Goal: Task Accomplishment & Management: Use online tool/utility

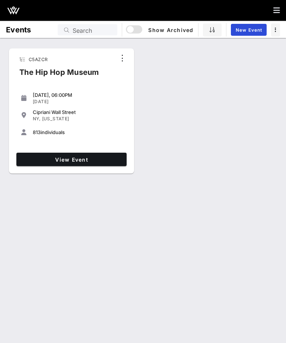
click at [87, 110] on div "Cipriani Wall Street" at bounding box center [78, 112] width 91 height 6
click at [95, 111] on div "Cipriani Wall Street" at bounding box center [78, 112] width 91 height 6
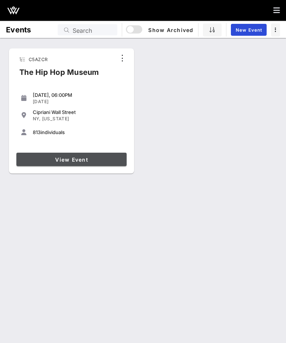
click at [103, 153] on link "View Event" at bounding box center [71, 159] width 110 height 13
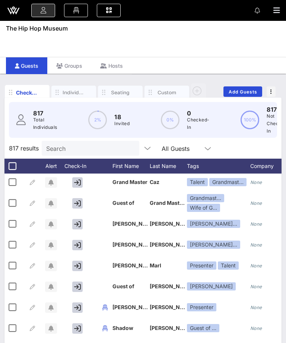
scroll to position [1861, 0]
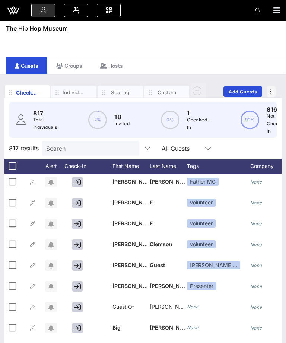
click at [91, 148] on input "Search" at bounding box center [89, 149] width 87 height 10
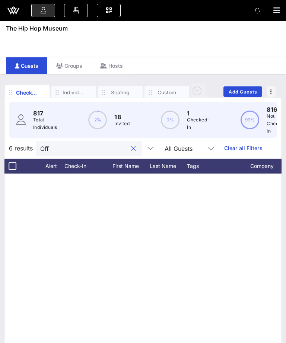
scroll to position [0, 0]
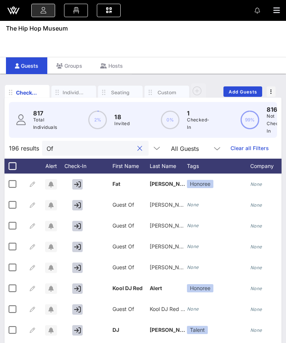
type input "O"
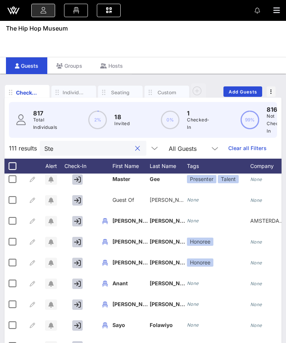
scroll to position [193, 0]
type input "Step"
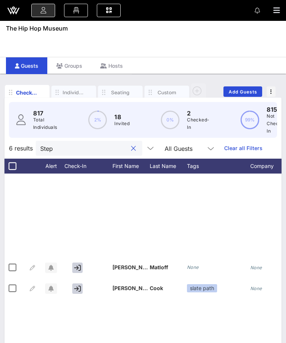
scroll to position [0, 0]
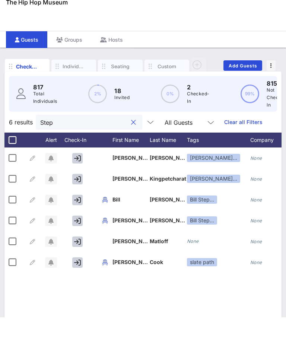
click at [131, 145] on button "clear icon" at bounding box center [133, 148] width 5 height 7
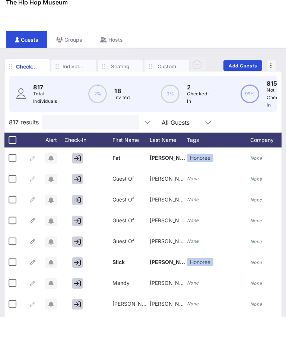
click at [213, 10] on div "Event Builder Guests Floor Plan All Groups Journeys Comms QR Scanner Team Setti…" at bounding box center [143, 202] width 286 height 405
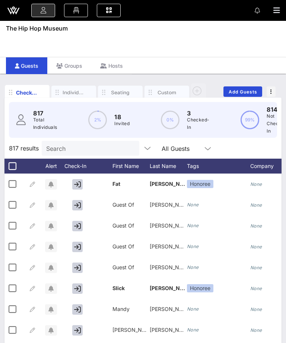
scroll to position [0, 0]
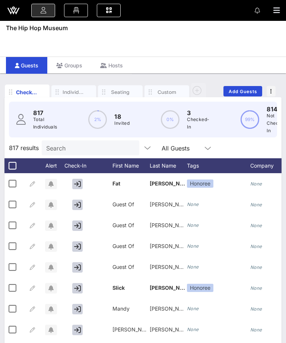
click at [94, 150] on input "Search" at bounding box center [89, 148] width 87 height 10
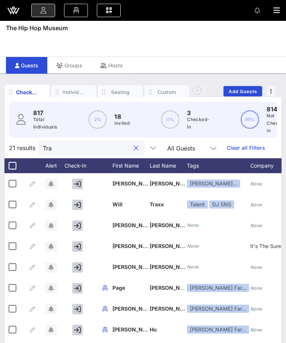
type input "Tray"
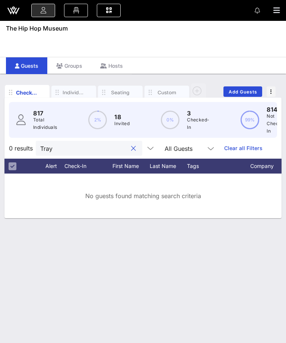
click at [131, 147] on button "clear icon" at bounding box center [133, 148] width 5 height 7
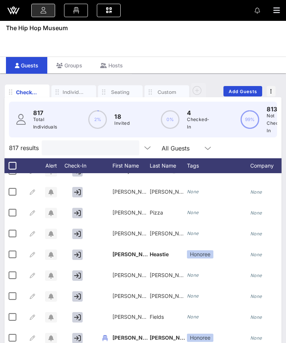
scroll to position [493, 0]
click at [104, 141] on div at bounding box center [89, 148] width 87 height 15
click at [78, 144] on input "text" at bounding box center [89, 148] width 87 height 10
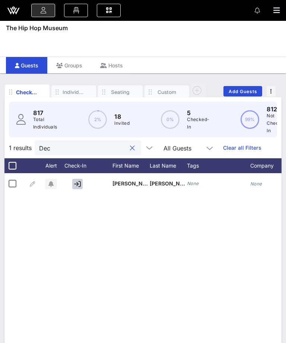
scroll to position [0, 0]
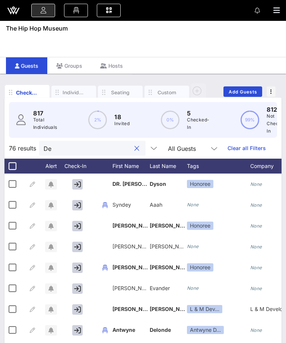
type input "D"
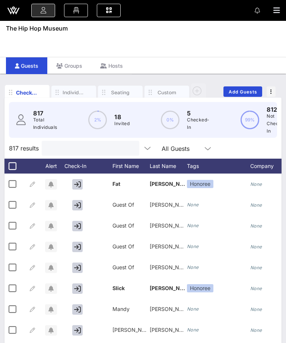
click at [235, 3] on div at bounding box center [143, 10] width 286 height 21
click at [56, 142] on div "Search" at bounding box center [90, 148] width 87 height 15
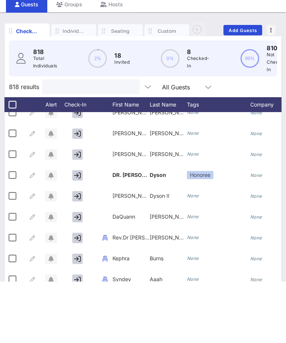
scroll to position [282, 0]
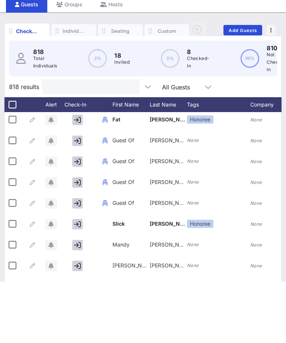
click at [92, 144] on input "text" at bounding box center [90, 149] width 87 height 10
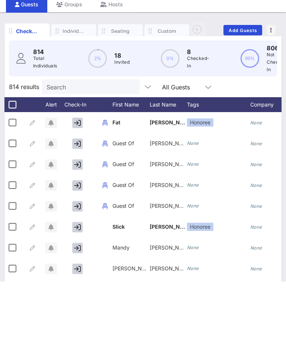
scroll to position [62, 0]
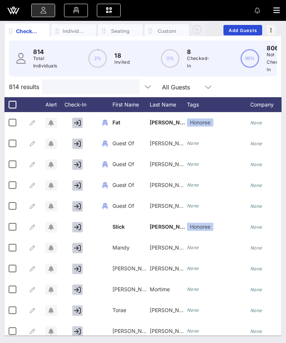
click at [83, 86] on input "text" at bounding box center [90, 87] width 87 height 10
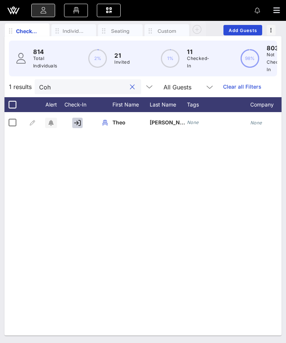
type input "Coh"
click at [82, 124] on button "button" at bounding box center [77, 123] width 10 height 10
click at [77, 119] on button "button" at bounding box center [77, 123] width 10 height 10
click at [81, 126] on button "button" at bounding box center [77, 123] width 10 height 10
click at [84, 118] on div at bounding box center [78, 122] width 37 height 21
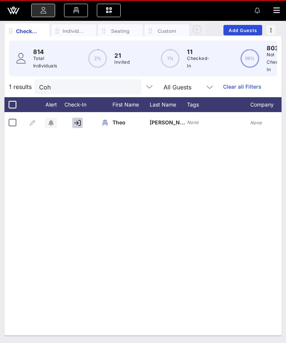
click at [84, 118] on div at bounding box center [78, 122] width 37 height 21
click at [78, 124] on icon "button" at bounding box center [77, 123] width 7 height 7
click at [77, 124] on icon "button" at bounding box center [77, 123] width 7 height 7
click at [82, 126] on button "button" at bounding box center [77, 123] width 10 height 10
click at [79, 125] on icon "button" at bounding box center [77, 123] width 7 height 7
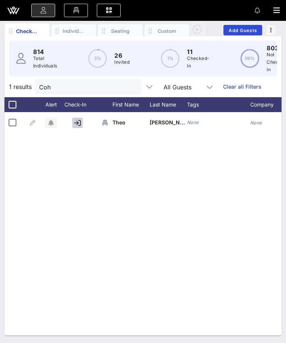
click at [81, 119] on button "button" at bounding box center [77, 123] width 10 height 10
click at [81, 124] on icon "button" at bounding box center [77, 123] width 7 height 7
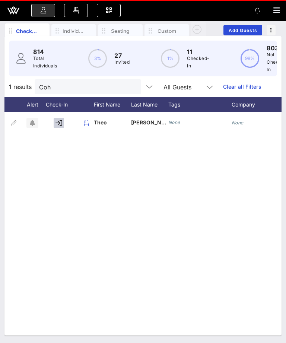
click at [10, 120] on icon "button" at bounding box center [13, 123] width 9 height 9
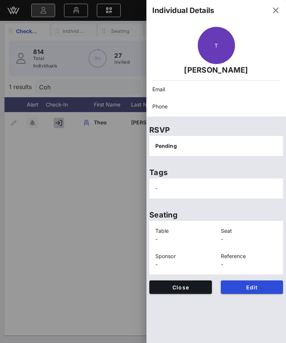
click at [271, 18] on button "button" at bounding box center [276, 10] width 18 height 18
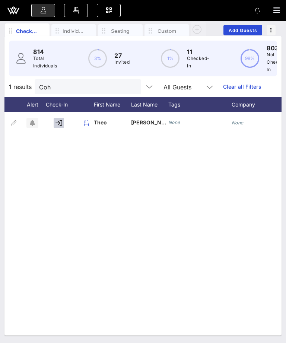
click at [70, 121] on div at bounding box center [60, 122] width 37 height 21
click at [76, 126] on div at bounding box center [60, 122] width 37 height 21
click at [74, 120] on div at bounding box center [60, 122] width 37 height 21
click at [107, 86] on input "Coh" at bounding box center [82, 87] width 87 height 10
click at [130, 88] on button "clear icon" at bounding box center [132, 87] width 5 height 7
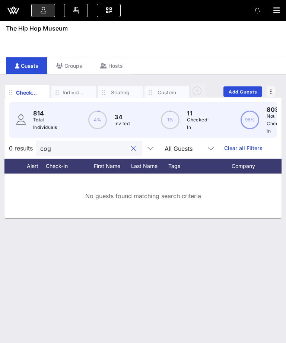
scroll to position [24, 0]
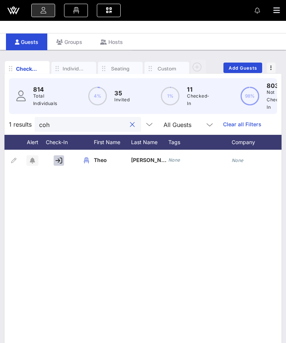
type input "coh"
click at [62, 157] on icon "button" at bounding box center [59, 160] width 7 height 7
click at [64, 163] on button "button" at bounding box center [59, 160] width 10 height 10
click at [112, 124] on input "coh" at bounding box center [82, 125] width 87 height 10
click at [130, 121] on button "clear icon" at bounding box center [132, 124] width 5 height 7
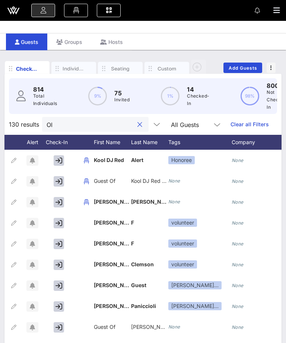
type input "O"
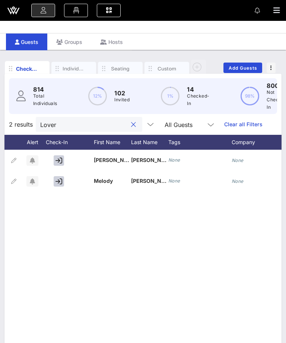
type input "Lover"
click at [62, 161] on button "button" at bounding box center [59, 160] width 10 height 10
click at [58, 159] on icon "button" at bounding box center [59, 160] width 7 height 7
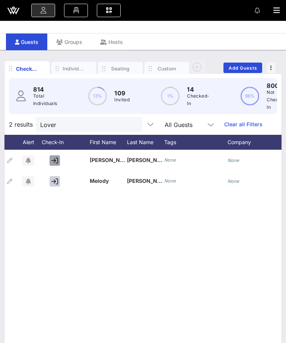
click at [56, 160] on icon "button" at bounding box center [54, 160] width 7 height 7
click at [56, 180] on icon "button" at bounding box center [54, 181] width 7 height 7
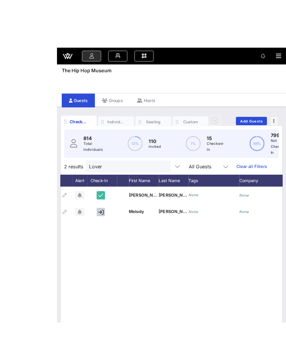
scroll to position [4, 0]
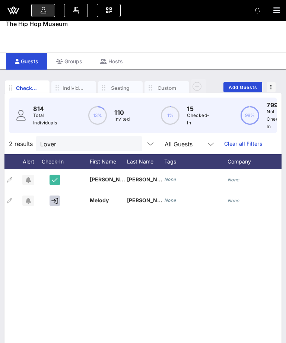
click at [57, 202] on icon "button" at bounding box center [54, 201] width 7 height 7
click at [58, 204] on button "button" at bounding box center [55, 201] width 10 height 10
click at [63, 200] on div at bounding box center [56, 200] width 37 height 21
click at [59, 197] on button "button" at bounding box center [55, 201] width 10 height 10
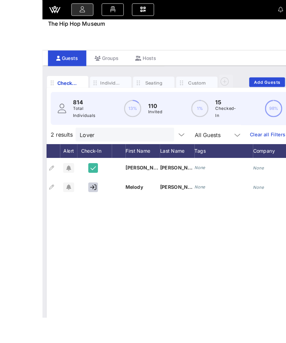
scroll to position [5, 0]
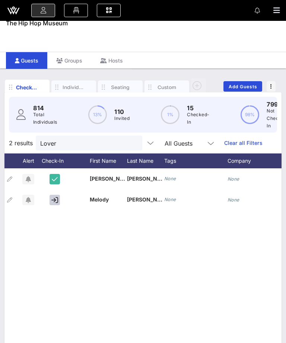
click at [59, 195] on button "button" at bounding box center [55, 200] width 10 height 10
click at [57, 199] on icon "button" at bounding box center [54, 200] width 7 height 7
click at [56, 203] on icon "button" at bounding box center [54, 200] width 7 height 7
click at [52, 200] on icon "button" at bounding box center [54, 200] width 7 height 7
click at [59, 195] on button "button" at bounding box center [55, 200] width 10 height 10
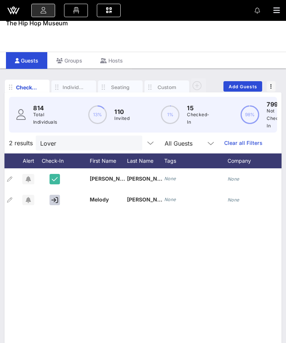
click at [58, 198] on button "button" at bounding box center [55, 200] width 10 height 10
click at [114, 258] on div "L Latia Glover None None None None 1 M Melody Glover None None None None 1" at bounding box center [142, 281] width 277 height 224
click at [58, 201] on button "button" at bounding box center [53, 200] width 10 height 10
click at [62, 199] on div at bounding box center [55, 199] width 37 height 21
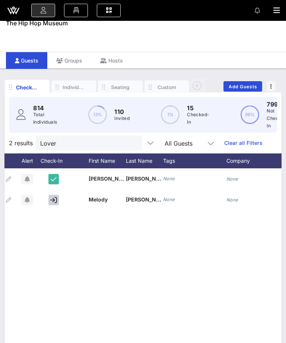
click at [57, 199] on button "button" at bounding box center [53, 200] width 10 height 10
click at [57, 198] on button "button" at bounding box center [53, 200] width 10 height 10
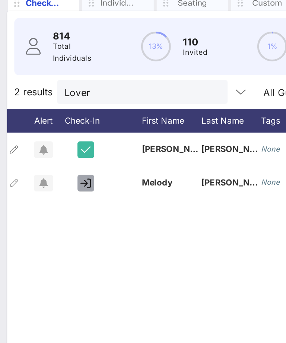
click at [54, 197] on icon "button" at bounding box center [53, 200] width 7 height 7
click at [56, 197] on icon "button" at bounding box center [53, 200] width 7 height 7
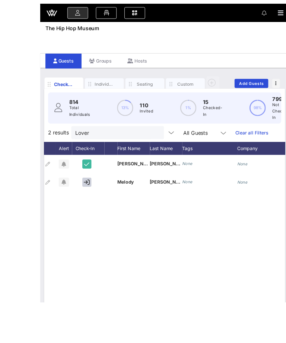
scroll to position [22, 0]
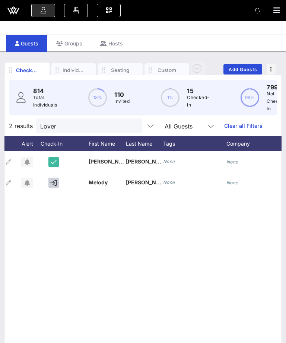
click at [113, 128] on input "Lover" at bounding box center [83, 126] width 87 height 10
click at [127, 119] on div "Lover" at bounding box center [89, 126] width 107 height 15
click at [131, 123] on button "clear icon" at bounding box center [133, 126] width 5 height 7
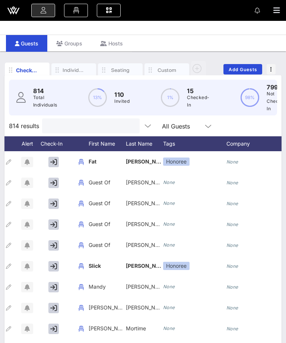
click at [127, 120] on div at bounding box center [91, 126] width 98 height 15
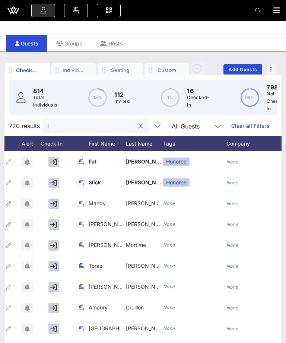
click at [50, 129] on input "l" at bounding box center [90, 126] width 87 height 10
click at [100, 126] on input "l" at bounding box center [90, 126] width 87 height 10
click at [101, 121] on input "l" at bounding box center [90, 126] width 87 height 10
click at [94, 127] on input "l" at bounding box center [90, 126] width 87 height 10
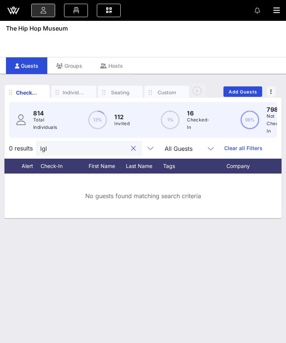
type input "lglo"
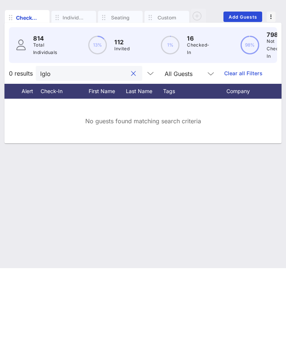
click at [131, 145] on button "clear icon" at bounding box center [133, 148] width 5 height 7
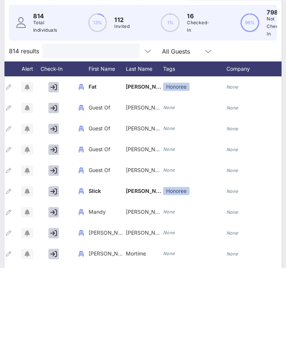
click at [120, 121] on input "text" at bounding box center [90, 126] width 87 height 10
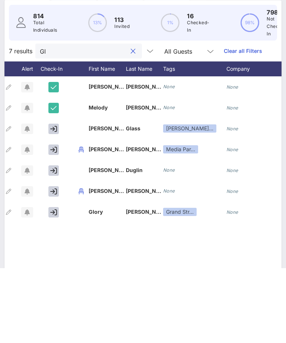
type input "G"
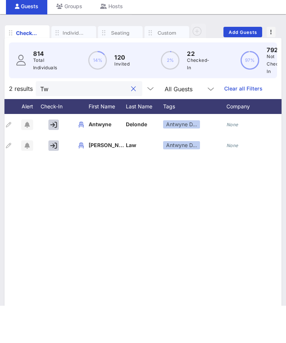
type input "T"
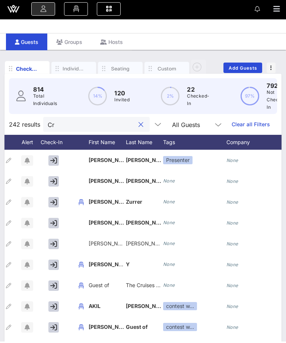
type input "C"
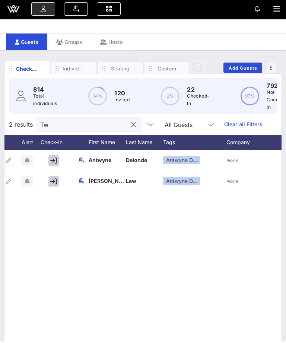
type input "T"
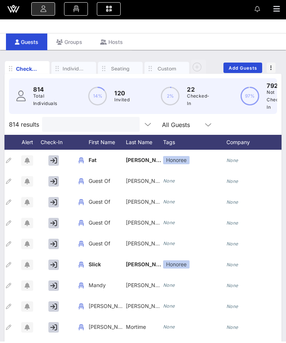
type input "C"
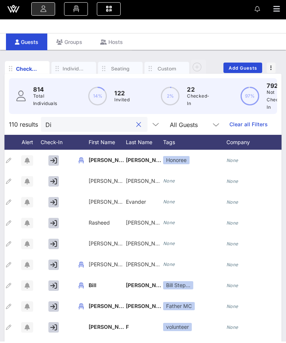
type input "D"
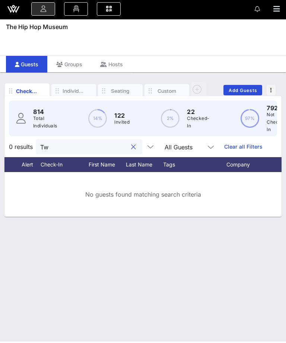
type input "T"
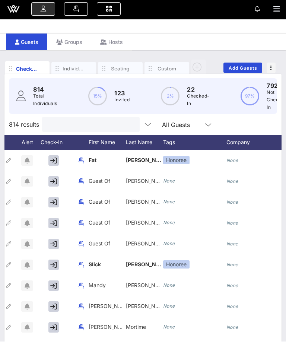
click at [91, 127] on input "text" at bounding box center [90, 126] width 87 height 10
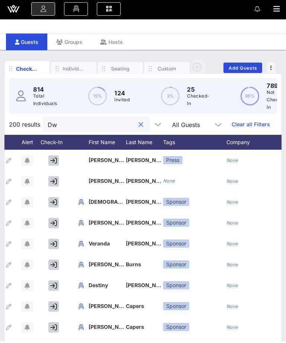
type input "D"
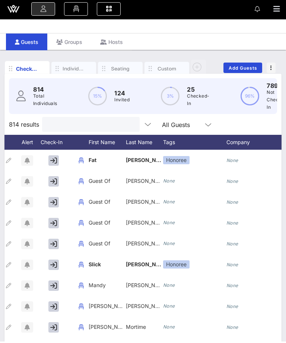
type input "P"
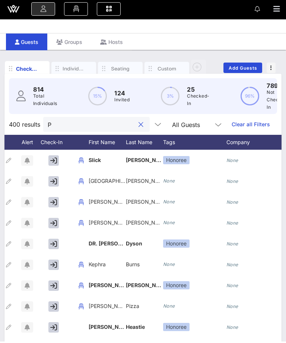
click at [82, 128] on input "P" at bounding box center [91, 126] width 87 height 10
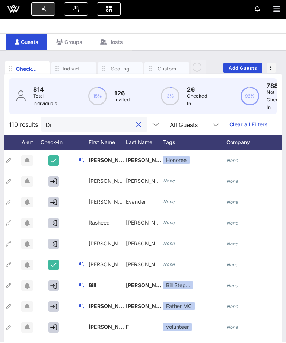
type input "D"
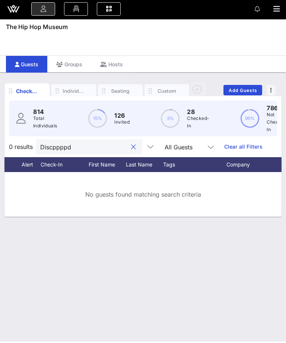
type input "Discppppdi"
click at [131, 145] on button "clear icon" at bounding box center [133, 148] width 5 height 7
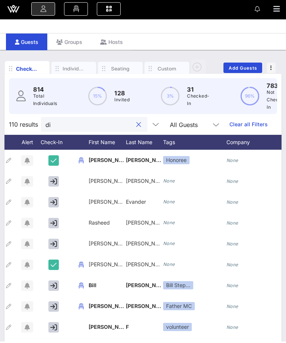
type input "d"
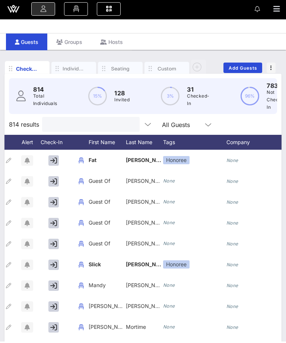
type input "B"
type input "I"
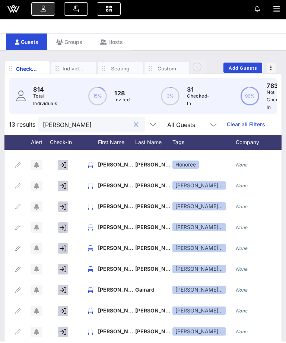
scroll to position [37, 15]
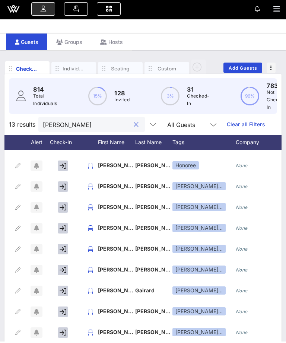
type input "[PERSON_NAME]"
click at [65, 167] on icon "button" at bounding box center [63, 167] width 7 height 7
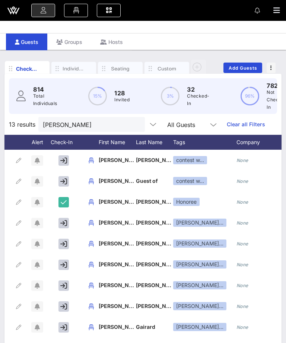
scroll to position [0, 13]
click at [68, 182] on button "button" at bounding box center [64, 181] width 10 height 10
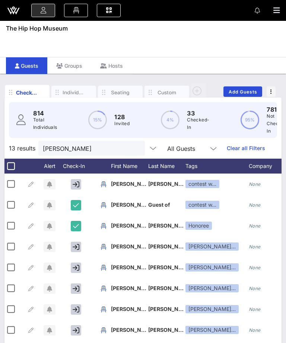
scroll to position [0, 1]
click at [76, 205] on icon "button" at bounding box center [76, 205] width 6 height 7
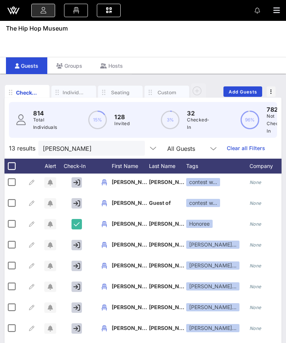
scroll to position [0, 1]
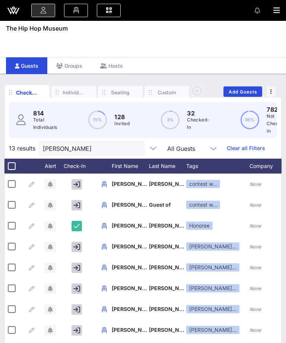
click at [150, 202] on span "Guest of" at bounding box center [160, 205] width 22 height 6
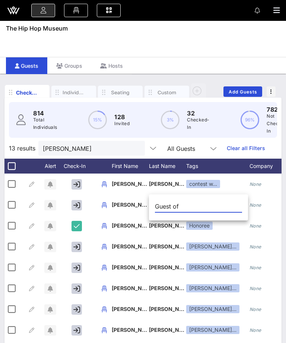
click at [130, 207] on span "[PERSON_NAME]" at bounding box center [134, 205] width 44 height 6
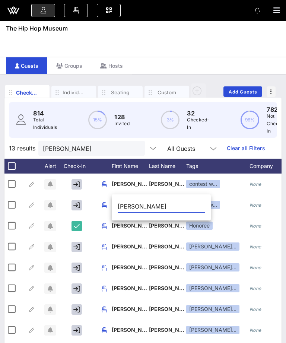
click at [220, 204] on div "contest w…" at bounding box center [203, 205] width 34 height 8
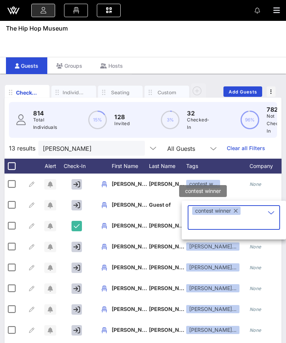
click at [235, 210] on button "button" at bounding box center [236, 211] width 4 height 8
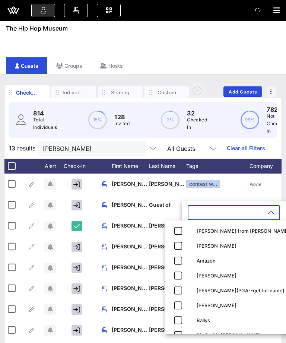
click at [147, 221] on div "[PERSON_NAME]" at bounding box center [130, 230] width 37 height 29
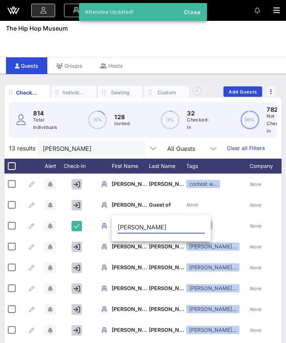
click at [230, 228] on div "Honoree" at bounding box center [217, 226] width 63 height 21
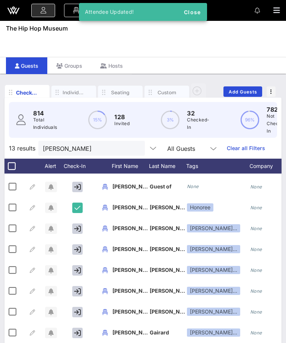
scroll to position [0, 0]
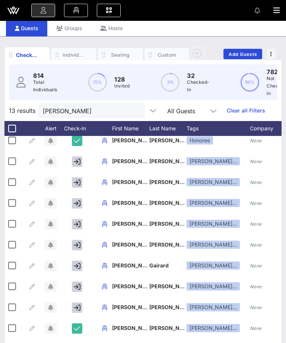
click at [134, 112] on button "clear icon" at bounding box center [136, 110] width 5 height 7
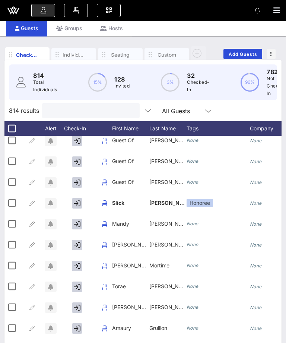
click at [103, 106] on input "text" at bounding box center [90, 111] width 87 height 10
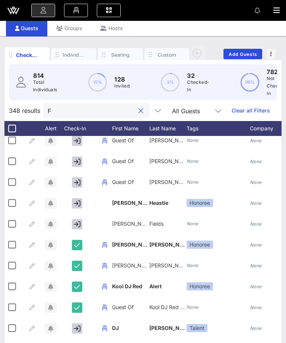
type input "Fi"
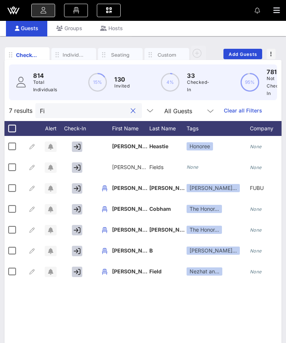
click at [131, 108] on button "clear icon" at bounding box center [133, 110] width 5 height 7
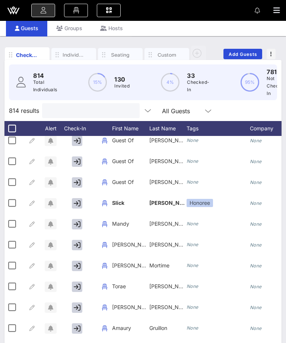
click at [119, 110] on input "text" at bounding box center [90, 111] width 87 height 10
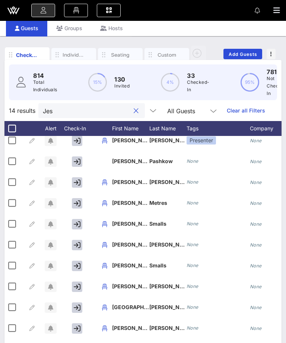
type input "Jess"
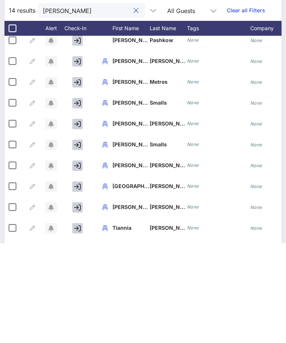
click at [134, 107] on button "clear icon" at bounding box center [136, 110] width 5 height 7
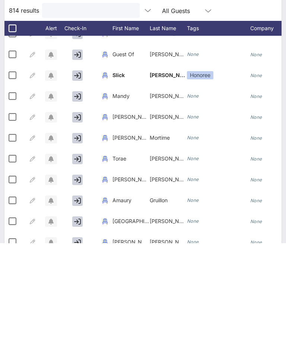
click at [117, 106] on input "text" at bounding box center [90, 111] width 87 height 10
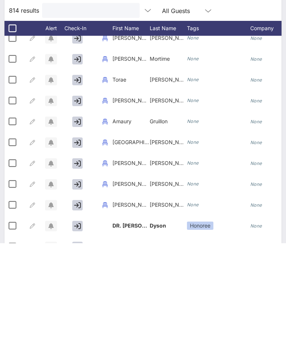
scroll to position [154, 0]
click at [109, 106] on input "text" at bounding box center [90, 111] width 87 height 10
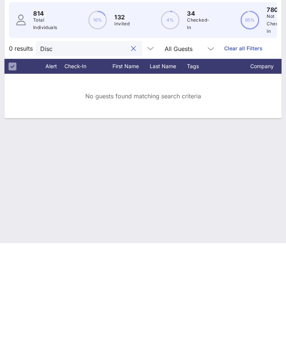
scroll to position [24, 0]
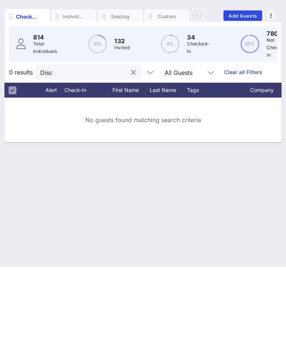
type input "Disco"
click at [131, 145] on button "clear icon" at bounding box center [133, 148] width 5 height 7
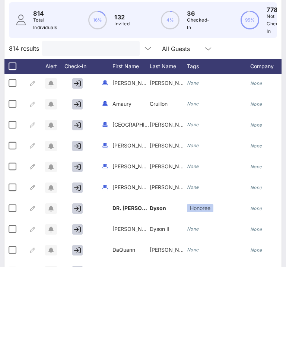
scroll to position [62, -1]
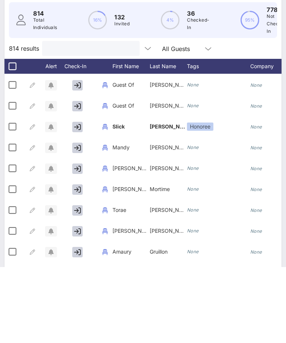
click at [100, 120] on input "text" at bounding box center [90, 125] width 87 height 10
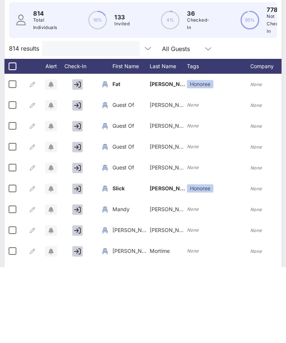
type input "M"
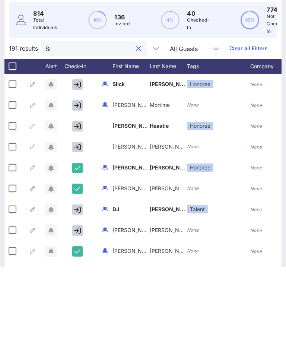
type input "Sil"
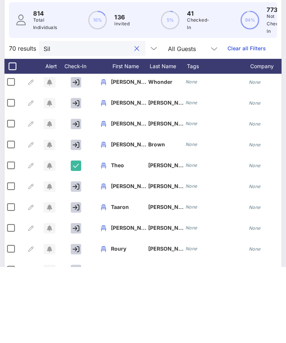
scroll to position [0, 1]
click at [135, 121] on button "clear icon" at bounding box center [137, 124] width 5 height 7
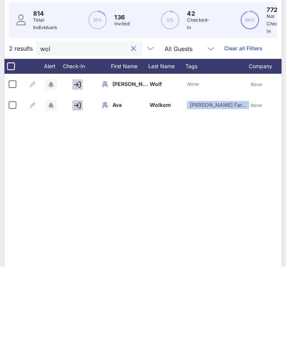
scroll to position [0, 0]
type input "wol"
click at [76, 157] on icon "button" at bounding box center [77, 160] width 7 height 7
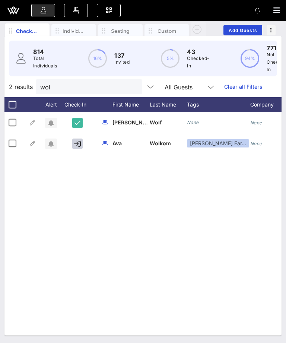
click at [131, 85] on button "clear icon" at bounding box center [133, 87] width 5 height 7
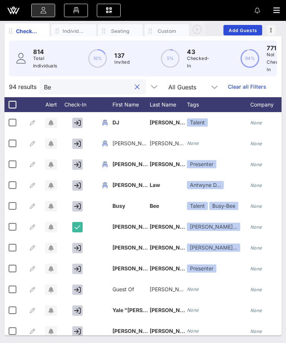
type input "B"
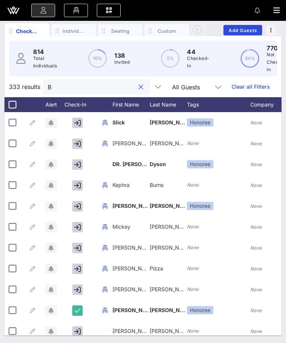
type input "Bs"
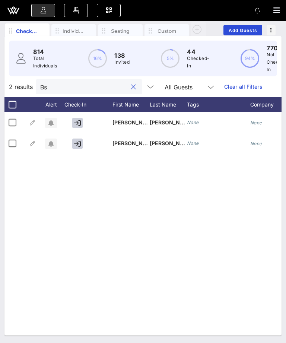
click at [131, 89] on button "clear icon" at bounding box center [133, 87] width 5 height 7
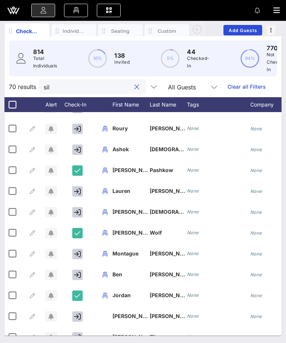
scroll to position [396, 0]
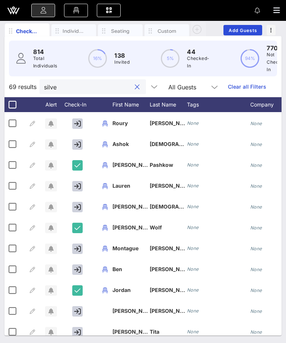
type input "silver"
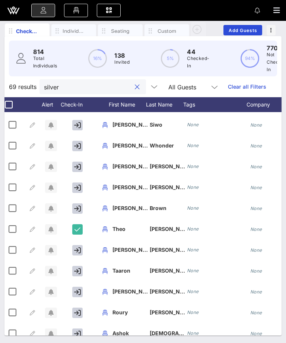
scroll to position [121, 0]
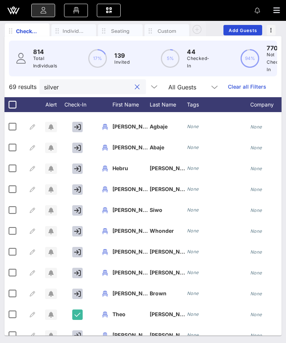
click at [119, 86] on input "silver" at bounding box center [87, 87] width 87 height 10
click at [135, 89] on button "clear icon" at bounding box center [137, 87] width 5 height 7
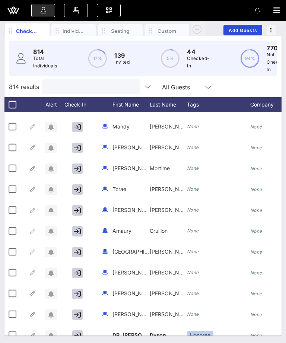
click at [121, 88] on input "text" at bounding box center [90, 87] width 87 height 10
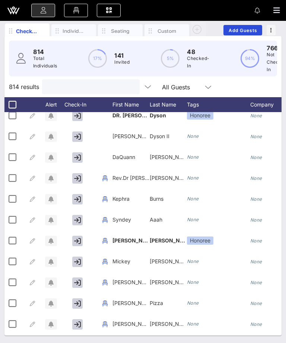
scroll to position [342, 0]
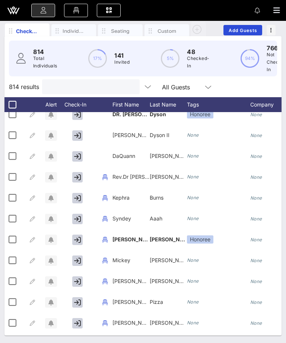
click at [94, 88] on input "text" at bounding box center [90, 87] width 87 height 10
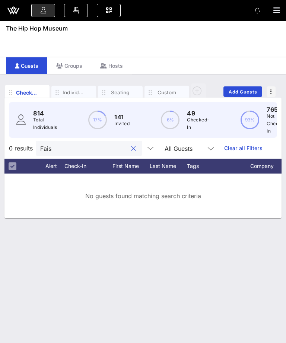
scroll to position [24, 0]
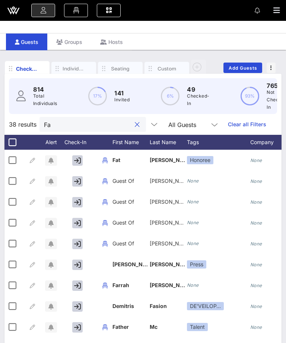
type input "F"
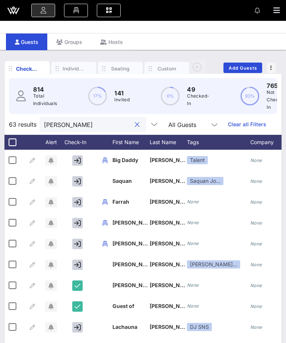
type input "Johns"
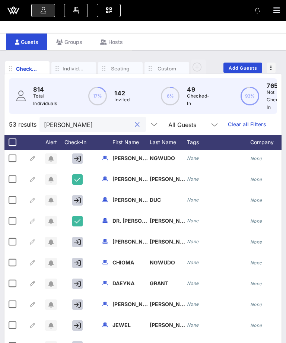
scroll to position [591, -1]
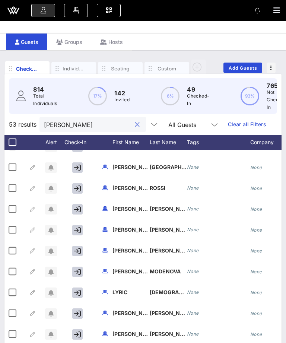
click at [135, 124] on button "clear icon" at bounding box center [137, 124] width 5 height 7
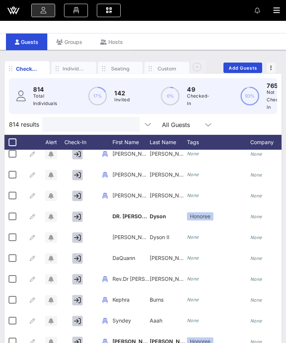
click at [122, 122] on input "text" at bounding box center [90, 125] width 87 height 10
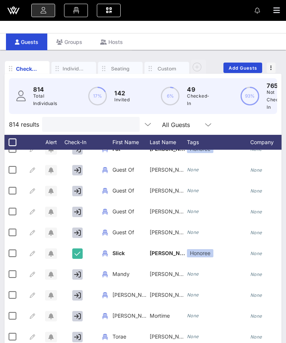
scroll to position [10, 0]
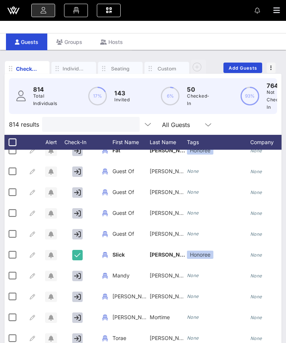
click at [93, 128] on input "text" at bounding box center [90, 125] width 87 height 10
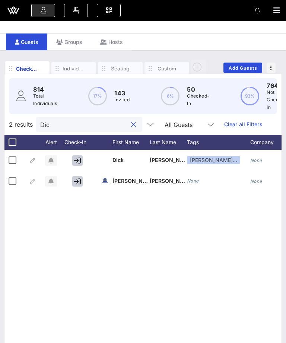
scroll to position [0, 0]
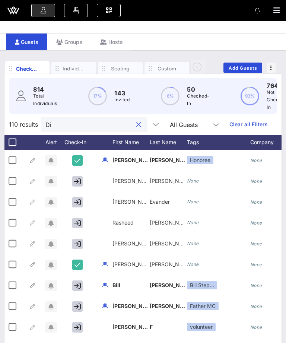
type input "D"
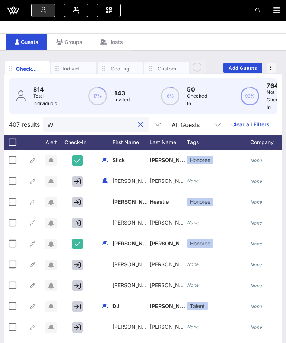
type input "Wa"
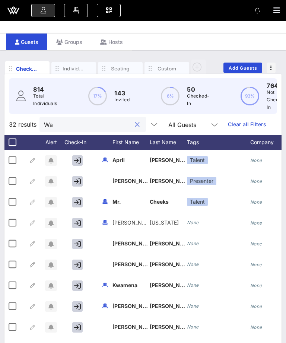
click at [135, 125] on button "clear icon" at bounding box center [137, 124] width 5 height 7
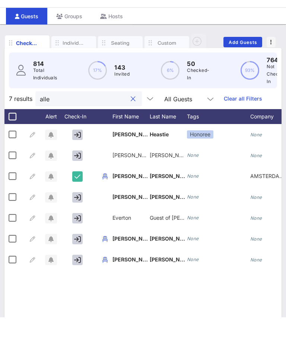
scroll to position [27, 0]
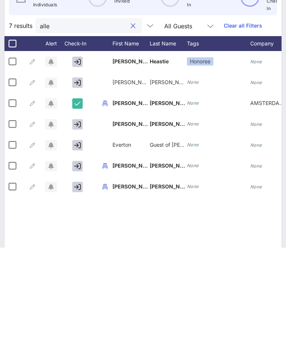
type input "alle"
click at [74, 272] on div at bounding box center [78, 282] width 37 height 21
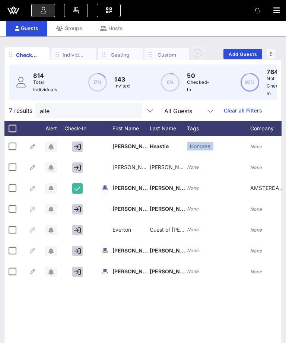
click at [78, 267] on button "button" at bounding box center [77, 272] width 10 height 10
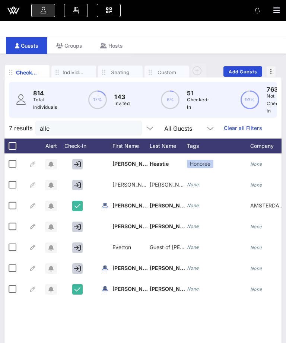
scroll to position [0, 0]
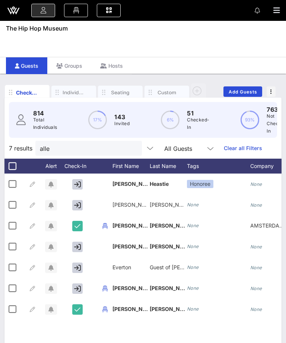
click at [131, 149] on button "clear icon" at bounding box center [133, 148] width 5 height 7
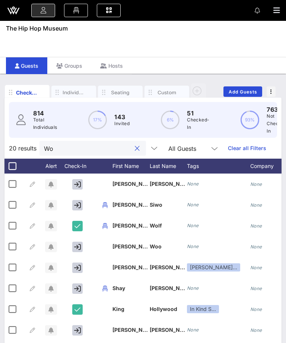
type input "W"
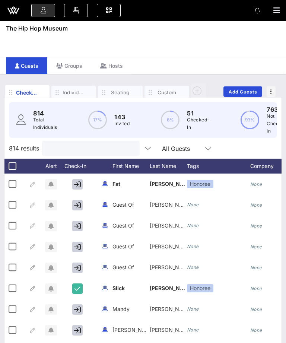
type input "D"
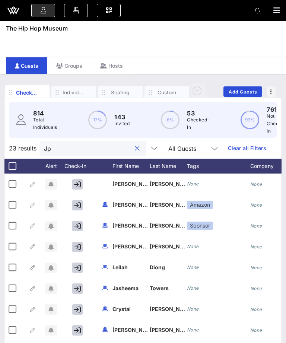
type input "J"
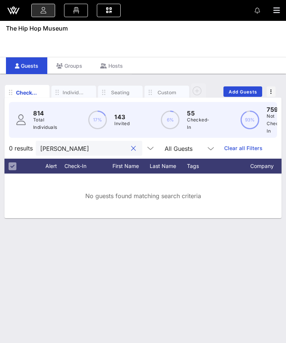
type input "J.period"
click at [131, 145] on button "clear icon" at bounding box center [133, 148] width 5 height 7
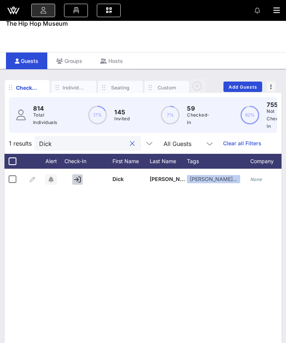
scroll to position [0, 0]
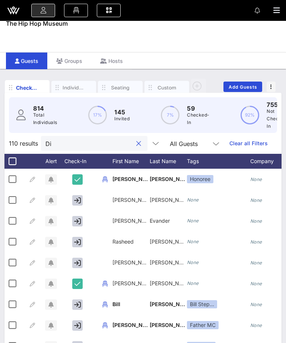
type input "D"
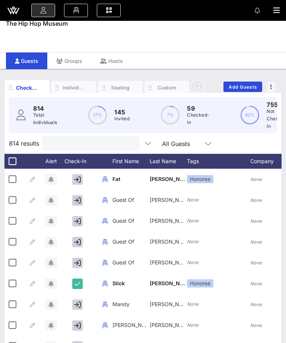
click at [281, 2] on div at bounding box center [143, 10] width 286 height 21
click at [276, 9] on icon "button" at bounding box center [277, 10] width 7 height 7
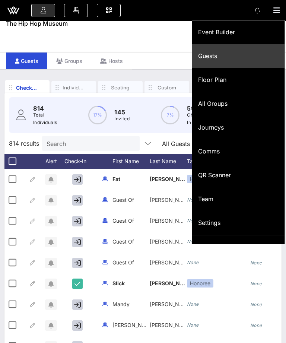
scroll to position [61, 0]
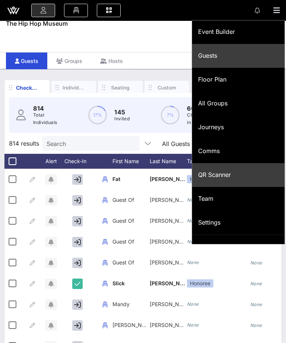
click at [233, 177] on div "QR Scanner" at bounding box center [238, 175] width 81 height 7
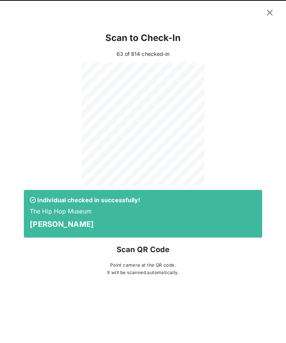
click at [271, 15] on icon at bounding box center [270, 12] width 10 height 9
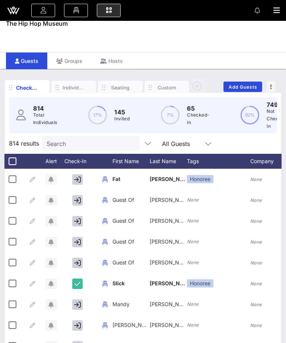
click at [89, 140] on input "Search" at bounding box center [90, 144] width 87 height 10
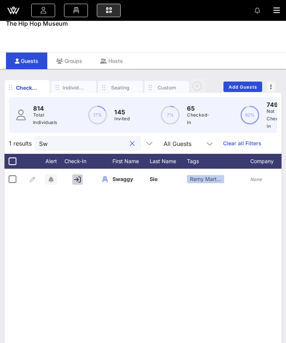
type input "Swa"
click at [130, 142] on button "clear icon" at bounding box center [132, 143] width 5 height 7
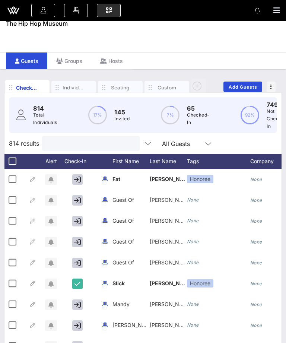
click at [120, 139] on input "text" at bounding box center [90, 144] width 87 height 10
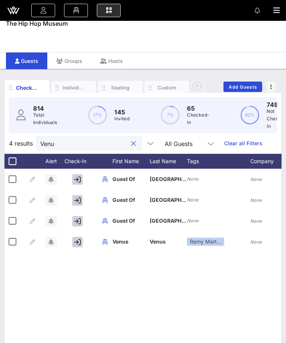
type input "Venus"
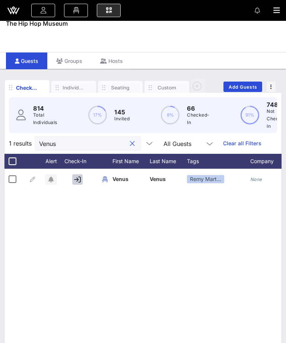
click at [130, 142] on button "clear icon" at bounding box center [132, 143] width 5 height 7
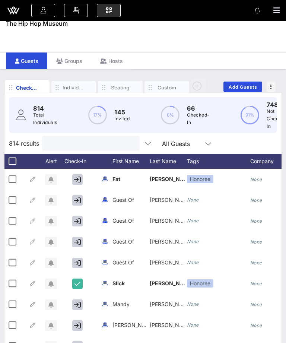
click at [277, 13] on icon "button" at bounding box center [277, 10] width 7 height 7
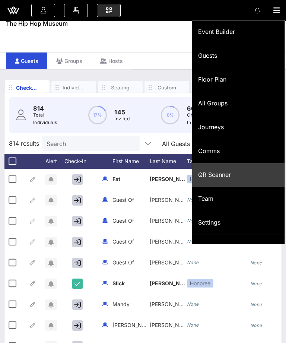
click at [89, 142] on input "Search" at bounding box center [90, 144] width 87 height 10
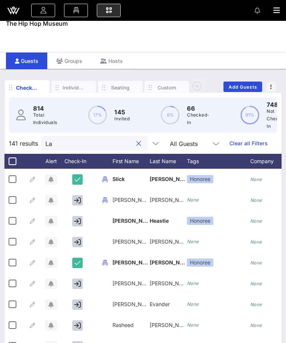
type input "L"
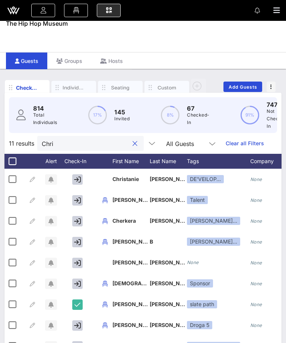
type input "[PERSON_NAME]"
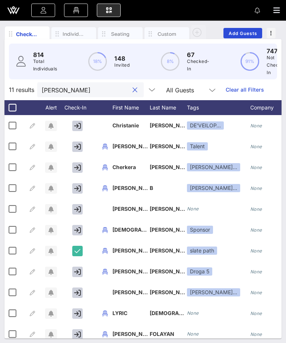
scroll to position [54, 0]
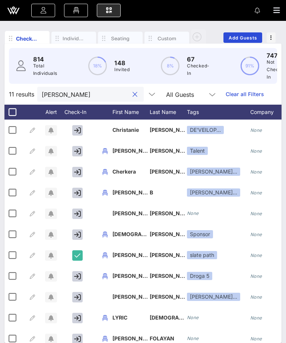
click at [116, 95] on input "[PERSON_NAME]" at bounding box center [85, 94] width 87 height 10
click at [123, 100] on div "[PERSON_NAME]" at bounding box center [90, 94] width 107 height 15
click at [133, 91] on button "clear icon" at bounding box center [135, 94] width 5 height 7
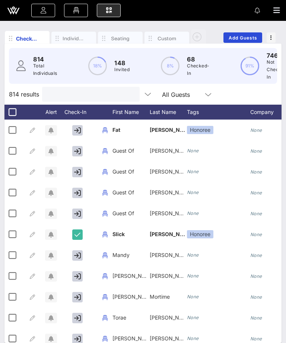
click at [127, 93] on div at bounding box center [91, 94] width 98 height 15
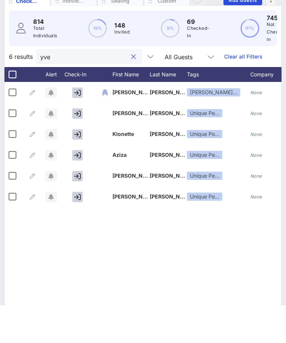
type input "yve"
click at [79, 120] on div at bounding box center [78, 130] width 37 height 21
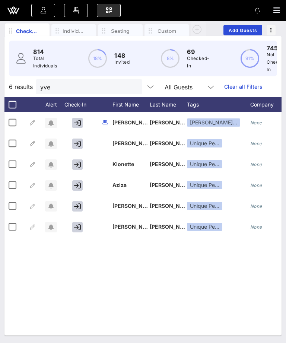
click at [77, 142] on div "Y Yvette Gidron Jimmy Jen… Uptown None None 53 1 Y Yvette Brissett-Andre Unique…" at bounding box center [142, 224] width 277 height 224
click at [77, 143] on div "Y Yvette Gidron Jimmy Jen… Uptown None None 53 1 Y Yvette Brissett-Andre Unique…" at bounding box center [142, 224] width 277 height 224
click at [84, 142] on div "Y Yvette Gidron Jimmy Jen… Uptown None None 53 1 Y Yvette Brissett-Andre Unique…" at bounding box center [142, 224] width 277 height 224
click at [78, 141] on div "Y Yvette Gidron Jimmy Jen… Uptown None None 53 1 Y Yvette Brissett-Andre Unique…" at bounding box center [142, 224] width 277 height 224
click at [131, 90] on button "clear icon" at bounding box center [133, 87] width 5 height 7
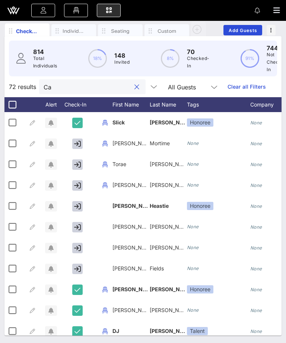
type input "C"
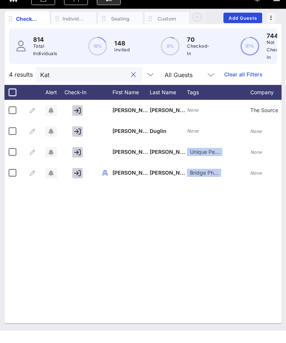
click at [80, 128] on button "button" at bounding box center [77, 123] width 10 height 10
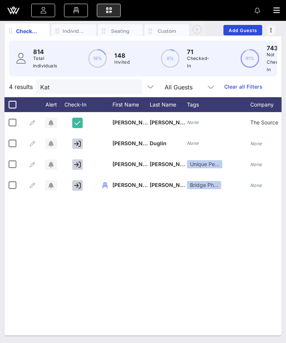
click at [80, 128] on button "button" at bounding box center [77, 123] width 10 height 10
click at [79, 133] on div at bounding box center [78, 122] width 37 height 21
click at [82, 149] on button "button" at bounding box center [77, 144] width 10 height 10
click at [116, 85] on input "Kat" at bounding box center [83, 87] width 87 height 10
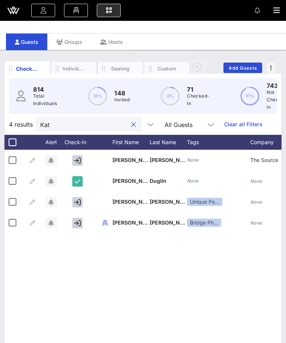
scroll to position [0, 0]
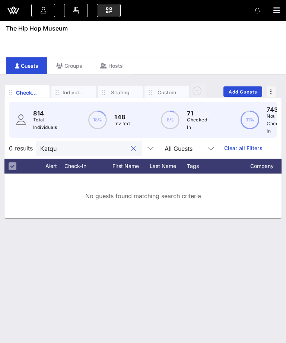
type input "Katque"
click at [123, 141] on div "Katque" at bounding box center [89, 148] width 107 height 15
click at [131, 145] on button "clear icon" at bounding box center [133, 148] width 5 height 7
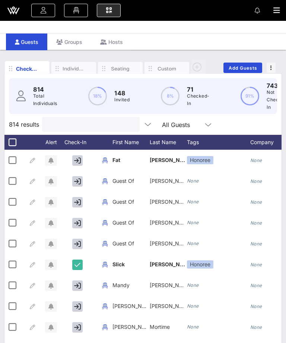
click at [122, 120] on input "text" at bounding box center [90, 125] width 87 height 10
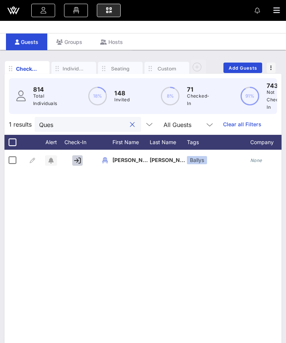
type input "Ques"
click at [79, 160] on icon "button" at bounding box center [77, 160] width 7 height 7
click at [130, 121] on button "clear icon" at bounding box center [132, 124] width 5 height 7
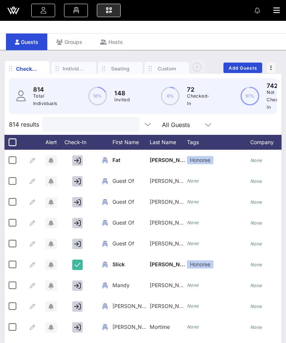
type input "M"
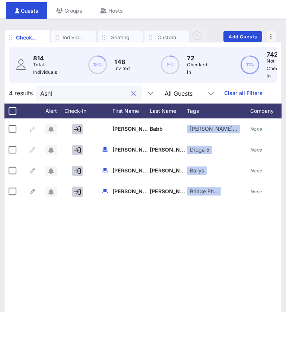
type input "Ashl"
click at [78, 199] on icon "button" at bounding box center [77, 202] width 7 height 7
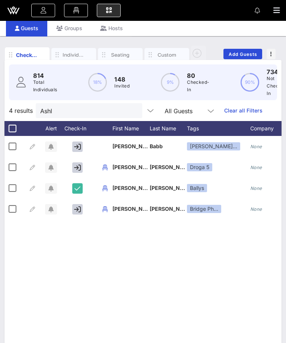
click at [130, 112] on div "Ashl" at bounding box center [89, 110] width 107 height 15
click at [131, 108] on button "clear icon" at bounding box center [133, 110] width 5 height 7
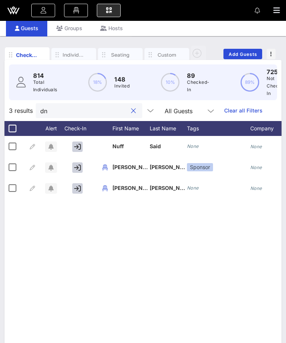
type input "d"
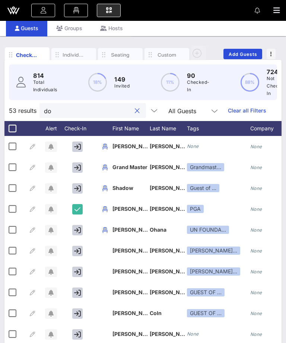
type input "don"
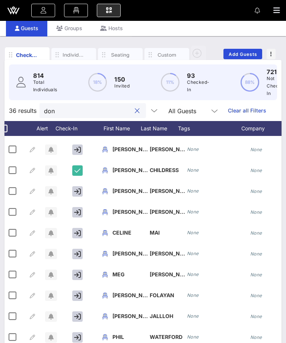
scroll to position [480, 0]
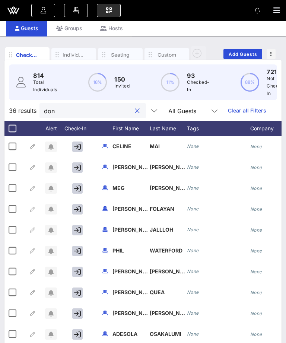
click at [135, 110] on button "clear icon" at bounding box center [137, 110] width 5 height 7
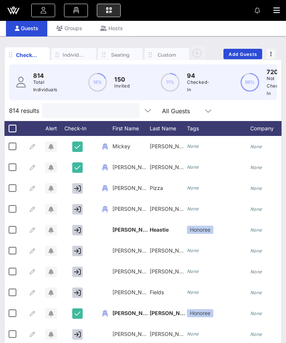
click at [121, 109] on input "text" at bounding box center [90, 111] width 87 height 10
type input "D"
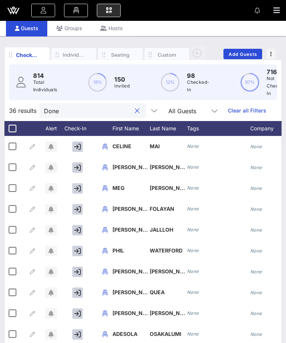
scroll to position [0, 0]
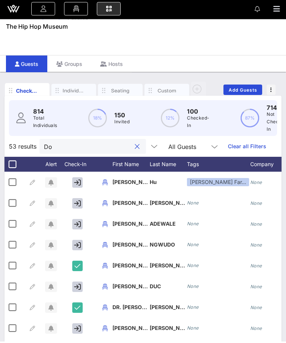
type input "Do"
click at [283, 9] on button "button" at bounding box center [280, 10] width 13 height 10
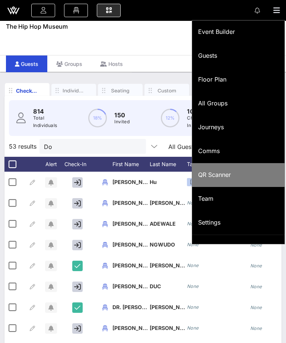
click at [242, 170] on div "QR Scanner" at bounding box center [238, 175] width 81 height 16
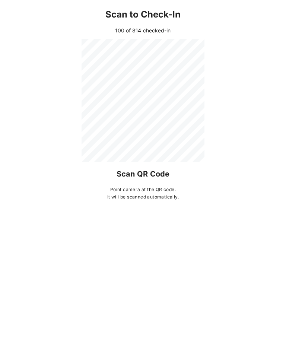
scroll to position [26, 0]
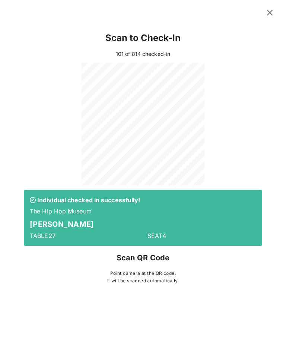
click at [268, 11] on icon at bounding box center [270, 12] width 10 height 9
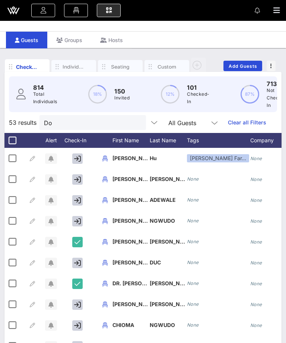
click at [98, 124] on input "Do" at bounding box center [87, 123] width 87 height 10
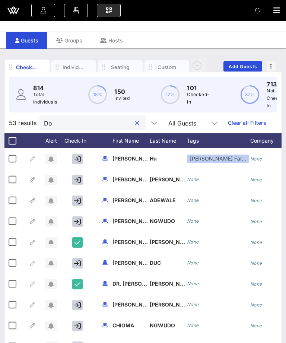
click at [135, 122] on button "clear icon" at bounding box center [137, 123] width 5 height 7
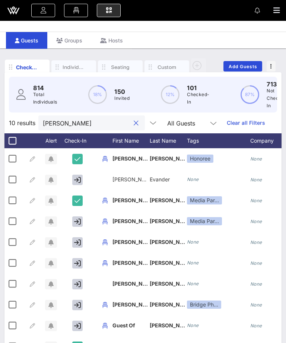
scroll to position [0, 0]
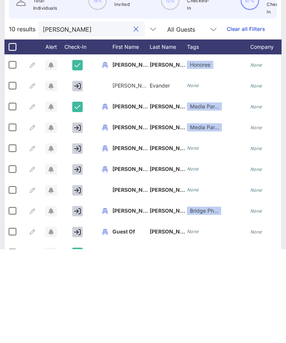
type input "lee"
click at [77, 260] on icon "button" at bounding box center [77, 263] width 7 height 7
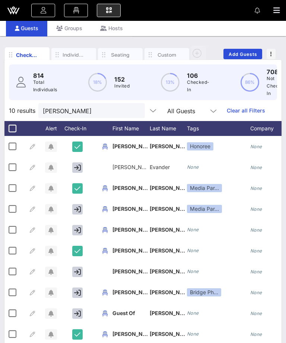
click at [116, 111] on input "lee" at bounding box center [86, 111] width 87 height 10
click at [134, 109] on button "clear icon" at bounding box center [136, 110] width 5 height 7
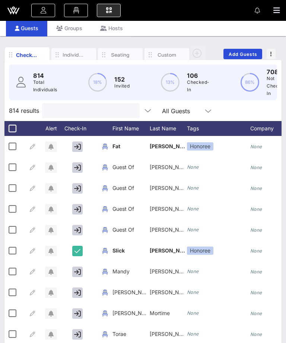
type input "t"
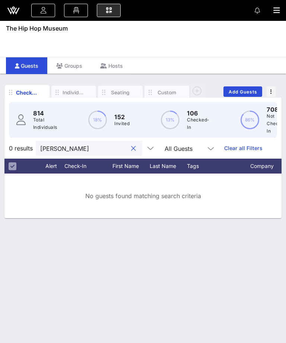
scroll to position [0, 0]
type input "brit"
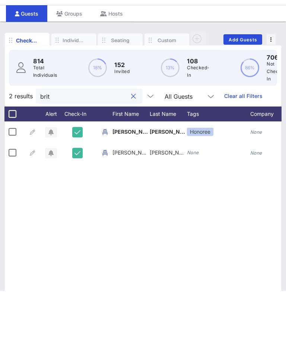
click at [131, 145] on button "clear icon" at bounding box center [133, 148] width 5 height 7
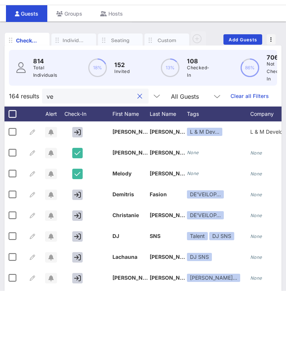
type input "ver"
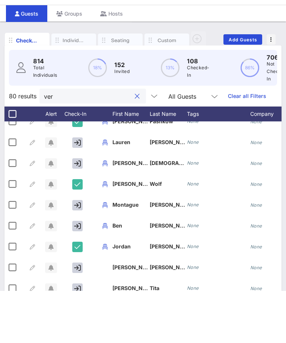
click at [135, 145] on button "clear icon" at bounding box center [137, 148] width 5 height 7
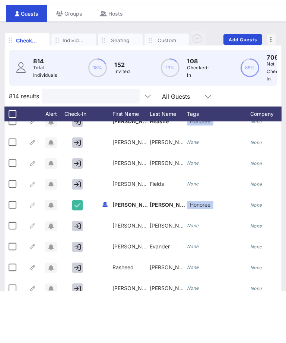
click at [107, 144] on input "text" at bounding box center [90, 149] width 87 height 10
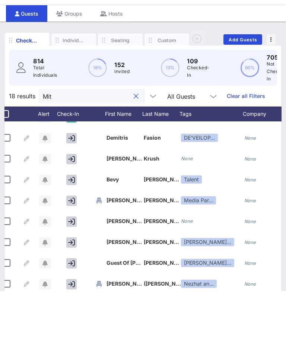
scroll to position [18, 7]
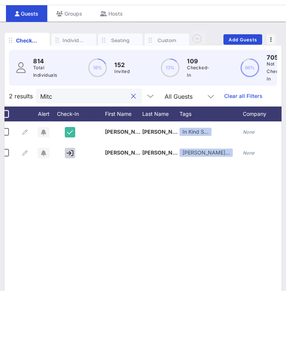
type input "[PERSON_NAME]"
click at [131, 145] on button "clear icon" at bounding box center [133, 148] width 5 height 7
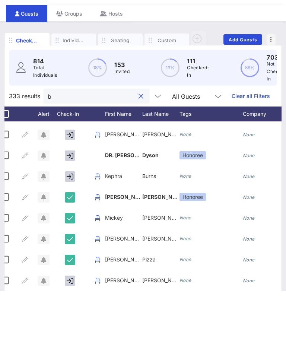
type input "b"
click at [74, 224] on button "button" at bounding box center [70, 229] width 10 height 10
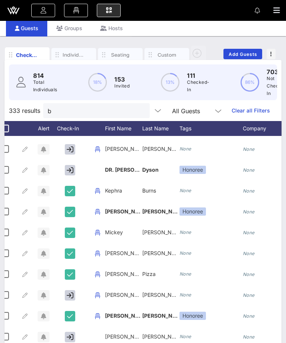
click at [123, 108] on input "b" at bounding box center [91, 111] width 87 height 10
click at [139, 107] on button "clear icon" at bounding box center [141, 110] width 5 height 7
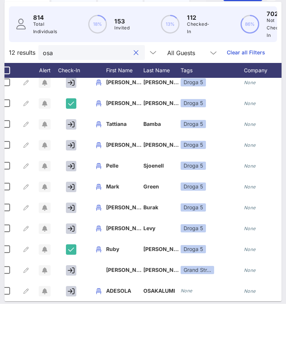
scroll to position [62, 0]
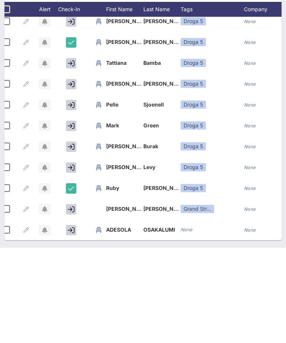
type input "osa"
click at [69, 321] on button "button" at bounding box center [71, 326] width 10 height 10
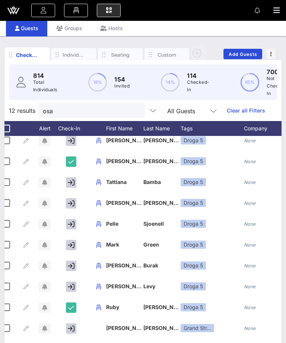
click at [117, 114] on input "osa" at bounding box center [86, 111] width 87 height 10
click at [134, 113] on button "clear icon" at bounding box center [136, 110] width 5 height 7
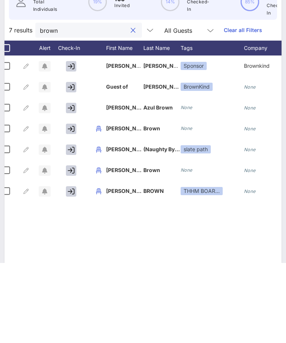
scroll to position [40, 0]
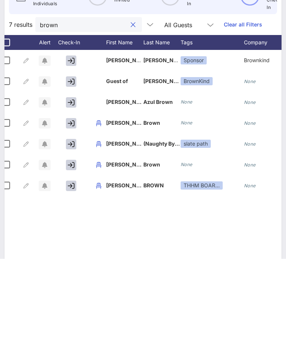
type input "brown"
click at [70, 246] on icon "button" at bounding box center [71, 249] width 7 height 7
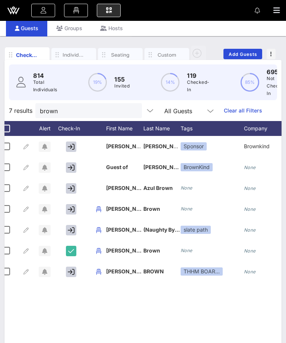
click at [72, 257] on button "button" at bounding box center [71, 251] width 10 height 10
click at [105, 111] on input "brown" at bounding box center [83, 111] width 87 height 10
click at [131, 107] on button "clear icon" at bounding box center [133, 110] width 5 height 7
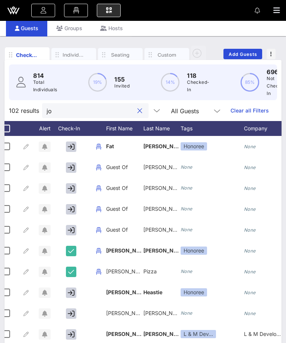
type input "joh"
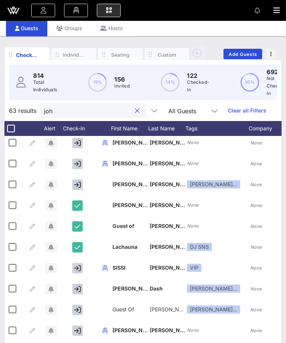
scroll to position [70, 0]
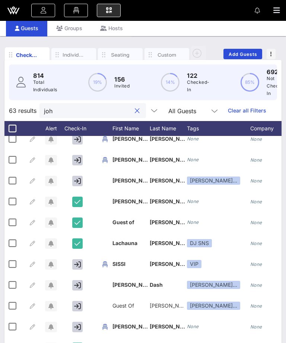
click at [135, 110] on button "clear icon" at bounding box center [137, 110] width 5 height 7
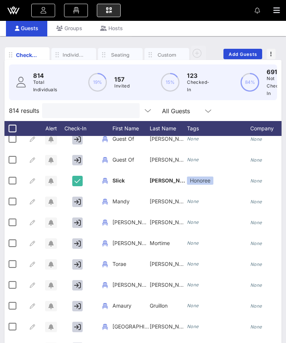
click at [92, 113] on input "text" at bounding box center [90, 111] width 87 height 10
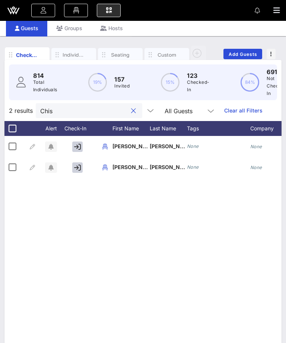
type input "Chis"
click at [78, 167] on div "C CHISTOPHER MAKOS None Sissi's VIP Table None None 3 1 L LACI CHISHOLM None Si…" at bounding box center [142, 248] width 277 height 224
click at [80, 170] on div "C CHISTOPHER MAKOS None Sissi's VIP Table None None 3 1 L LACI CHISHOLM None Si…" at bounding box center [142, 248] width 277 height 224
click at [79, 169] on div "C CHISTOPHER MAKOS None Sissi's VIP Table None None 3 1 L LACI CHISHOLM None Si…" at bounding box center [142, 248] width 277 height 224
click at [77, 166] on div "C CHISTOPHER MAKOS None Sissi's VIP Table None None 3 1 L LACI CHISHOLM None Si…" at bounding box center [142, 248] width 277 height 224
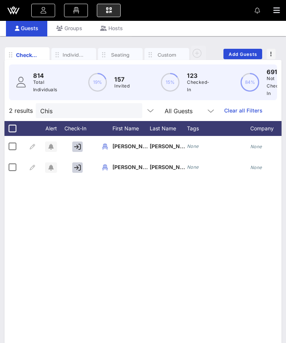
click at [78, 164] on div "C CHISTOPHER MAKOS None Sissi's VIP Table None None 3 1 L LACI CHISHOLM None Si…" at bounding box center [142, 248] width 277 height 224
click at [79, 162] on div "C CHISTOPHER MAKOS None Sissi's VIP Table None None 3 1 L LACI CHISHOLM None Si…" at bounding box center [142, 248] width 277 height 224
click at [74, 167] on div "C CHISTOPHER MAKOS None Sissi's VIP Table None None 3 1 L LACI CHISHOLM None Si…" at bounding box center [142, 248] width 277 height 224
click at [75, 167] on div "C CHISTOPHER MAKOS None Sissi's VIP Table None None 3 1 L LACI CHISHOLM None Si…" at bounding box center [142, 248] width 277 height 224
click at [80, 169] on div "C CHISTOPHER MAKOS None Sissi's VIP Table None None 3 1 L LACI CHISHOLM None Si…" at bounding box center [142, 248] width 277 height 224
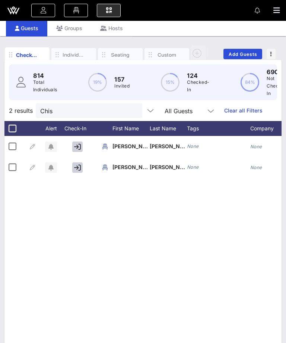
click at [131, 111] on button "clear icon" at bounding box center [133, 110] width 5 height 7
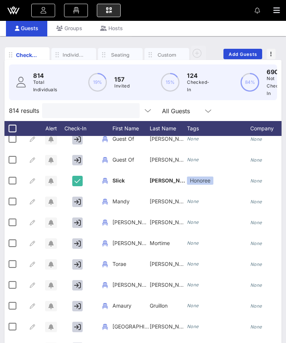
click at [120, 112] on input "text" at bounding box center [90, 111] width 87 height 10
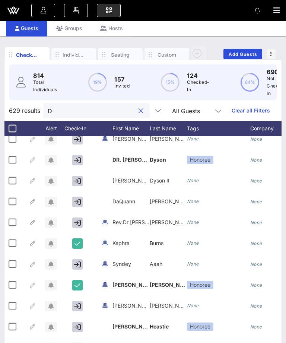
type input "Dj"
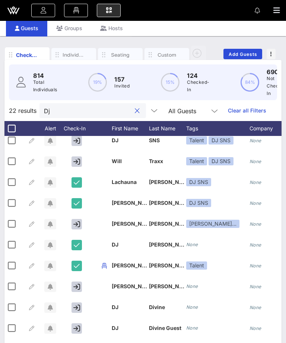
scroll to position [236, 1]
click at [135, 110] on button "clear icon" at bounding box center [137, 110] width 5 height 7
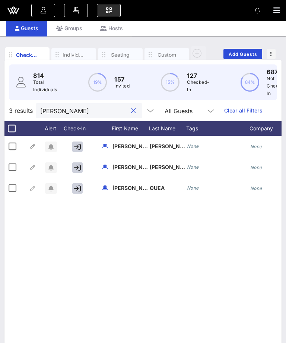
scroll to position [0, 0]
type input "rud"
click at [85, 163] on div at bounding box center [78, 167] width 37 height 21
click at [77, 164] on button "button" at bounding box center [77, 168] width 10 height 10
click at [131, 111] on button "clear icon" at bounding box center [133, 110] width 5 height 7
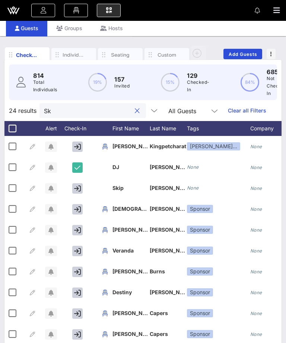
type input "Sk"
click at [76, 186] on icon "button" at bounding box center [77, 188] width 7 height 7
click at [135, 108] on button "clear icon" at bounding box center [137, 110] width 5 height 7
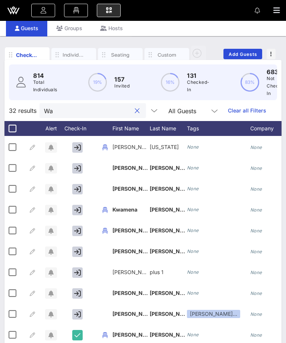
scroll to position [62, 0]
type input "Wa"
click at [81, 170] on icon "button" at bounding box center [77, 168] width 7 height 7
click at [119, 110] on input "Wa" at bounding box center [87, 111] width 87 height 10
click at [119, 107] on input "Wa" at bounding box center [87, 111] width 87 height 10
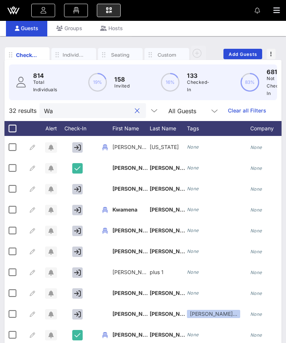
click at [135, 108] on button "clear icon" at bounding box center [137, 110] width 5 height 7
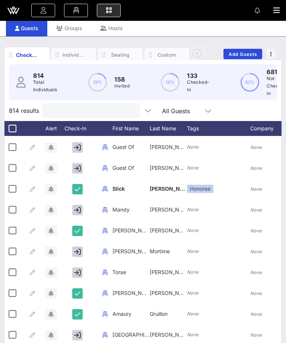
type input "T"
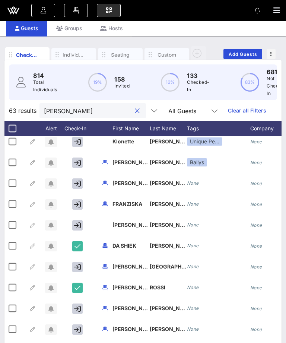
scroll to position [402, 0]
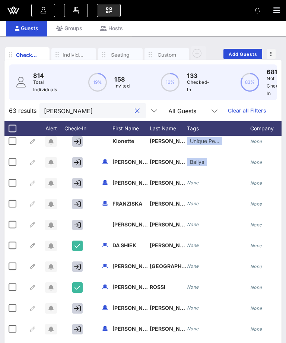
type input "[PERSON_NAME]"
click at [77, 167] on button "button" at bounding box center [77, 162] width 10 height 10
click at [115, 114] on input "[PERSON_NAME]" at bounding box center [87, 111] width 87 height 10
click at [135, 108] on button "clear icon" at bounding box center [137, 110] width 5 height 7
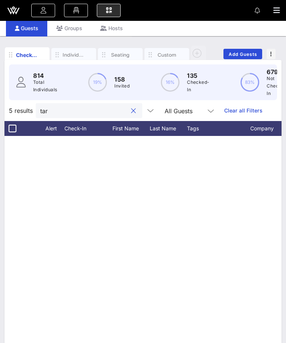
scroll to position [0, 0]
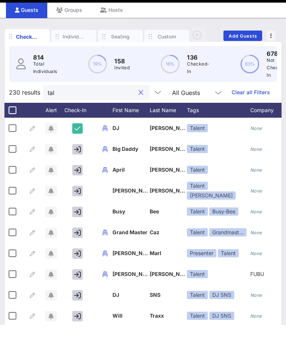
type input "tall"
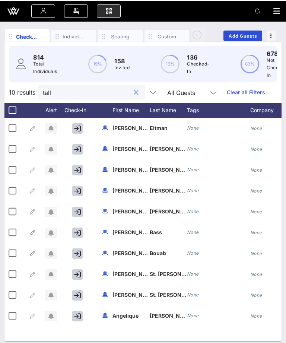
scroll to position [62, 0]
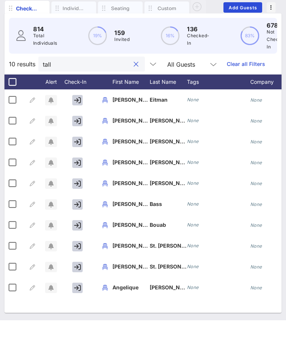
click at [134, 84] on button "clear icon" at bounding box center [136, 87] width 5 height 7
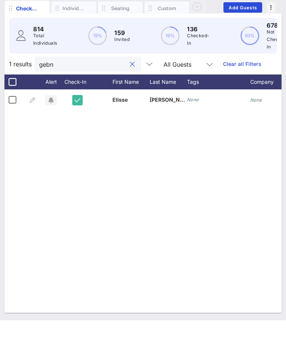
scroll to position [24, 0]
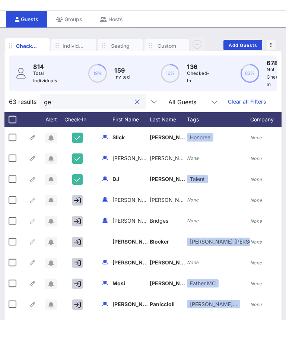
type input "gen"
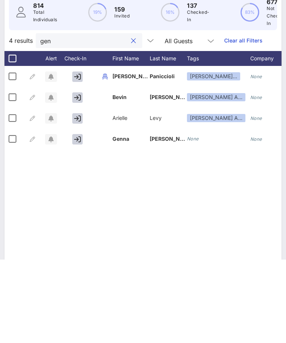
click at [131, 121] on button "clear icon" at bounding box center [133, 124] width 5 height 7
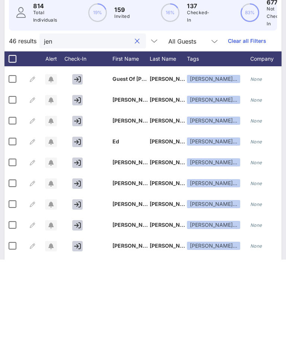
scroll to position [223, -1]
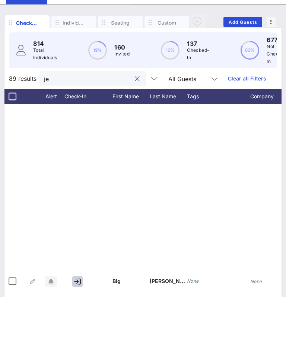
type input "j"
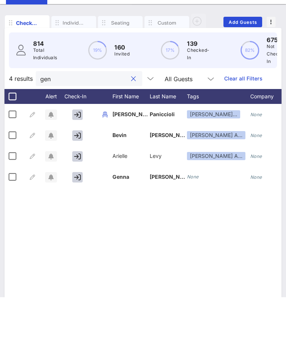
scroll to position [0, 0]
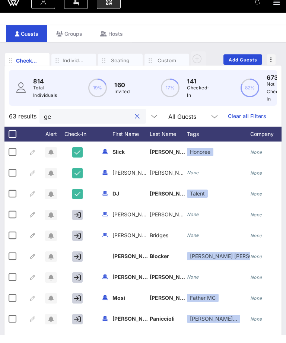
type input "g"
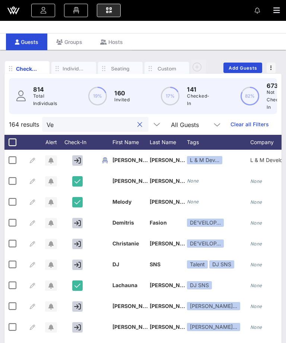
type input "Vel"
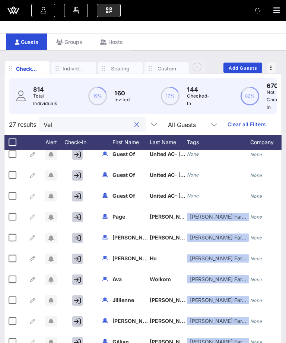
click at [135, 127] on button "clear icon" at bounding box center [137, 124] width 5 height 7
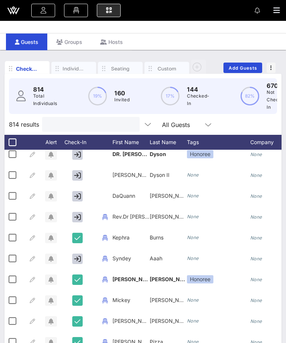
click at [108, 125] on input "text" at bounding box center [90, 125] width 87 height 10
click at [274, 10] on icon "button" at bounding box center [277, 10] width 7 height 7
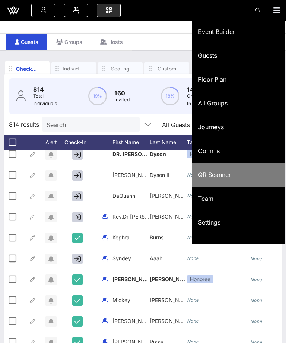
click at [242, 176] on div "QR Scanner" at bounding box center [238, 175] width 81 height 7
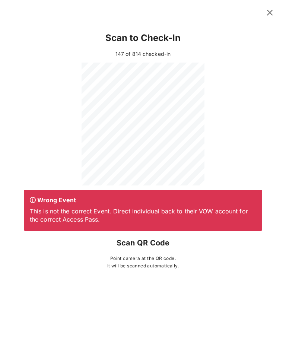
click at [270, 8] on icon at bounding box center [270, 12] width 10 height 9
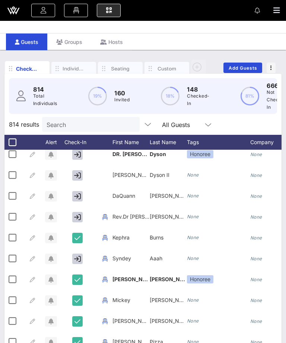
click at [103, 123] on input "Search" at bounding box center [90, 125] width 87 height 10
click at [103, 125] on input "text" at bounding box center [90, 125] width 87 height 10
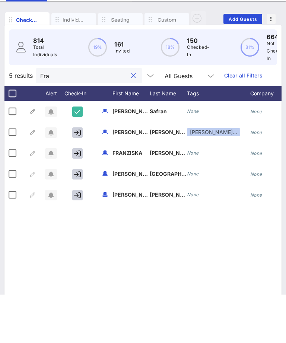
type input "Fra"
click at [79, 241] on icon "button" at bounding box center [77, 244] width 7 height 7
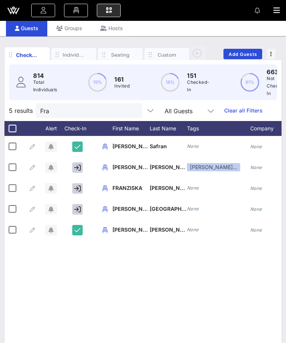
click at [131, 111] on button "clear icon" at bounding box center [133, 110] width 5 height 7
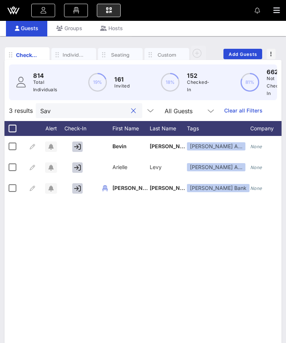
type input "Sav"
click at [281, 154] on div "None" at bounding box center [279, 150] width 56 height 29
click at [131, 111] on button "clear icon" at bounding box center [133, 110] width 5 height 7
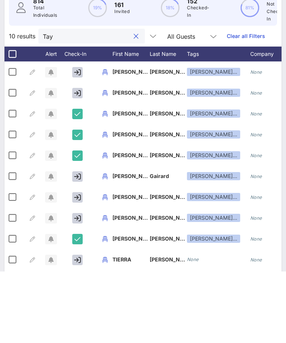
scroll to position [62, 0]
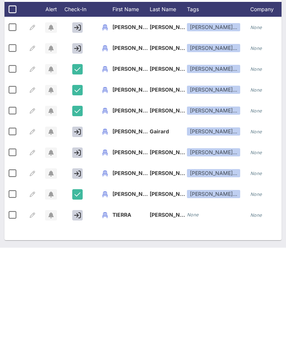
type input "Tay"
click at [80, 306] on button "button" at bounding box center [77, 311] width 10 height 10
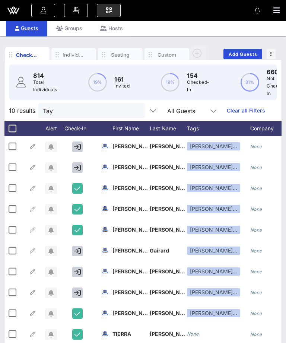
click at [134, 112] on button "clear icon" at bounding box center [136, 110] width 5 height 7
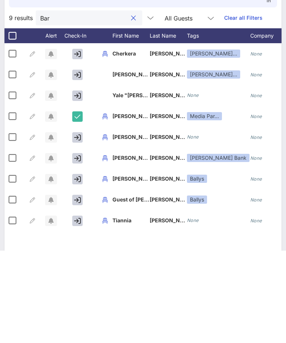
type input "Bar"
click at [81, 246] on button "button" at bounding box center [77, 251] width 10 height 10
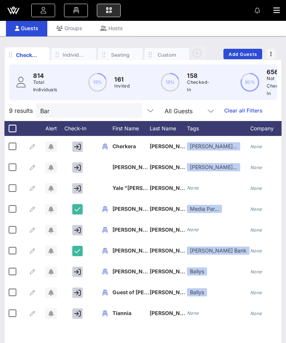
click at [128, 109] on div at bounding box center [133, 111] width 10 height 9
click at [131, 112] on button "clear icon" at bounding box center [133, 110] width 5 height 7
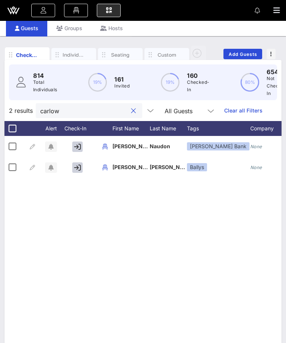
scroll to position [0, 0]
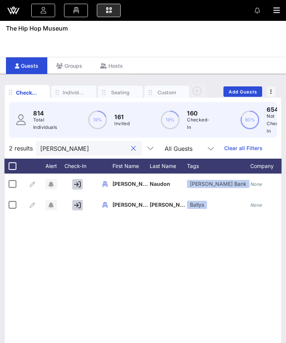
type input "carlos"
click at [80, 179] on button "button" at bounding box center [77, 184] width 10 height 10
click at [114, 150] on input "carlos" at bounding box center [83, 149] width 87 height 10
click at [116, 147] on input "carlos" at bounding box center [83, 149] width 87 height 10
click at [131, 149] on button "clear icon" at bounding box center [133, 148] width 5 height 7
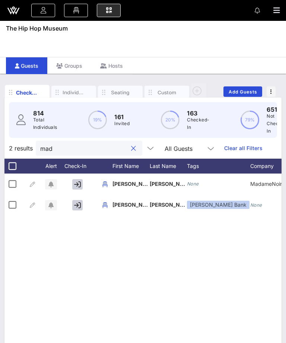
type input "mad"
click at [81, 201] on button "button" at bounding box center [77, 205] width 10 height 10
click at [131, 149] on button "clear icon" at bounding box center [133, 148] width 5 height 7
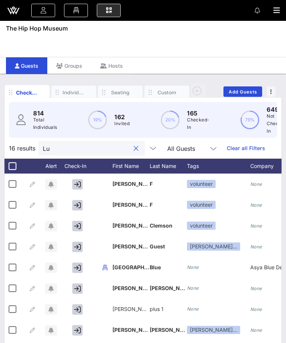
type input "L"
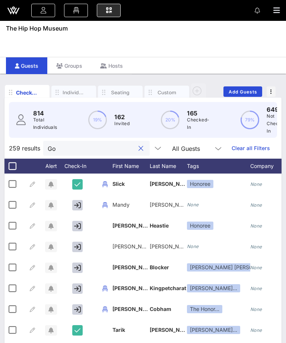
type input "G"
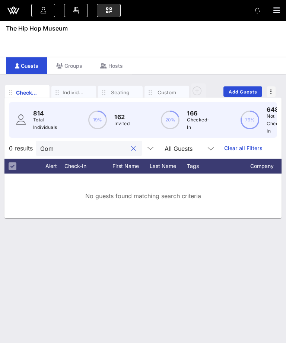
type input "Gom"
click at [213, 202] on div "No guests found matching search criteria" at bounding box center [142, 196] width 277 height 45
click at [116, 148] on input "Gom" at bounding box center [83, 149] width 87 height 10
click at [131, 147] on button "clear icon" at bounding box center [133, 148] width 5 height 7
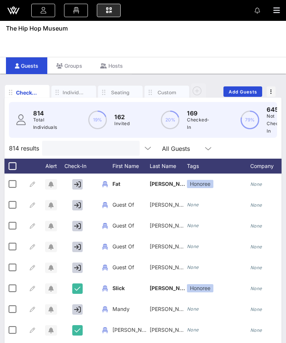
click at [91, 144] on input "text" at bounding box center [90, 149] width 87 height 10
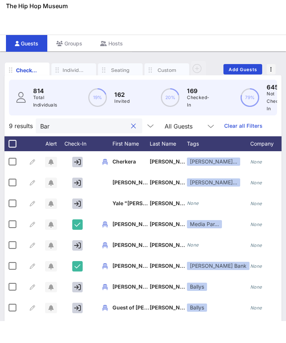
type input "Bar"
click at [78, 202] on icon "button" at bounding box center [77, 205] width 7 height 7
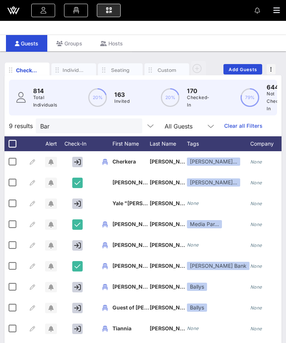
click at [131, 126] on button "clear icon" at bounding box center [133, 126] width 5 height 7
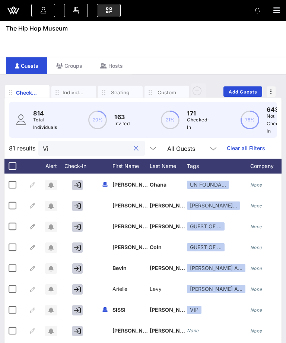
scroll to position [55, 0]
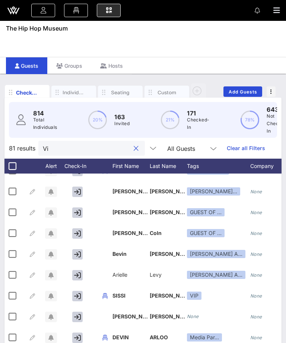
type input "Vi"
click at [80, 191] on icon "button" at bounding box center [77, 192] width 7 height 7
click at [134, 150] on button "clear icon" at bounding box center [136, 148] width 5 height 7
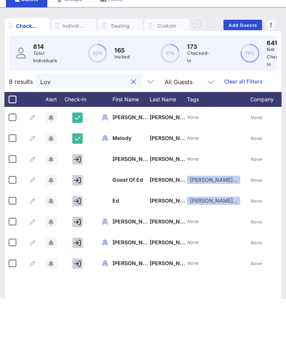
scroll to position [32, 0]
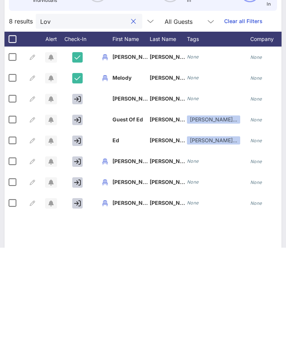
type input "Lov"
click at [77, 254] on icon "button" at bounding box center [77, 257] width 7 height 7
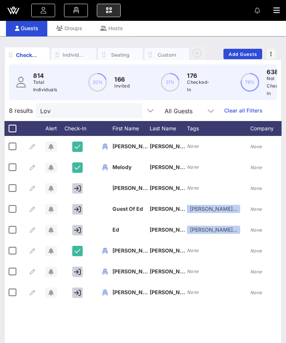
click at [282, 6] on button "button" at bounding box center [280, 10] width 13 height 10
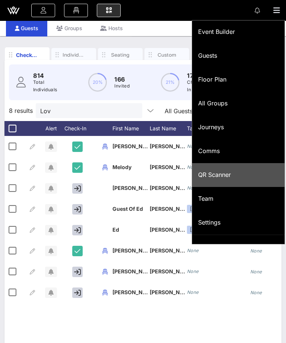
click at [242, 177] on div "QR Scanner" at bounding box center [238, 175] width 81 height 7
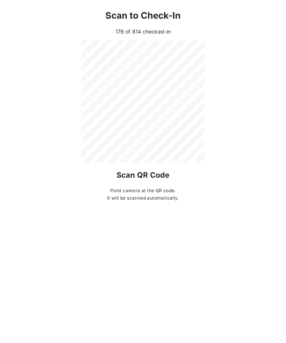
scroll to position [62, 0]
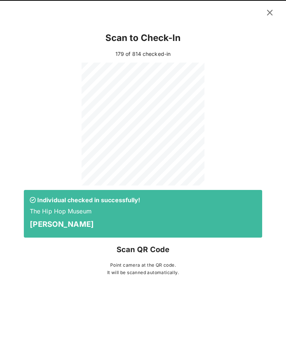
click at [268, 9] on icon at bounding box center [269, 12] width 11 height 10
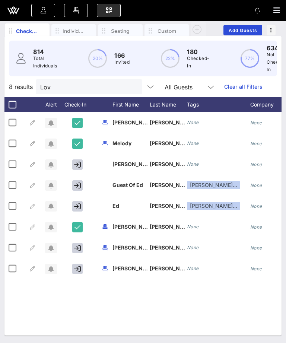
click at [131, 86] on button "clear icon" at bounding box center [133, 87] width 5 height 7
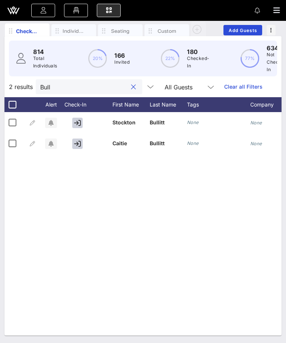
type input "Bull"
click at [79, 143] on icon "button" at bounding box center [77, 144] width 7 height 7
click at [75, 122] on icon "button" at bounding box center [77, 123] width 7 height 7
click at [105, 88] on input "Bull" at bounding box center [83, 87] width 87 height 10
click at [131, 86] on button "clear icon" at bounding box center [133, 87] width 5 height 7
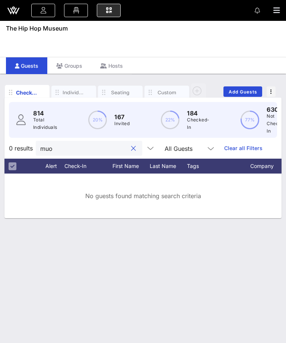
scroll to position [24, 0]
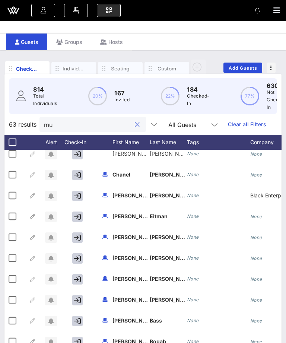
type input "m"
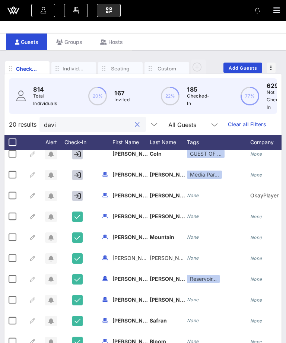
type input "david"
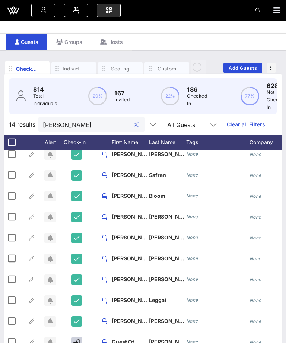
scroll to position [0, 0]
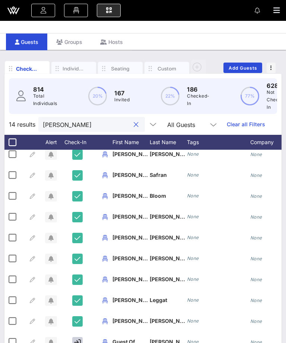
click at [88, 125] on input "david" at bounding box center [86, 125] width 87 height 10
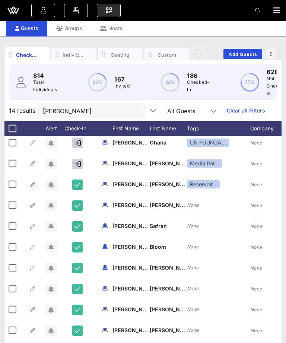
scroll to position [-2, 0]
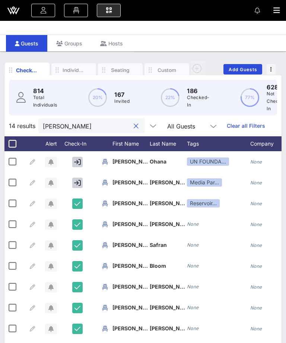
click at [134, 125] on button "clear icon" at bounding box center [136, 126] width 5 height 7
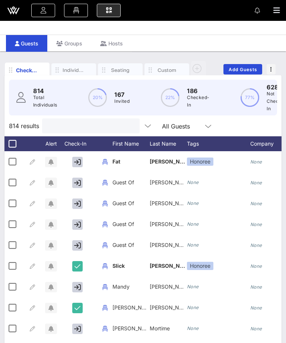
type input "D"
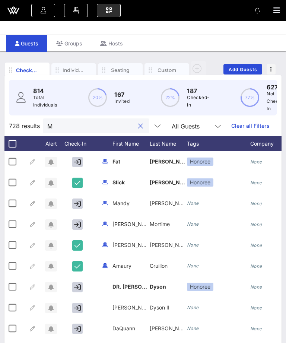
type input "Mu"
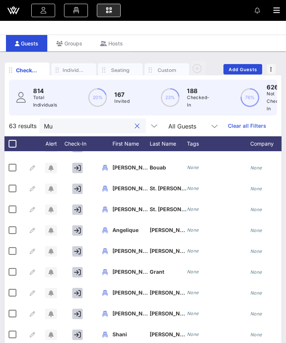
click at [135, 126] on button "clear icon" at bounding box center [137, 126] width 5 height 7
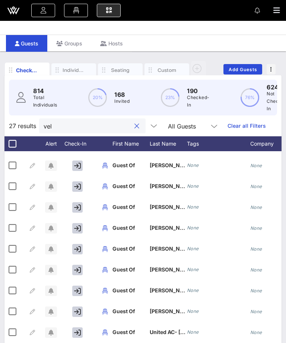
type input "vel"
click at [80, 168] on icon "button" at bounding box center [77, 166] width 7 height 7
click at [80, 186] on icon "button" at bounding box center [77, 186] width 7 height 7
click at [135, 125] on button "clear icon" at bounding box center [137, 126] width 5 height 7
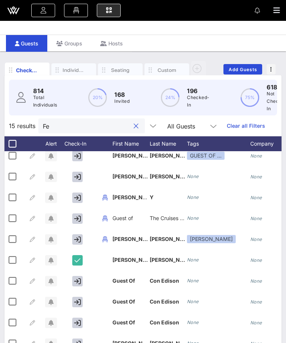
scroll to position [89, 0]
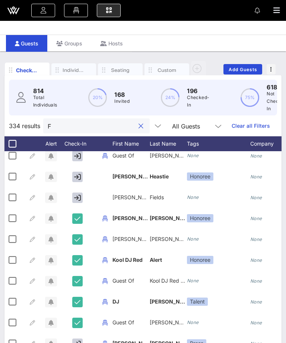
type input "Fi"
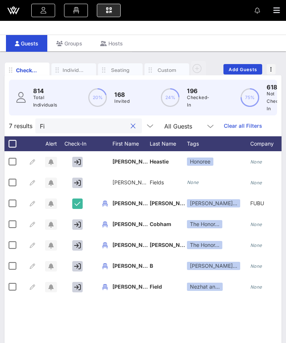
scroll to position [0, 0]
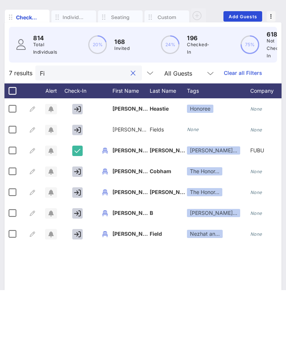
click at [115, 121] on input "Fi" at bounding box center [83, 126] width 87 height 10
click at [131, 123] on button "clear icon" at bounding box center [133, 126] width 5 height 7
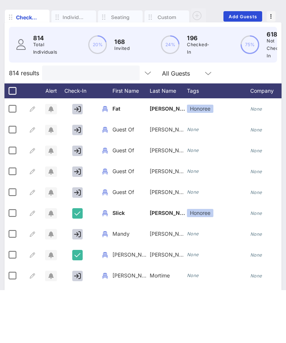
click at [117, 121] on input "text" at bounding box center [90, 126] width 87 height 10
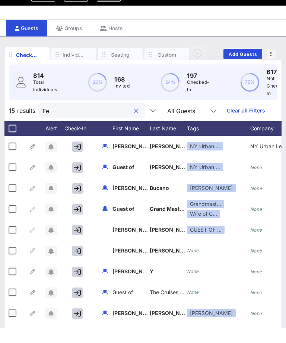
type input "F"
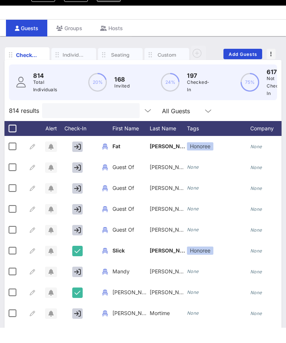
type input "Z"
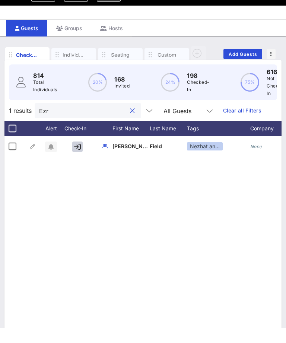
type input "Ezr"
click at [79, 157] on button "button" at bounding box center [77, 162] width 10 height 10
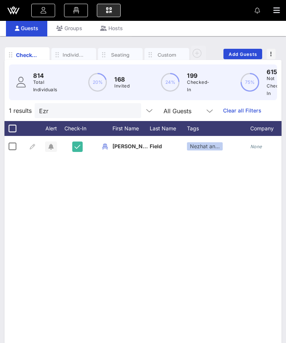
click at [109, 115] on input "Ezr" at bounding box center [82, 111] width 87 height 10
click at [130, 110] on button "clear icon" at bounding box center [132, 110] width 5 height 7
type input "sik"
click at [82, 144] on button "button" at bounding box center [77, 147] width 10 height 10
click at [130, 110] on button "clear icon" at bounding box center [132, 110] width 5 height 7
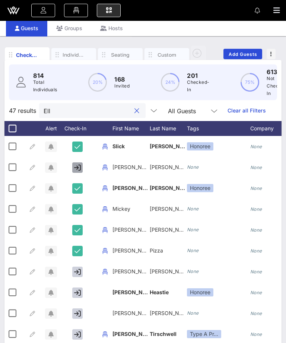
scroll to position [0, 0]
type input "ELL"
click at [119, 110] on input "ELL" at bounding box center [87, 111] width 87 height 10
click at [135, 113] on button "clear icon" at bounding box center [137, 110] width 5 height 7
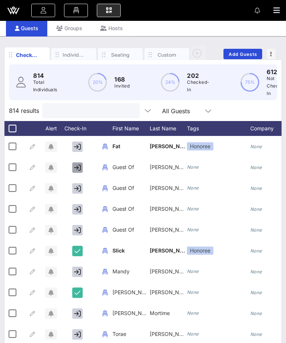
click at [122, 110] on input "text" at bounding box center [90, 111] width 87 height 10
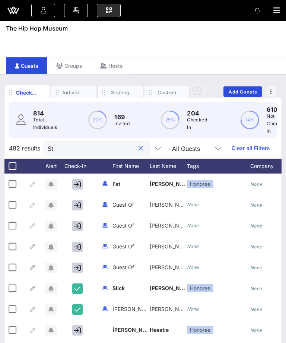
type input "S"
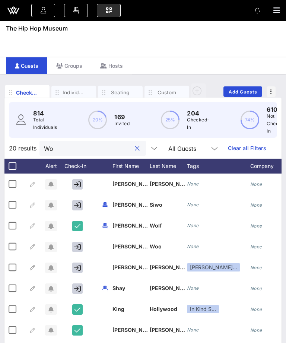
type input "Woo"
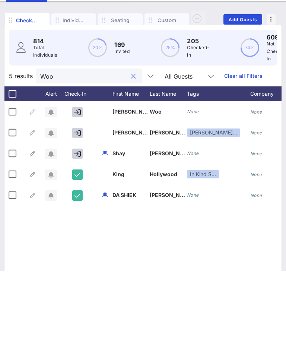
click at [130, 141] on div "Woo" at bounding box center [89, 148] width 107 height 15
click at [131, 145] on button "clear icon" at bounding box center [133, 148] width 5 height 7
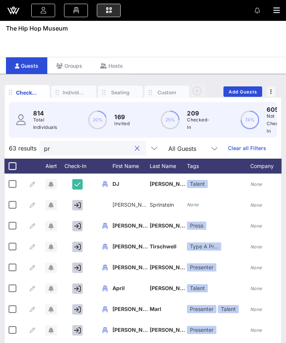
type input "p"
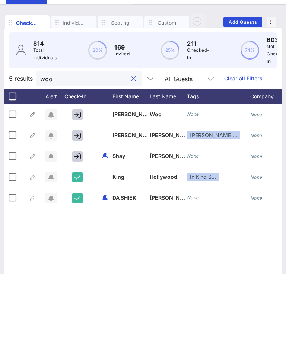
type input "woo"
click at [76, 202] on icon "button" at bounding box center [77, 205] width 7 height 7
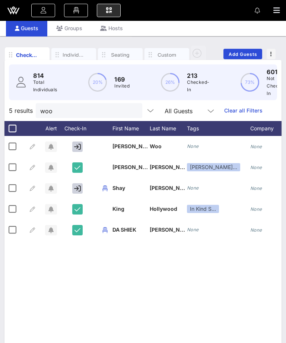
click at [271, 52] on icon "button" at bounding box center [271, 53] width 1 height 5
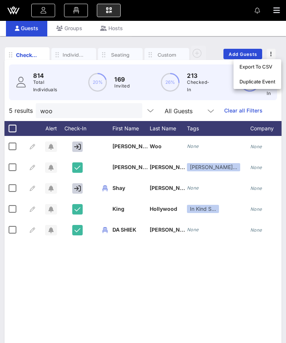
click at [268, 11] on div "E [PERSON_NAME] [EMAIL_ADDRESS][DOMAIN_NAME] All Events Event Builder Guests Fl…" at bounding box center [143, 10] width 286 height 21
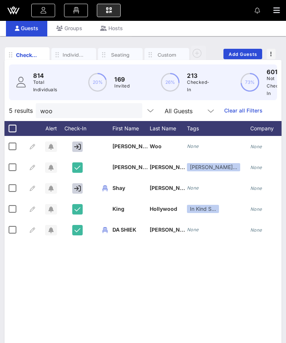
click at [282, 13] on button "button" at bounding box center [280, 10] width 13 height 10
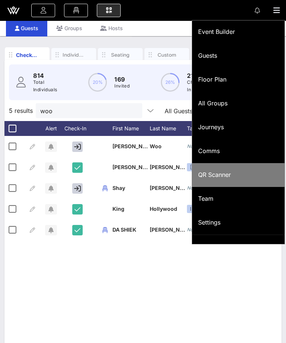
click at [245, 168] on div "QR Scanner" at bounding box center [238, 175] width 81 height 16
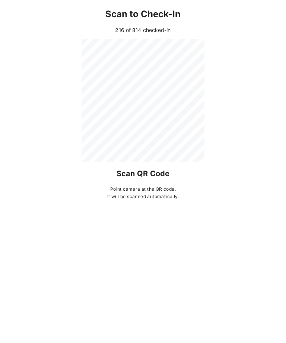
scroll to position [62, 0]
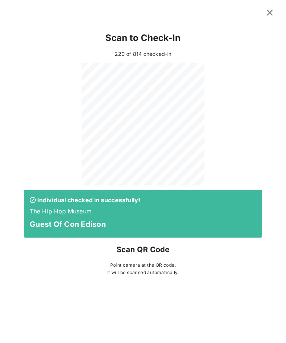
click at [269, 12] on icon at bounding box center [270, 12] width 10 height 9
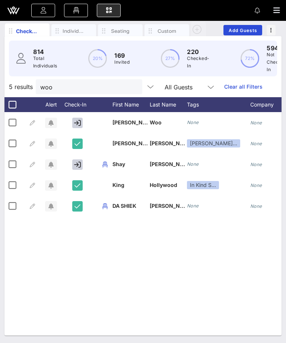
click at [114, 84] on input "woo" at bounding box center [83, 87] width 87 height 10
click at [131, 88] on button "clear icon" at bounding box center [133, 87] width 5 height 7
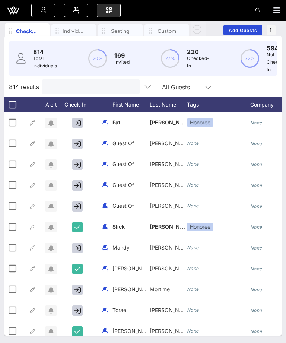
type input "u"
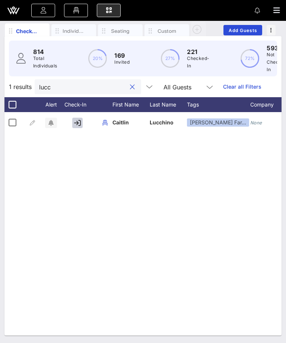
type input "lucc"
click at [81, 118] on button "button" at bounding box center [77, 123] width 10 height 10
click at [130, 86] on button "clear icon" at bounding box center [132, 87] width 5 height 7
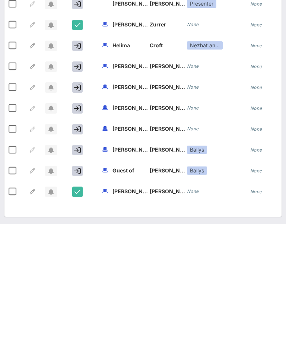
scroll to position [24, 0]
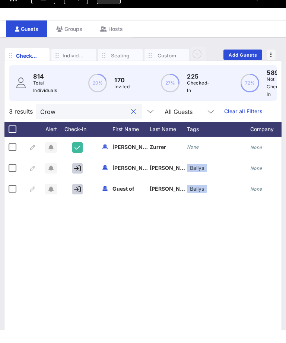
type input "Crow"
click at [81, 178] on icon "button" at bounding box center [77, 181] width 7 height 7
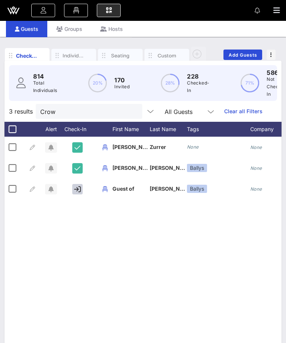
click at [131, 108] on button "clear icon" at bounding box center [133, 111] width 5 height 7
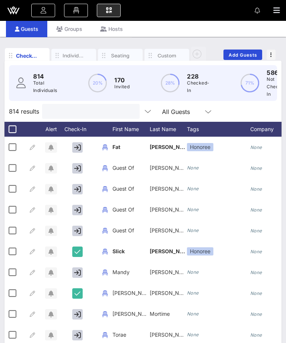
click at [119, 107] on input "text" at bounding box center [90, 112] width 87 height 10
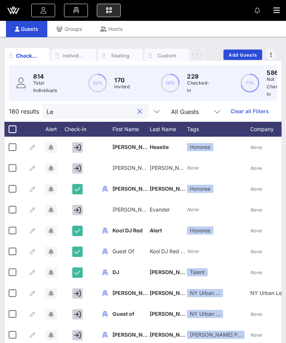
type input "[PERSON_NAME]"
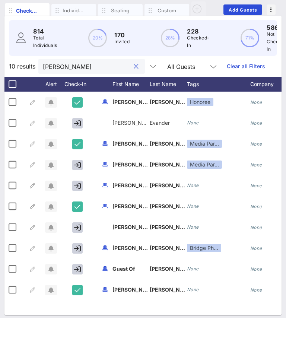
scroll to position [62, 0]
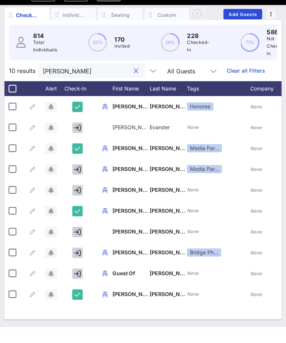
click at [134, 84] on button "clear icon" at bounding box center [136, 87] width 5 height 7
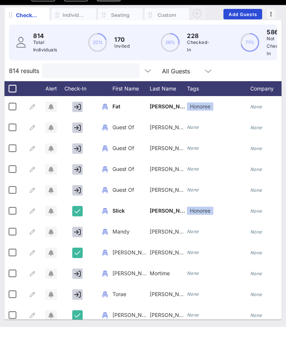
type input "p"
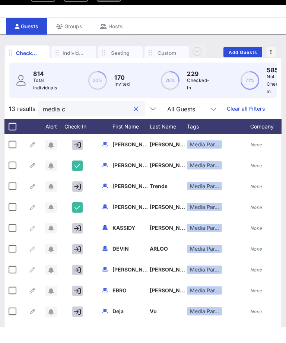
scroll to position [2, 0]
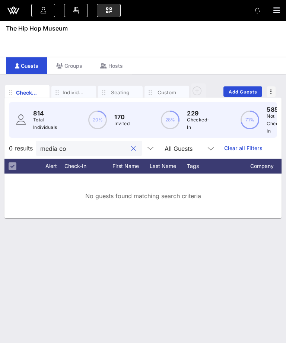
type input "media co"
click at [275, 10] on icon "button" at bounding box center [277, 10] width 7 height 7
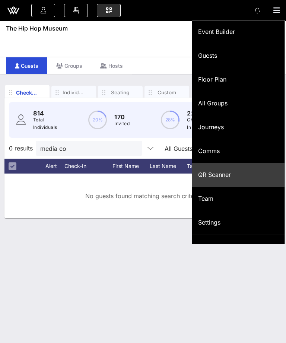
click at [179, 306] on div "Check-In Individuals Seating Custom Add Guests 814 Total Individuals 20% 170 In…" at bounding box center [143, 209] width 286 height 270
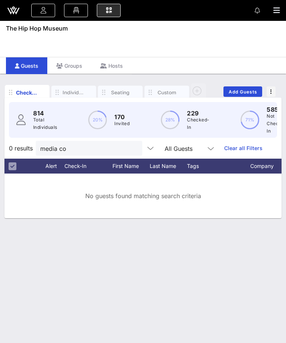
click at [116, 148] on input "media co" at bounding box center [83, 149] width 87 height 10
click at [131, 151] on button "clear icon" at bounding box center [133, 148] width 5 height 7
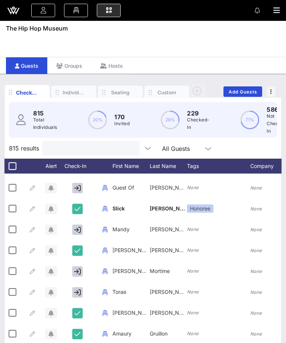
scroll to position [81, 0]
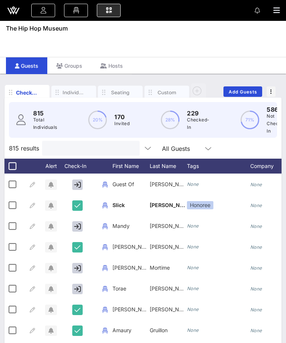
click at [111, 148] on input "text" at bounding box center [90, 149] width 87 height 10
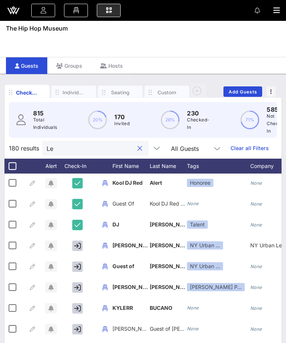
type input "[PERSON_NAME]"
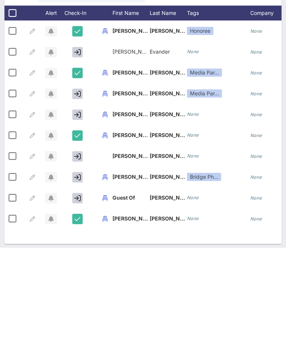
scroll to position [62, 0]
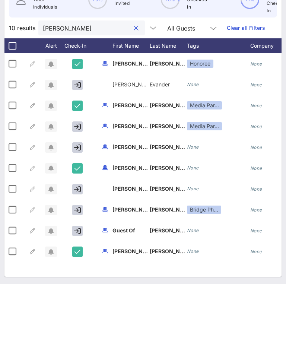
click at [134, 84] on button "clear icon" at bounding box center [136, 87] width 5 height 7
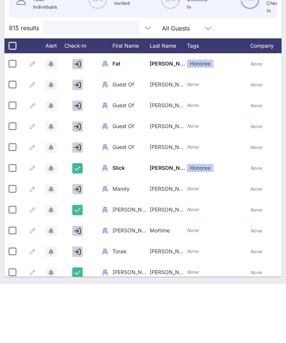
type input "s"
type input "t"
type input "o"
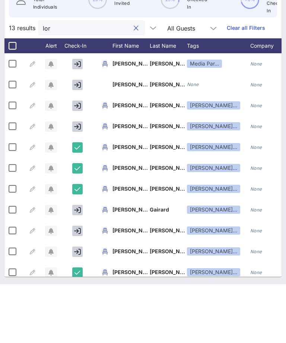
type input "lor"
click at [75, 141] on icon "button" at bounding box center [77, 144] width 7 height 7
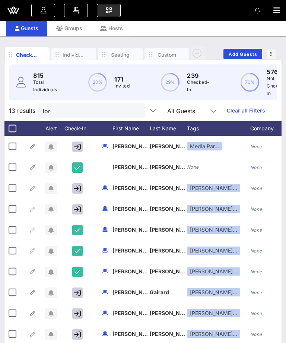
click at [117, 115] on input "lor" at bounding box center [86, 111] width 87 height 10
click at [134, 111] on button "clear icon" at bounding box center [136, 110] width 5 height 7
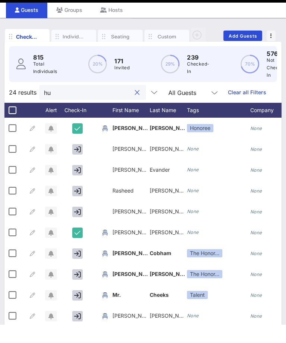
type input "h"
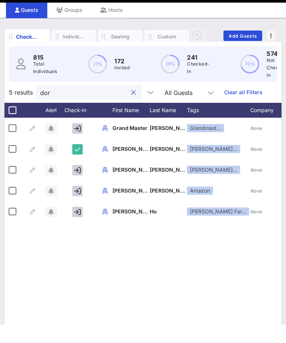
type input "dor"
click at [82, 225] on button "button" at bounding box center [77, 230] width 10 height 10
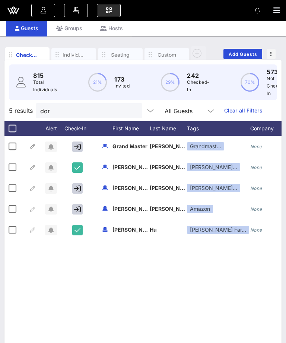
click at [274, 9] on icon "button" at bounding box center [277, 10] width 7 height 7
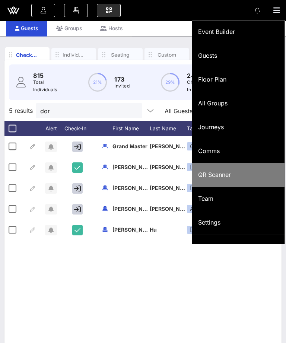
click at [241, 177] on div "QR Scanner" at bounding box center [238, 175] width 81 height 7
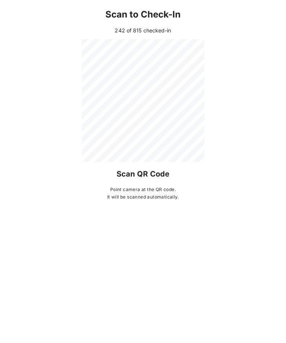
scroll to position [62, 0]
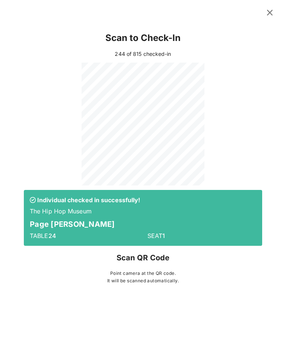
click at [265, 16] on button at bounding box center [270, 12] width 15 height 13
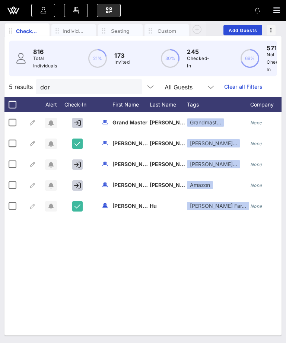
click at [101, 88] on input "dor" at bounding box center [83, 87] width 87 height 10
click at [131, 86] on button "clear icon" at bounding box center [133, 87] width 5 height 7
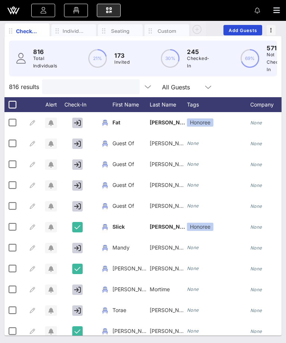
click at [120, 84] on input "text" at bounding box center [90, 87] width 87 height 10
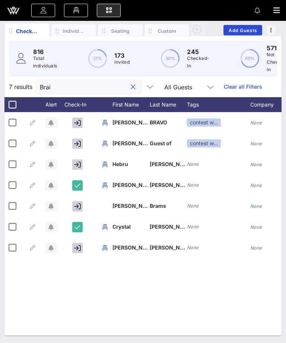
scroll to position [24, 0]
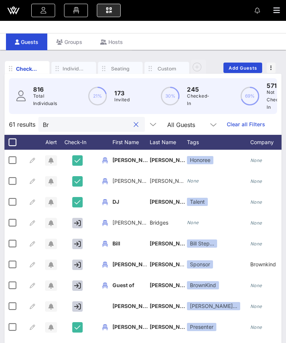
type input "B"
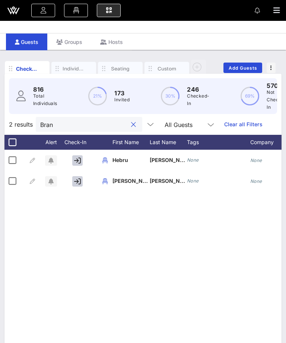
type input "Bran"
click at [72, 177] on button "button" at bounding box center [77, 181] width 10 height 10
click at [131, 126] on button "clear icon" at bounding box center [133, 124] width 5 height 7
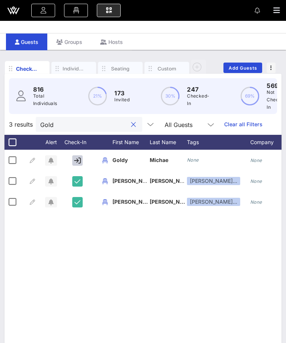
type input "Gold"
click at [78, 161] on icon "button" at bounding box center [77, 160] width 7 height 7
click at [105, 124] on input "Gold" at bounding box center [83, 125] width 87 height 10
click at [131, 125] on button "clear icon" at bounding box center [133, 124] width 5 height 7
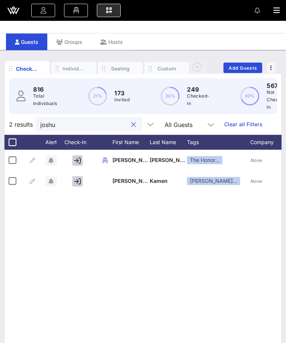
type input "joshu"
click at [79, 156] on button "button" at bounding box center [77, 160] width 10 height 10
click at [115, 128] on input "joshu" at bounding box center [83, 125] width 87 height 10
click at [131, 122] on button "clear icon" at bounding box center [133, 124] width 5 height 7
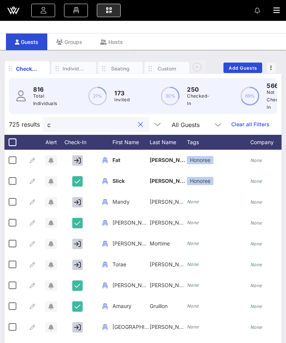
type input "ch"
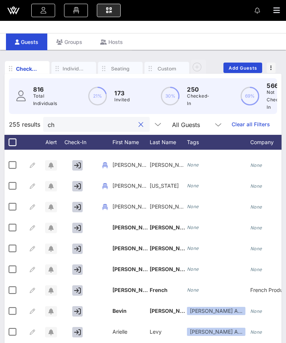
scroll to position [500, 0]
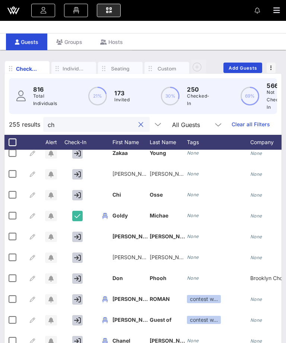
click at [139, 123] on button "clear icon" at bounding box center [141, 124] width 5 height 7
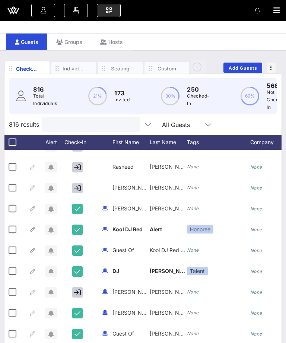
click at [87, 128] on input "text" at bounding box center [90, 125] width 87 height 10
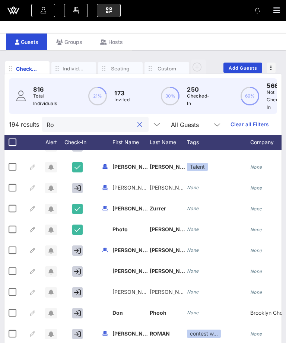
type input "[PERSON_NAME]"
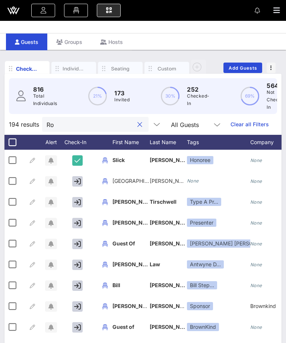
type input "R"
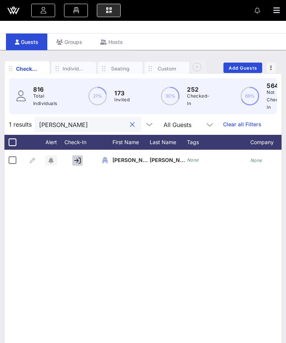
type input "[PERSON_NAME]"
click at [76, 164] on icon "button" at bounding box center [77, 160] width 7 height 7
click at [114, 126] on input "[PERSON_NAME]" at bounding box center [82, 125] width 87 height 10
click at [117, 118] on div "[PERSON_NAME]" at bounding box center [88, 124] width 107 height 15
click at [114, 126] on input "[PERSON_NAME]" at bounding box center [82, 125] width 87 height 10
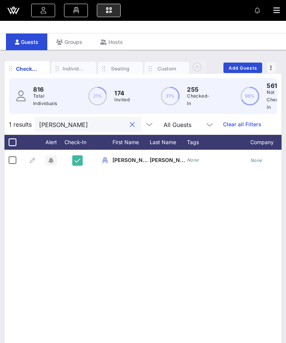
click at [114, 123] on input "[PERSON_NAME]" at bounding box center [82, 125] width 87 height 10
click at [130, 122] on button "clear icon" at bounding box center [132, 124] width 5 height 7
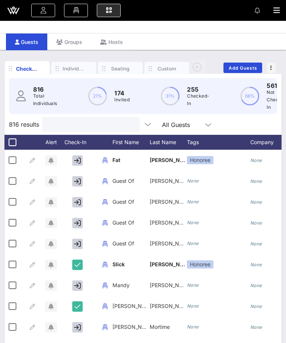
click at [120, 124] on input "text" at bounding box center [90, 125] width 87 height 10
type input "I"
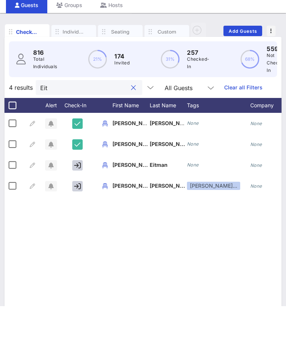
type input "Eit"
click at [78, 199] on icon "button" at bounding box center [77, 202] width 7 height 7
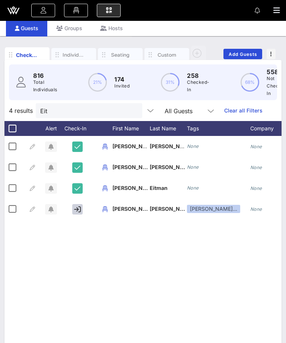
click at [59, 108] on input "Eit" at bounding box center [83, 111] width 87 height 10
click at [116, 111] on input "Eit" at bounding box center [83, 111] width 87 height 10
click at [131, 110] on button "clear icon" at bounding box center [133, 110] width 5 height 7
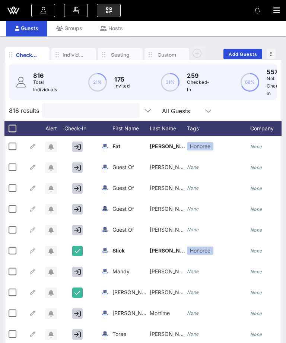
click at [121, 112] on input "text" at bounding box center [90, 111] width 87 height 10
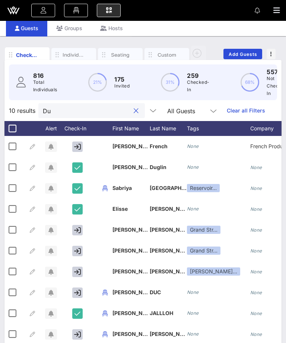
type input "D"
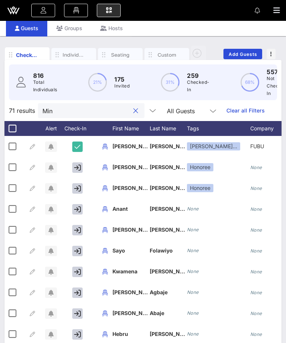
type input "Min"
click at [76, 188] on icon "button" at bounding box center [77, 188] width 7 height 7
click at [75, 167] on icon "button" at bounding box center [77, 167] width 7 height 7
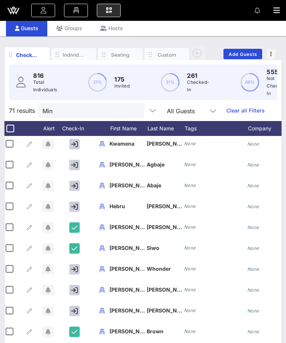
scroll to position [0, 3]
click at [133, 111] on button "clear icon" at bounding box center [135, 110] width 5 height 7
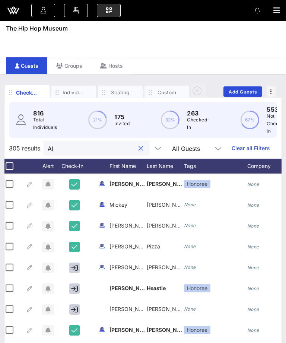
type input "A"
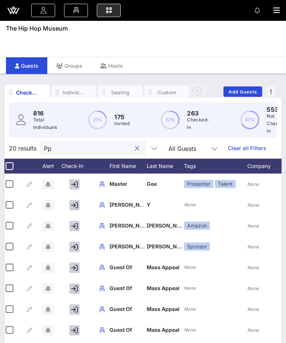
type input "P"
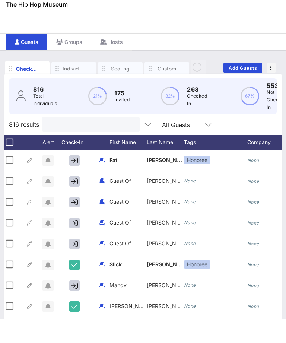
click at [258, 22] on div "Event Builder Guests Floor Plan All Groups Journeys Comms QR Scanner Team Setti…" at bounding box center [143, 202] width 286 height 405
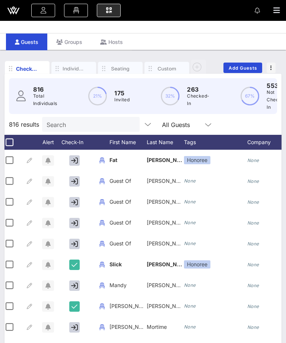
click at [276, 11] on icon "button" at bounding box center [277, 10] width 7 height 7
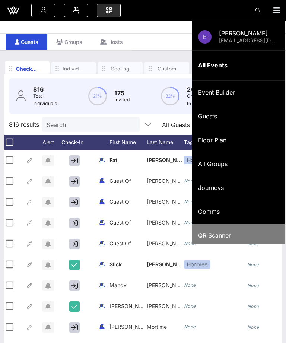
click at [241, 232] on div "QR Scanner" at bounding box center [238, 235] width 81 height 7
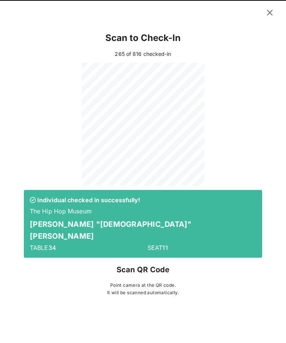
click at [271, 13] on icon at bounding box center [269, 12] width 11 height 10
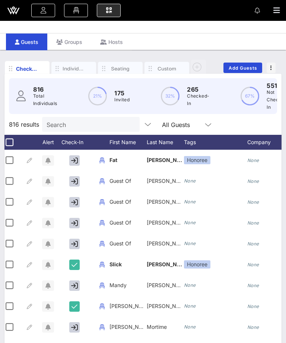
click at [91, 122] on input "Search" at bounding box center [90, 125] width 87 height 10
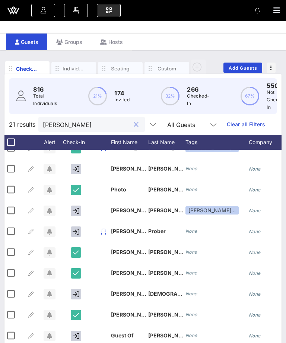
scroll to position [0, 0]
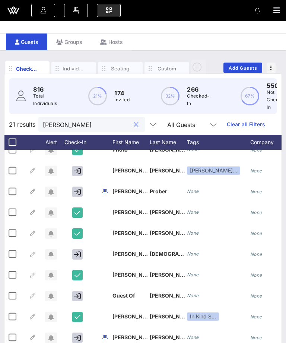
type input "[PERSON_NAME]"
click at [76, 171] on icon "button" at bounding box center [77, 171] width 7 height 7
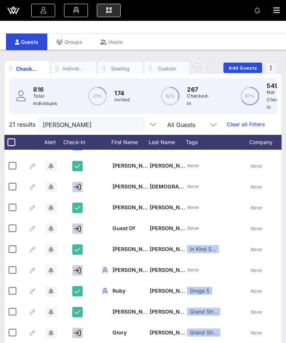
scroll to position [0, 0]
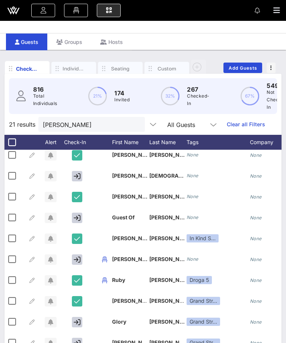
click at [117, 120] on input "[PERSON_NAME]" at bounding box center [86, 125] width 87 height 10
click at [134, 125] on button "clear icon" at bounding box center [136, 124] width 5 height 7
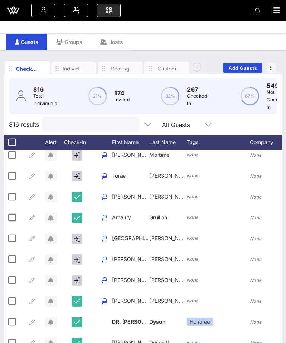
click at [122, 126] on input "text" at bounding box center [90, 125] width 87 height 10
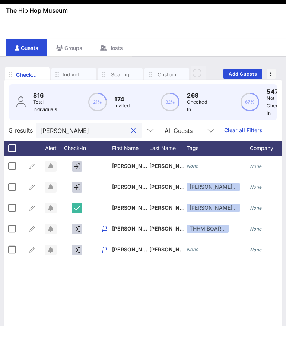
scroll to position [1, 0]
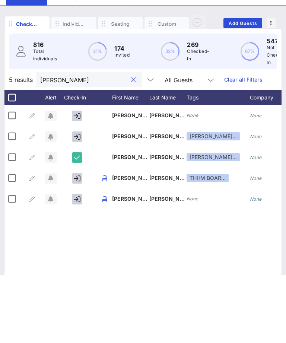
type input "[PERSON_NAME]"
click at [81, 241] on button "button" at bounding box center [77, 246] width 10 height 10
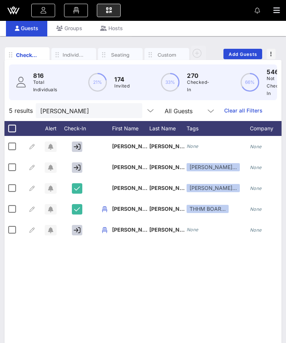
click at [75, 235] on button "button" at bounding box center [77, 230] width 10 height 10
click at [109, 111] on input "[PERSON_NAME]" at bounding box center [83, 111] width 87 height 10
click at [127, 108] on div "[PERSON_NAME]" at bounding box center [89, 110] width 107 height 15
click at [131, 111] on button "clear icon" at bounding box center [133, 110] width 5 height 7
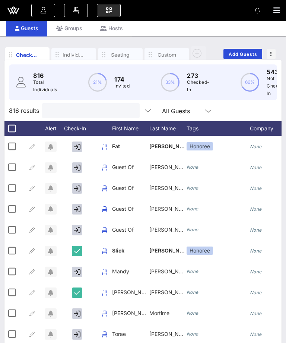
type input "i"
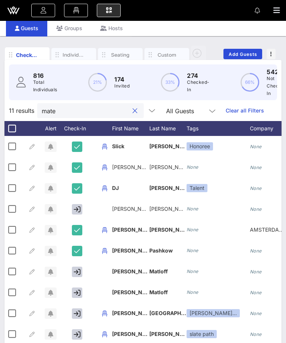
scroll to position [0, 0]
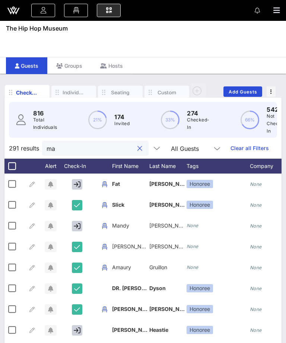
type input "m"
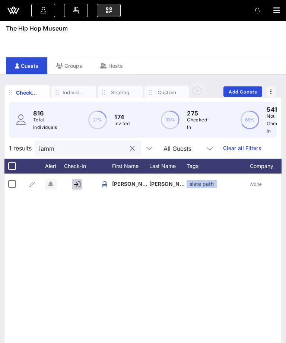
type input "iamm"
click at [79, 180] on button "button" at bounding box center [77, 184] width 10 height 10
click at [130, 149] on button "clear icon" at bounding box center [132, 148] width 5 height 7
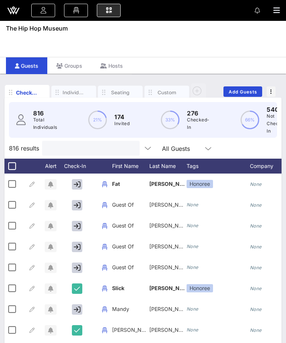
type input "F"
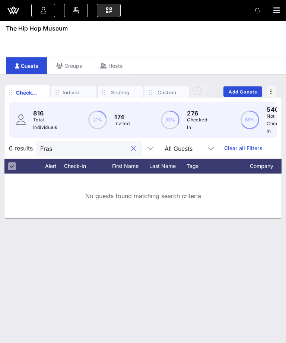
type input "Fra"
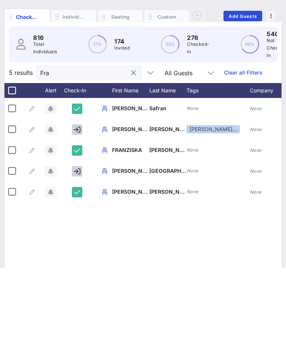
click at [131, 145] on button "clear icon" at bounding box center [133, 148] width 5 height 7
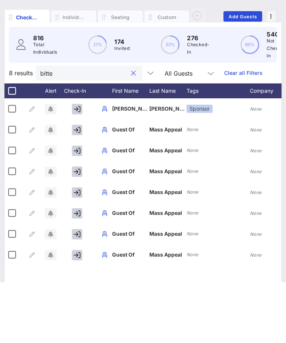
scroll to position [15, 0]
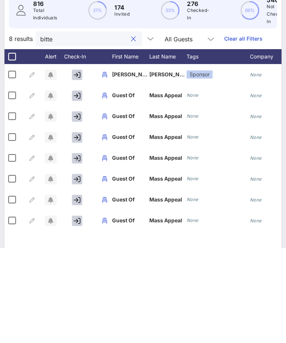
type input "bitte"
click at [73, 165] on button "button" at bounding box center [77, 170] width 10 height 10
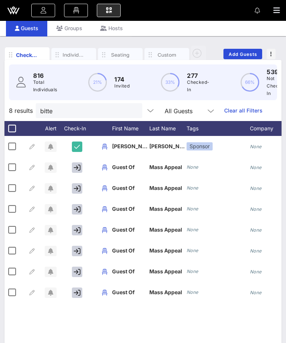
click at [115, 107] on input "bitte" at bounding box center [83, 111] width 87 height 10
click at [131, 111] on button "clear icon" at bounding box center [133, 110] width 5 height 7
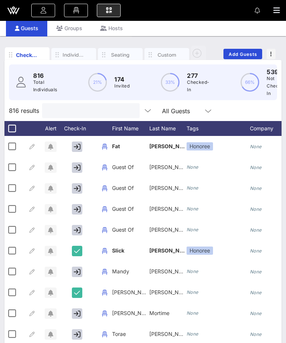
click at [118, 110] on input "text" at bounding box center [90, 111] width 87 height 10
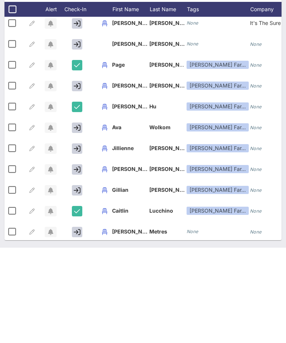
scroll to position [0, 0]
type input "Tra"
click at [79, 136] on icon "button" at bounding box center [77, 139] width 7 height 7
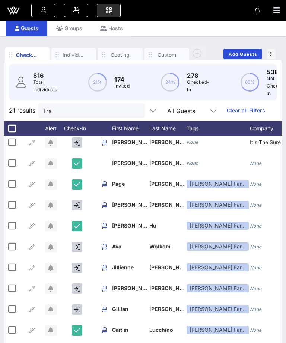
click at [75, 164] on icon "button" at bounding box center [77, 163] width 6 height 7
click at [114, 110] on input "Tra" at bounding box center [86, 111] width 87 height 10
click at [134, 110] on button "clear icon" at bounding box center [136, 110] width 5 height 7
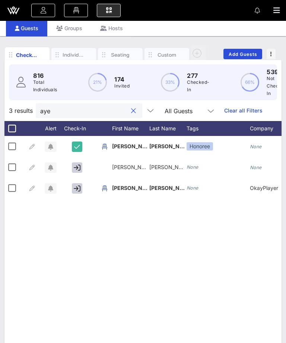
scroll to position [0, 0]
type input "aye"
click at [78, 165] on icon "button" at bounding box center [77, 167] width 7 height 7
click at [115, 109] on input "aye" at bounding box center [83, 111] width 87 height 10
click at [131, 110] on button "clear icon" at bounding box center [133, 110] width 5 height 7
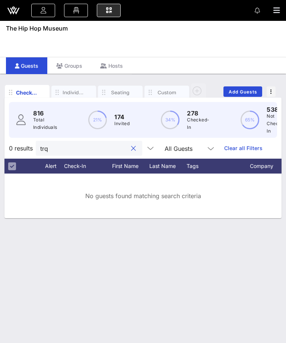
scroll to position [0, 0]
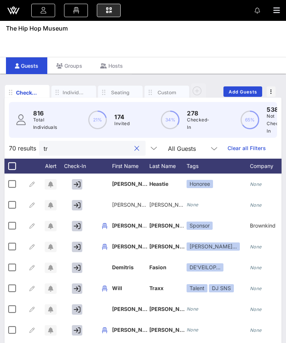
type input "tra"
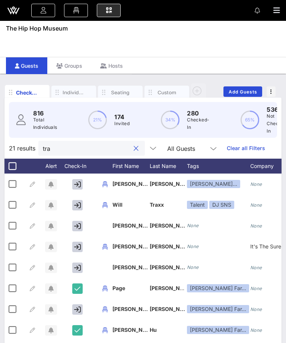
click at [117, 146] on input "tra" at bounding box center [86, 149] width 87 height 10
click at [134, 146] on button "clear icon" at bounding box center [136, 148] width 5 height 7
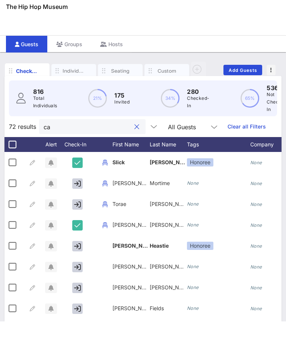
type input "c"
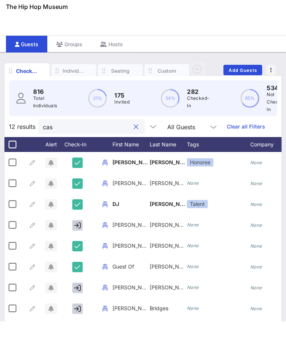
type input "ca"
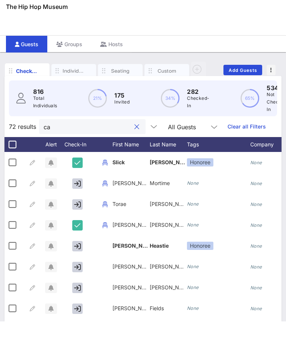
click at [135, 145] on button "clear icon" at bounding box center [137, 148] width 5 height 7
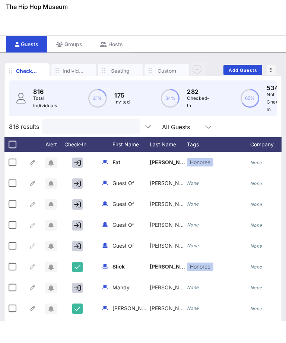
click at [119, 144] on input "text" at bounding box center [90, 149] width 87 height 10
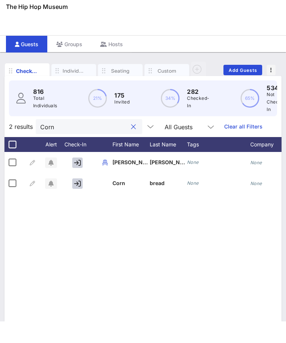
type input "Corn"
click at [79, 181] on icon "button" at bounding box center [77, 184] width 7 height 7
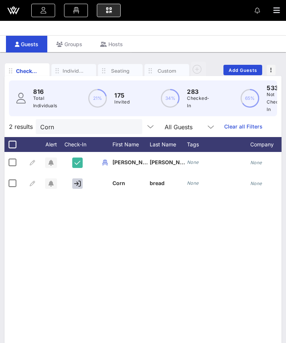
click at [274, 12] on icon "button" at bounding box center [277, 10] width 7 height 7
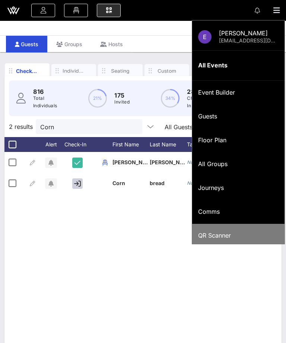
click at [232, 232] on div "QR Scanner" at bounding box center [238, 235] width 81 height 7
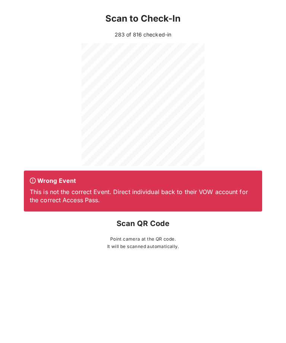
scroll to position [20, 0]
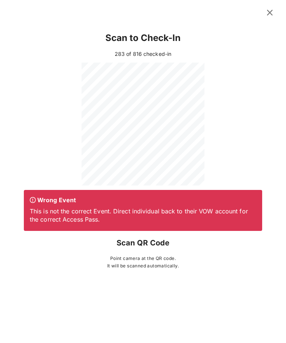
click at [271, 12] on icon at bounding box center [270, 12] width 10 height 9
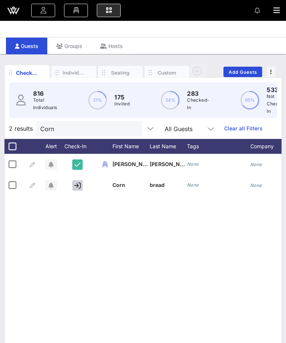
click at [278, 7] on icon "button" at bounding box center [277, 10] width 7 height 7
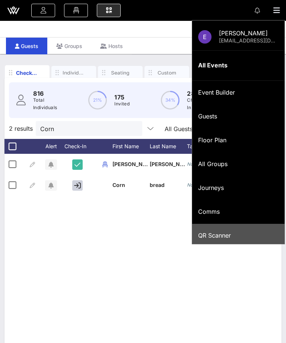
click at [236, 232] on div "QR Scanner" at bounding box center [238, 235] width 81 height 7
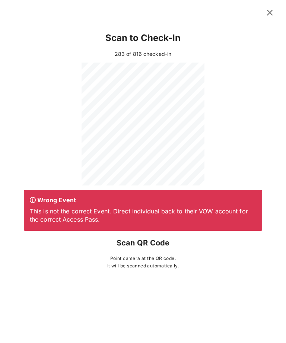
click at [267, 12] on icon at bounding box center [270, 12] width 12 height 11
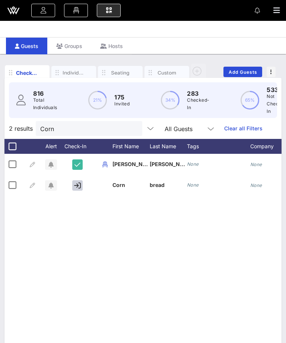
click at [131, 125] on button "clear icon" at bounding box center [133, 128] width 5 height 7
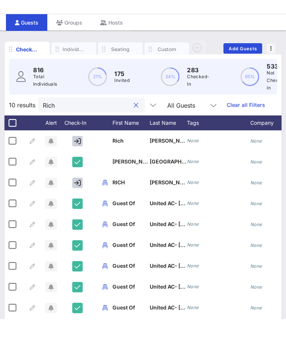
type input "Rich"
click at [82, 202] on button "button" at bounding box center [77, 207] width 10 height 10
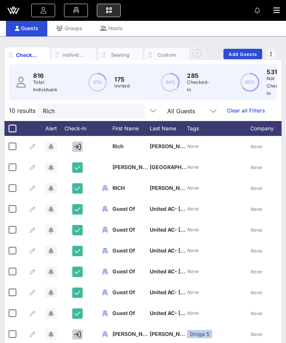
click at [134, 111] on button "clear icon" at bounding box center [136, 110] width 5 height 7
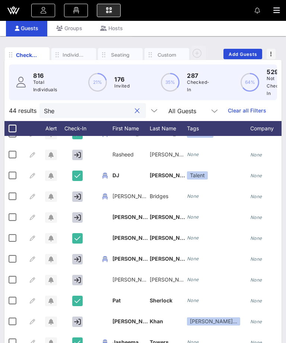
scroll to position [12, 0]
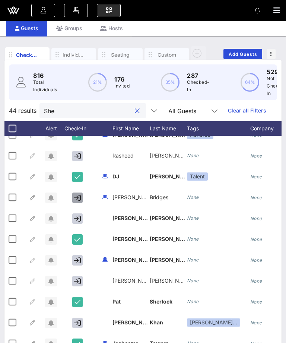
type input "She"
click at [78, 198] on icon "button" at bounding box center [77, 198] width 7 height 7
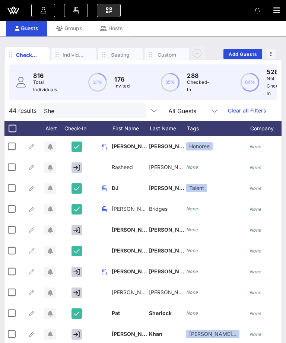
scroll to position [0, 1]
click at [275, 10] on icon "button" at bounding box center [277, 10] width 7 height 7
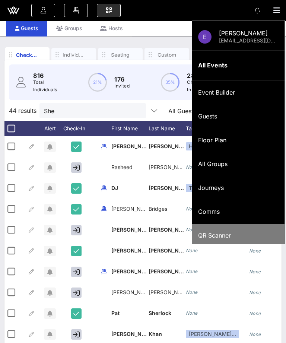
click at [235, 232] on div "QR Scanner" at bounding box center [238, 235] width 81 height 7
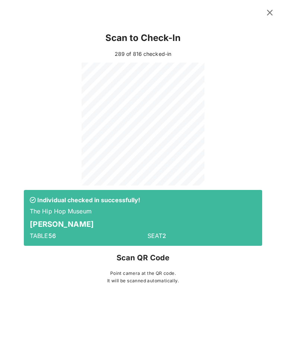
click at [267, 13] on icon at bounding box center [270, 12] width 10 height 9
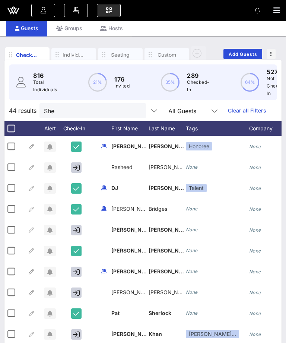
click at [111, 107] on input "She" at bounding box center [87, 111] width 87 height 10
click at [133, 110] on div at bounding box center [137, 111] width 9 height 9
click at [135, 109] on button "clear icon" at bounding box center [137, 110] width 5 height 7
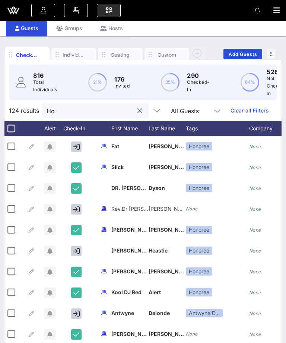
click at [109, 107] on input "Ho" at bounding box center [90, 111] width 87 height 10
click at [95, 113] on input "Ho" at bounding box center [90, 111] width 87 height 10
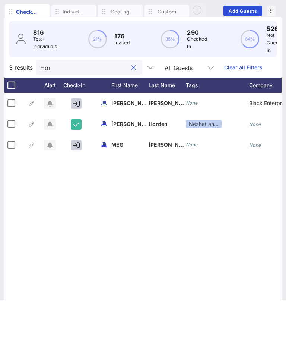
click at [96, 106] on input "Hor" at bounding box center [83, 111] width 87 height 10
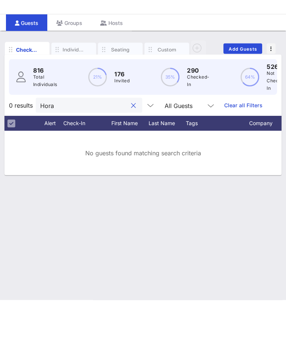
scroll to position [24, 0]
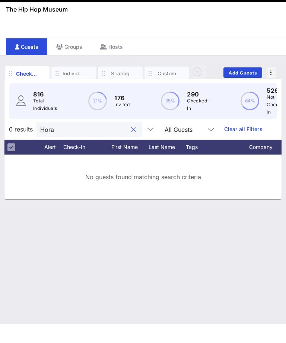
type input "Hor"
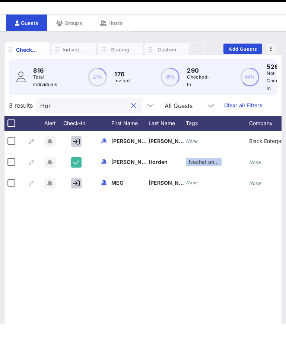
click at [131, 121] on button "clear icon" at bounding box center [133, 124] width 5 height 7
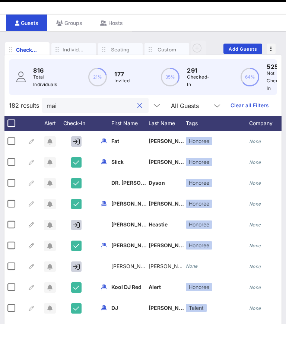
type input "mais"
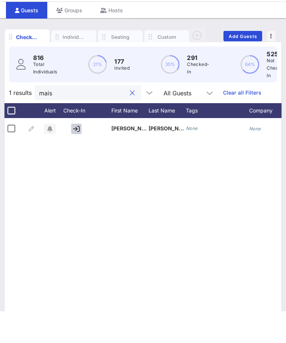
click at [130, 121] on button "clear icon" at bounding box center [132, 124] width 5 height 7
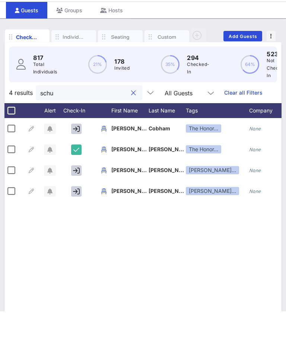
type input "schu"
click at [75, 220] on icon "button" at bounding box center [76, 223] width 7 height 7
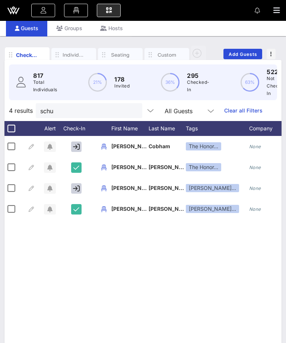
click at [78, 188] on icon "button" at bounding box center [76, 188] width 7 height 7
click at [131, 110] on button "clear icon" at bounding box center [133, 110] width 5 height 7
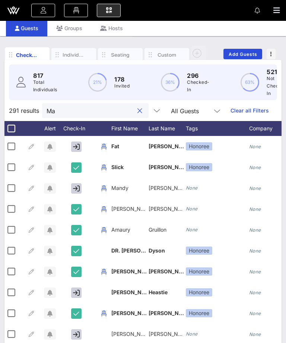
type input "M"
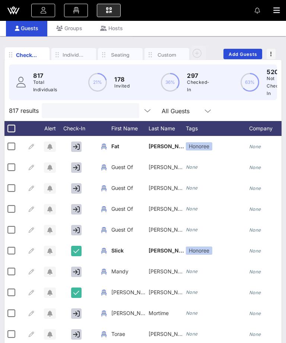
type input "S"
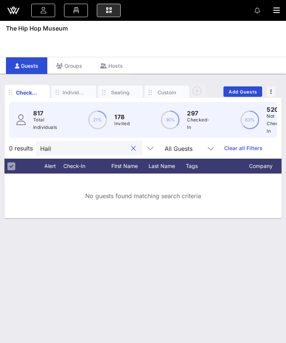
scroll to position [0, 0]
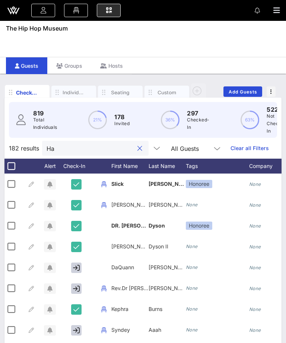
type input "H"
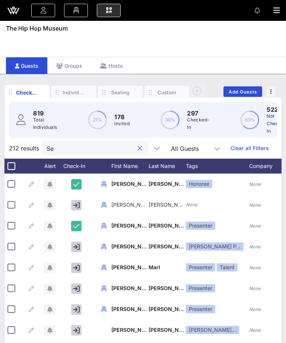
type input "Sea"
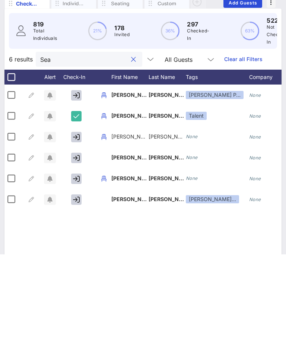
click at [131, 145] on button "clear icon" at bounding box center [133, 148] width 5 height 7
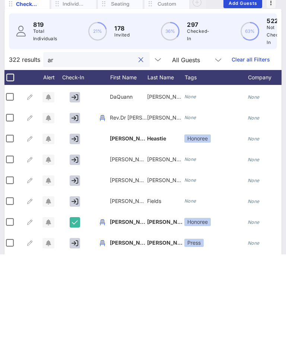
scroll to position [0, 3]
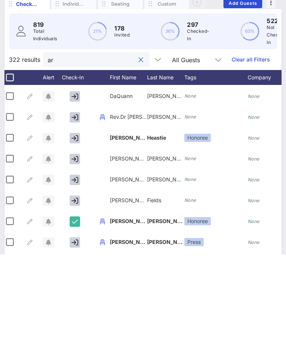
click at [107, 144] on input "ar" at bounding box center [91, 149] width 87 height 10
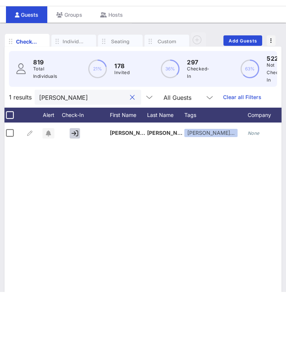
type input "arro"
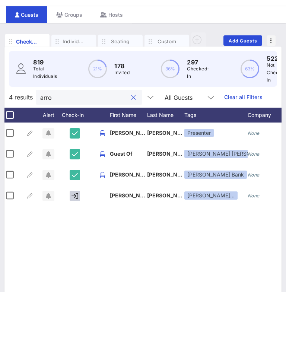
click at [116, 144] on input "arro" at bounding box center [83, 149] width 87 height 10
click at [129, 141] on div "arro" at bounding box center [89, 148] width 107 height 15
click at [129, 144] on div at bounding box center [133, 148] width 9 height 9
click at [114, 144] on input "arro" at bounding box center [83, 149] width 87 height 10
click at [115, 144] on input "arro" at bounding box center [83, 149] width 87 height 10
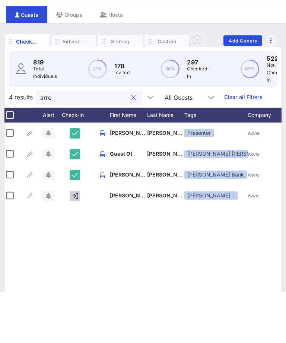
click at [115, 144] on input "arro" at bounding box center [83, 149] width 87 height 10
click at [131, 145] on button "clear icon" at bounding box center [133, 148] width 5 height 7
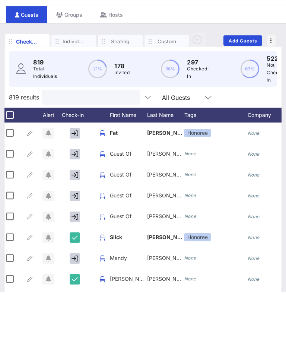
click at [89, 144] on input "text" at bounding box center [90, 149] width 87 height 10
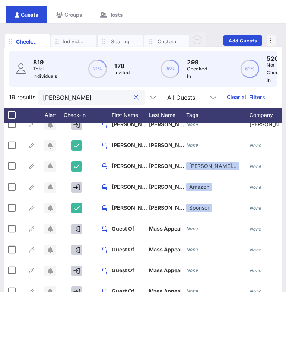
scroll to position [94, 1]
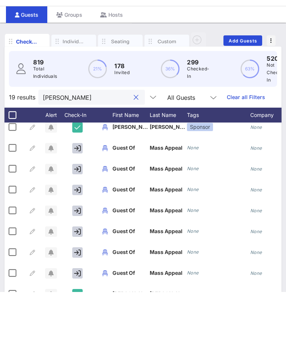
type input "[PERSON_NAME]"
click at [73, 194] on button "button" at bounding box center [77, 199] width 10 height 10
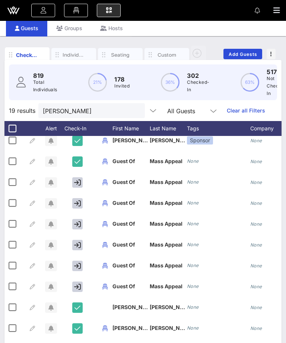
click at [134, 109] on button "clear icon" at bounding box center [136, 110] width 5 height 7
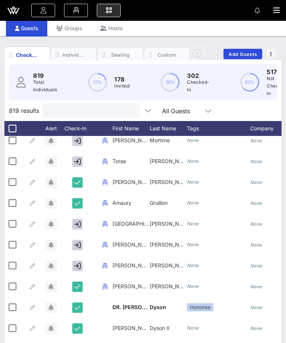
click at [122, 108] on input "text" at bounding box center [90, 111] width 87 height 10
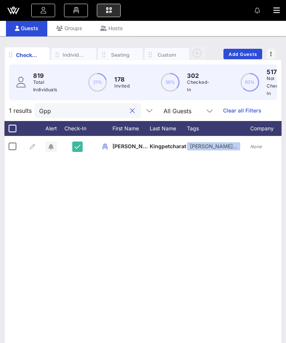
scroll to position [0, 0]
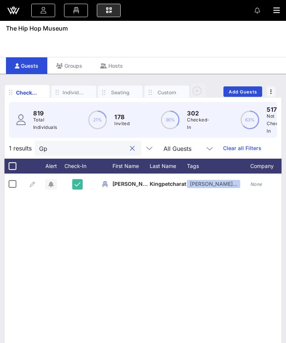
type input "G"
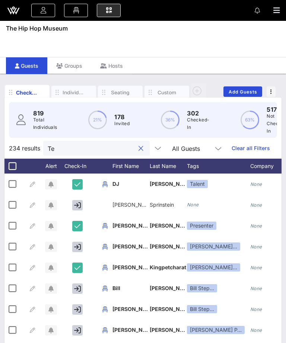
type input "T"
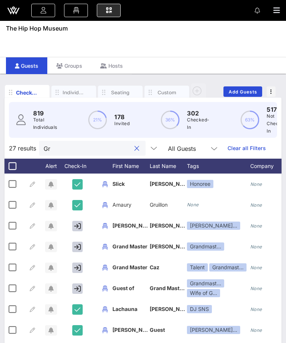
type input "G"
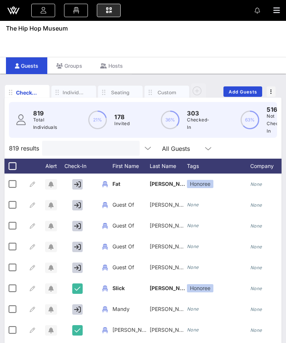
click at [89, 147] on input "text" at bounding box center [90, 149] width 87 height 10
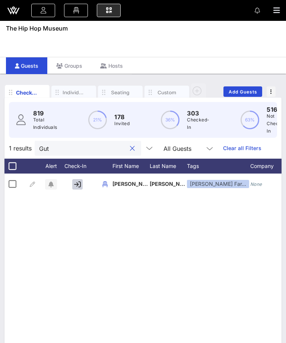
type input "Gut"
click at [69, 189] on div at bounding box center [78, 184] width 37 height 21
click at [79, 185] on icon "button" at bounding box center [77, 184] width 7 height 7
click at [114, 150] on input "Gut" at bounding box center [82, 149] width 87 height 10
click at [130, 148] on button "clear icon" at bounding box center [132, 148] width 5 height 7
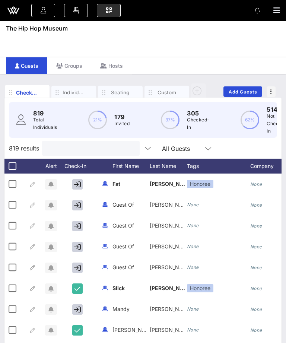
click at [118, 148] on input "text" at bounding box center [90, 149] width 87 height 10
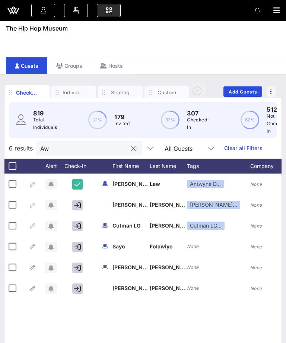
type input "A"
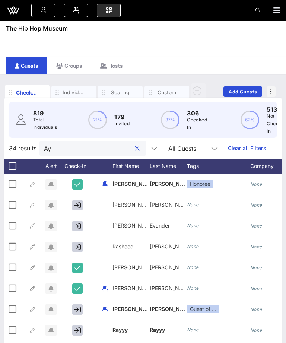
type input "A"
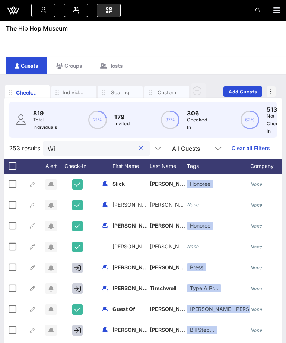
type input "Wil"
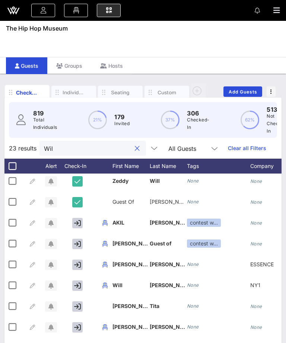
scroll to position [150, 0]
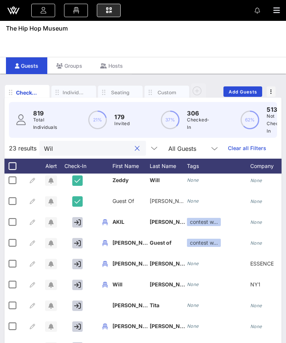
click at [135, 149] on button "clear icon" at bounding box center [137, 148] width 5 height 7
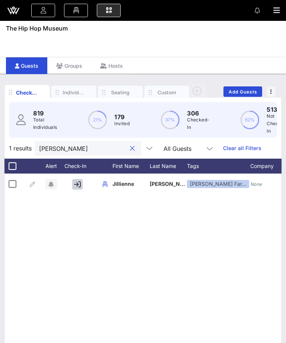
scroll to position [0, 0]
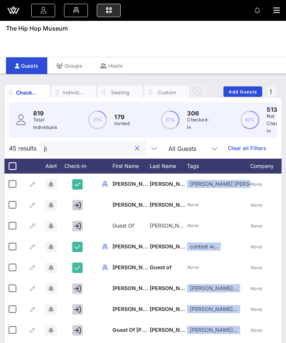
type input "j"
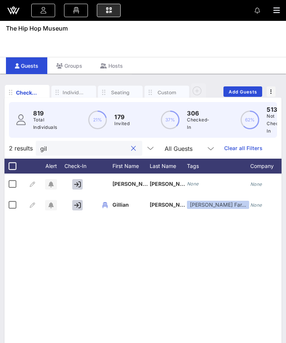
type input "gil"
click at [72, 210] on div at bounding box center [78, 205] width 37 height 21
click at [80, 209] on button "button" at bounding box center [77, 205] width 10 height 10
click at [131, 148] on button "clear icon" at bounding box center [133, 148] width 5 height 7
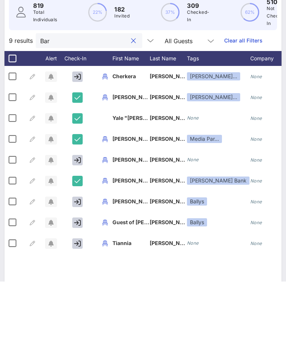
scroll to position [48, 0]
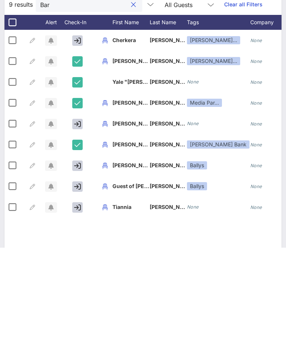
type input "Bar"
click at [165, 299] on span "[PERSON_NAME]" at bounding box center [172, 302] width 44 height 6
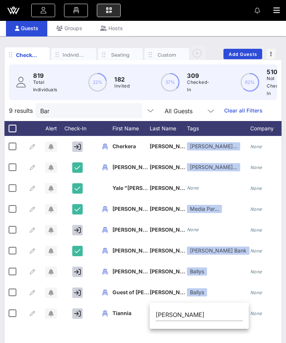
click at [82, 312] on button "button" at bounding box center [77, 314] width 10 height 10
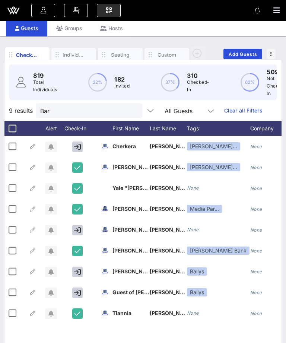
click at [131, 108] on button "clear icon" at bounding box center [133, 110] width 5 height 7
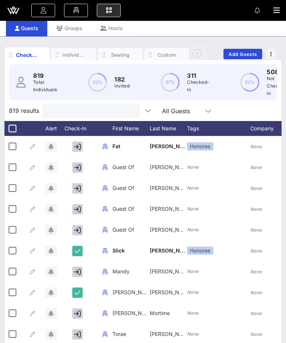
type input "T"
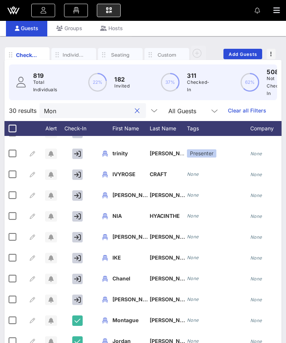
scroll to position [76, 0]
type input "Mon"
click at [84, 148] on div at bounding box center [78, 153] width 37 height 21
click at [81, 154] on icon "button" at bounding box center [77, 154] width 7 height 7
click at [78, 175] on icon "button" at bounding box center [77, 175] width 7 height 7
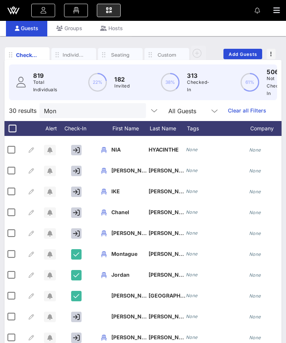
scroll to position [0, 1]
click at [75, 211] on icon "button" at bounding box center [76, 213] width 7 height 7
click at [78, 169] on icon "button" at bounding box center [76, 171] width 7 height 7
click at [135, 113] on button "clear icon" at bounding box center [137, 110] width 5 height 7
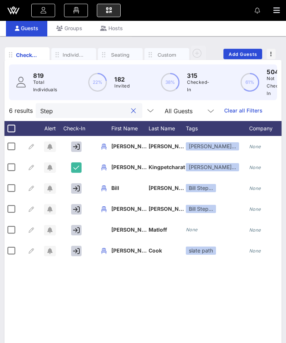
type input "Step"
click at [75, 148] on icon "button" at bounding box center [76, 147] width 7 height 7
click at [116, 111] on input "Step" at bounding box center [83, 111] width 87 height 10
click at [131, 111] on button "clear icon" at bounding box center [133, 110] width 5 height 7
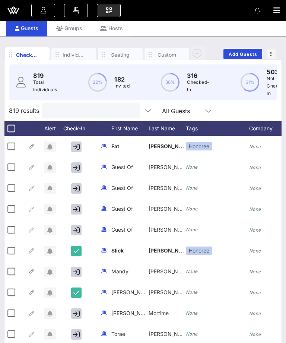
click at [122, 108] on input "text" at bounding box center [90, 111] width 87 height 10
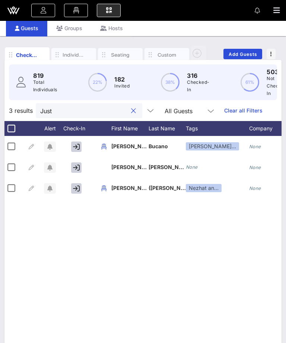
type input "Just"
click at [74, 166] on icon "button" at bounding box center [76, 167] width 7 height 7
click at [131, 111] on button "clear icon" at bounding box center [133, 110] width 5 height 7
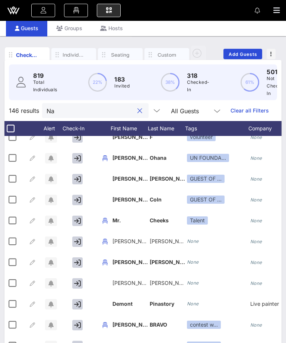
scroll to position [0, 0]
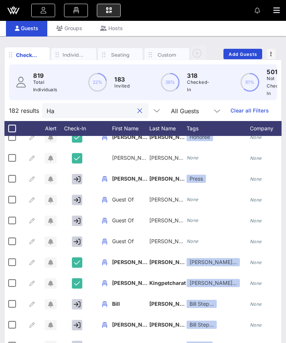
click at [93, 109] on input "Ha" at bounding box center [90, 111] width 87 height 10
type input "H"
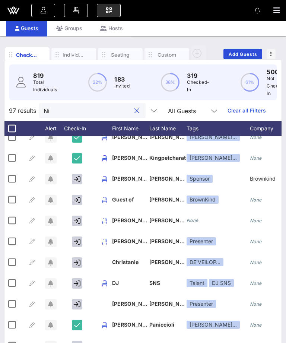
type input "N"
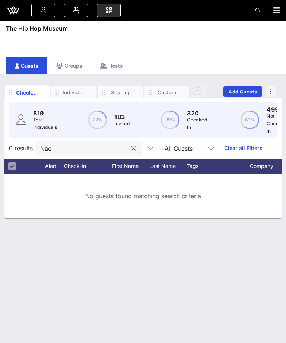
scroll to position [0, 0]
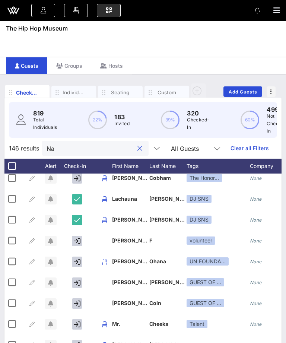
type input "N"
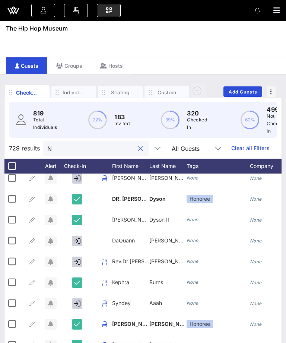
click at [138, 148] on button "clear icon" at bounding box center [140, 148] width 5 height 7
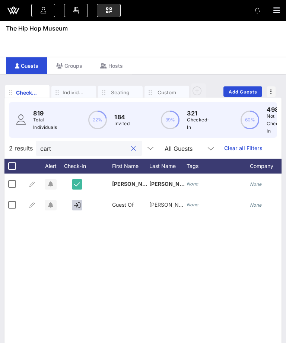
scroll to position [0, 0]
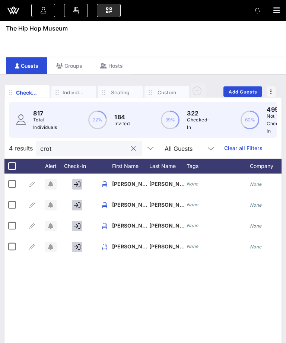
type input "crot"
click at [82, 185] on button "button" at bounding box center [77, 184] width 10 height 10
click at [131, 152] on button "clear icon" at bounding box center [133, 148] width 5 height 7
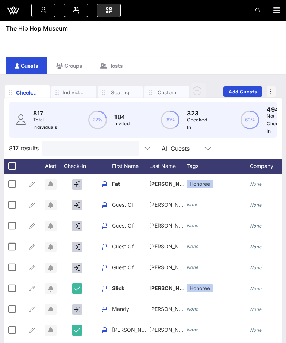
click at [119, 148] on input "text" at bounding box center [89, 149] width 87 height 10
type input "T"
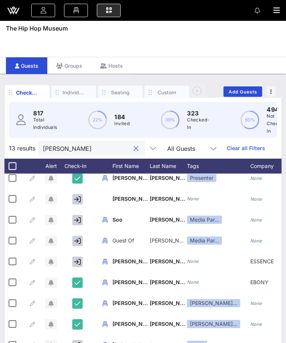
scroll to position [0, 3]
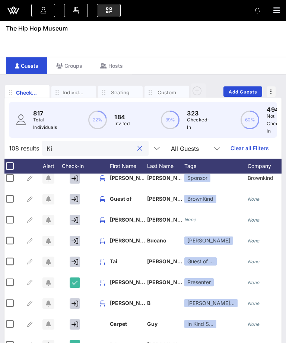
type input "K"
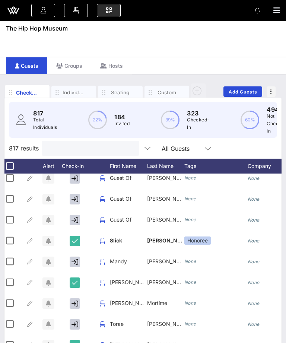
click at [128, 145] on div at bounding box center [91, 148] width 98 height 15
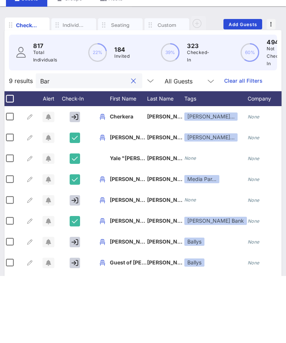
type input "Bar"
click at [73, 306] on icon "button" at bounding box center [75, 309] width 7 height 7
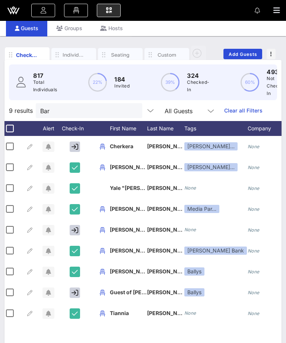
click at [76, 282] on div at bounding box center [76, 292] width 37 height 21
click at [77, 290] on icon "button" at bounding box center [75, 293] width 7 height 7
click at [79, 225] on button "button" at bounding box center [75, 230] width 10 height 10
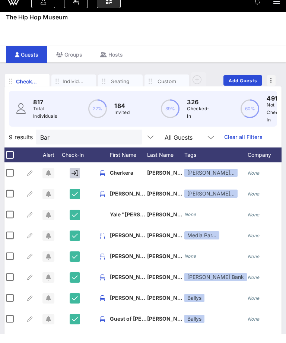
scroll to position [13, 0]
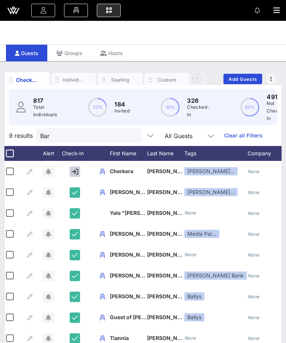
click at [131, 133] on button "clear icon" at bounding box center [133, 135] width 5 height 7
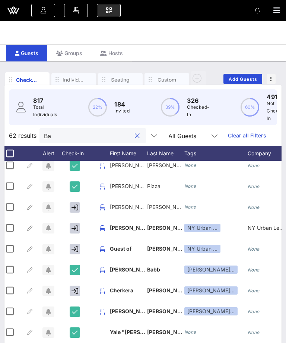
type input "Bar"
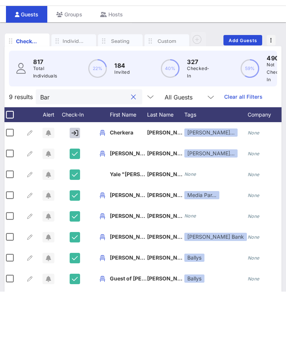
scroll to position [0, 0]
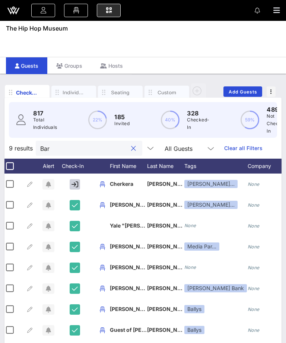
click at [131, 147] on button "clear icon" at bounding box center [133, 148] width 5 height 7
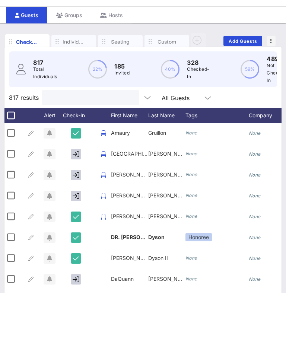
scroll to position [245, 1]
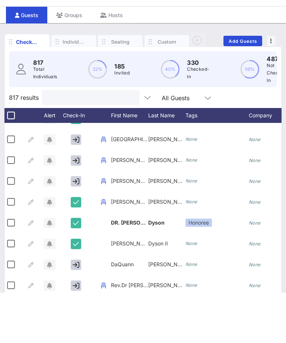
click at [118, 144] on input "text" at bounding box center [89, 149] width 87 height 10
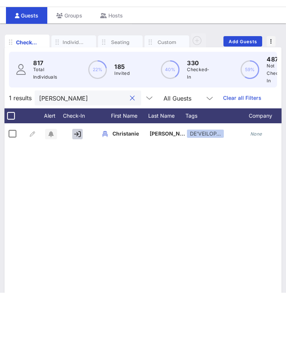
scroll to position [0, 0]
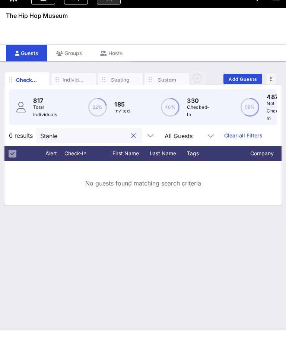
type input "[PERSON_NAME]"
click at [131, 145] on button "clear icon" at bounding box center [133, 148] width 5 height 7
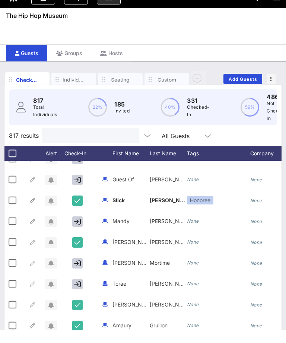
click at [106, 148] on input "text" at bounding box center [89, 149] width 87 height 10
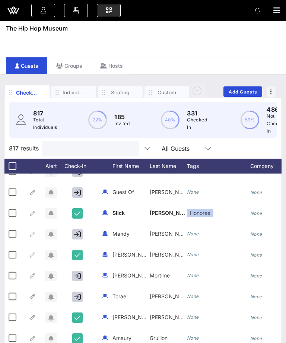
click at [66, 148] on input "text" at bounding box center [89, 149] width 87 height 10
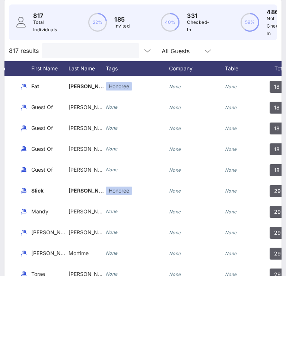
scroll to position [0, 81]
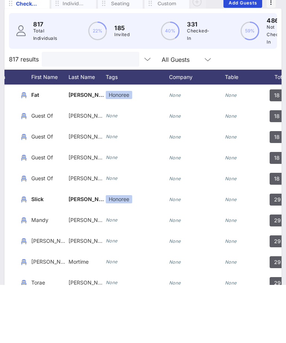
click at [104, 113] on input "text" at bounding box center [89, 118] width 87 height 10
type input "M"
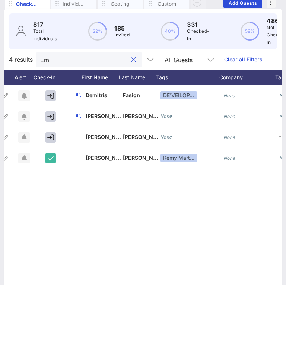
scroll to position [0, 16]
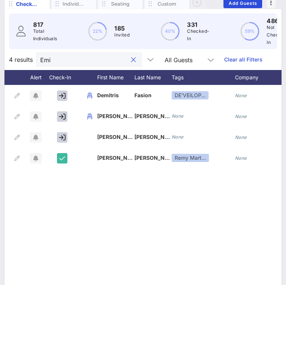
type input "Emi"
click at [61, 172] on icon "button" at bounding box center [62, 175] width 7 height 7
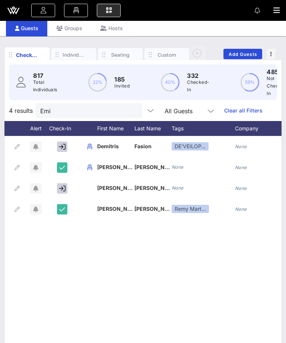
click at [276, 14] on icon "button" at bounding box center [277, 10] width 7 height 7
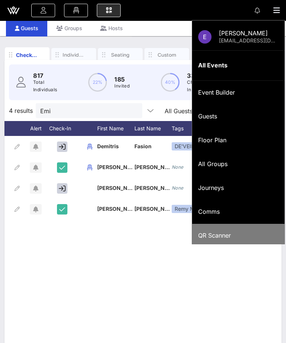
click at [237, 232] on div "QR Scanner" at bounding box center [238, 235] width 81 height 7
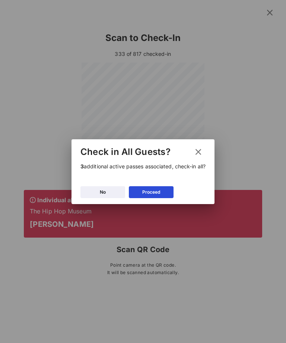
click at [157, 195] on div "Proceed" at bounding box center [151, 192] width 18 height 7
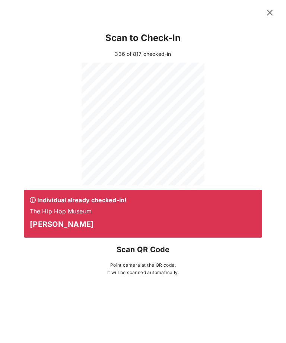
click at [268, 15] on icon at bounding box center [270, 13] width 11 height 10
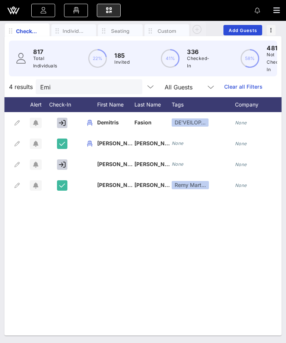
click at [110, 89] on input "Emi" at bounding box center [83, 87] width 87 height 10
click at [114, 84] on input "Emi" at bounding box center [83, 87] width 87 height 10
click at [131, 89] on button "clear icon" at bounding box center [133, 87] width 5 height 7
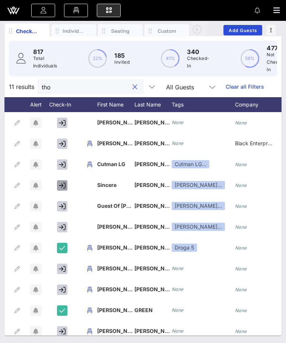
type input "tho"
click at [64, 185] on icon "button" at bounding box center [62, 185] width 7 height 7
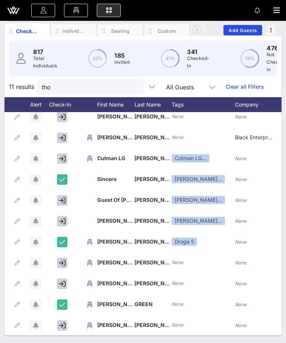
scroll to position [6, 15]
click at [116, 87] on input "tho" at bounding box center [85, 87] width 87 height 10
click at [133, 86] on button "clear icon" at bounding box center [135, 87] width 5 height 7
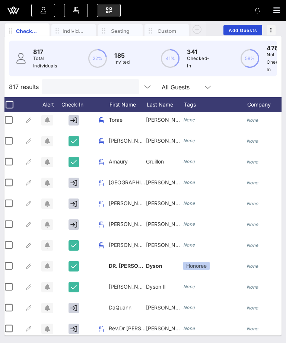
scroll to position [0, 4]
click at [104, 85] on input "text" at bounding box center [89, 87] width 87 height 10
click at [110, 85] on input "text" at bounding box center [89, 87] width 87 height 10
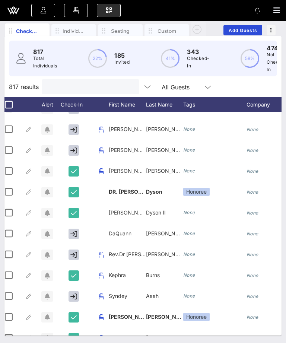
scroll to position [265, 4]
click at [74, 149] on icon "button" at bounding box center [73, 150] width 7 height 7
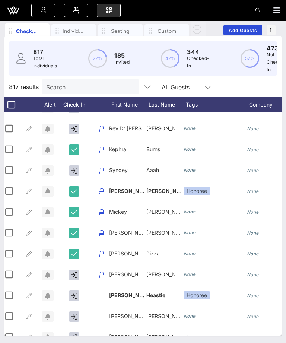
scroll to position [0, 3]
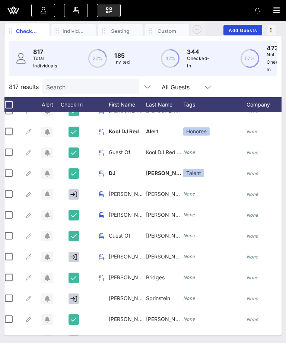
click at [108, 87] on input "Search" at bounding box center [89, 87] width 87 height 10
click at [285, 12] on button "button" at bounding box center [280, 10] width 13 height 10
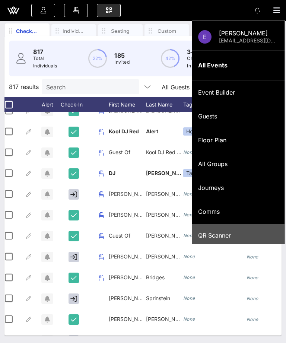
click at [239, 232] on div "QR Scanner" at bounding box center [238, 235] width 81 height 7
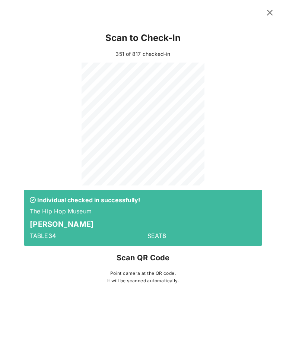
click at [271, 15] on icon at bounding box center [270, 12] width 10 height 9
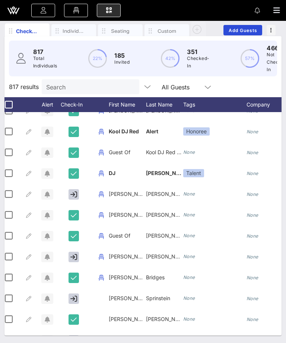
click at [102, 85] on input "Search" at bounding box center [89, 87] width 87 height 10
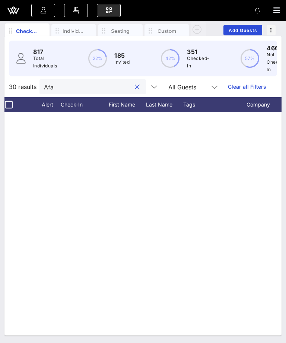
scroll to position [0, 0]
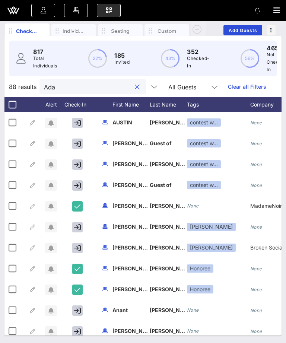
type input "[PERSON_NAME]"
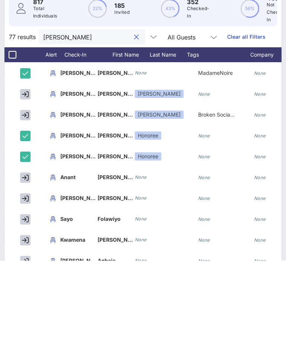
scroll to position [75, 105]
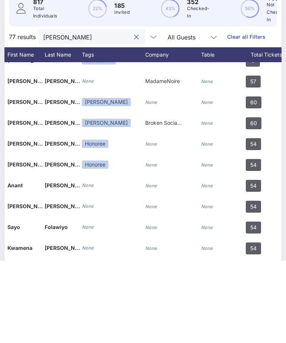
click at [134, 116] on button "clear icon" at bounding box center [136, 119] width 5 height 7
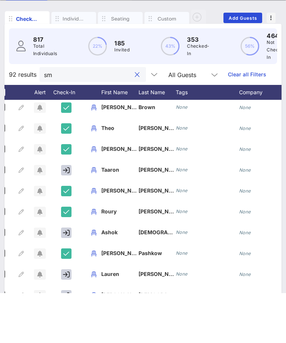
scroll to position [0, 8]
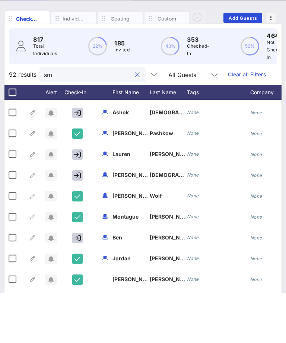
click at [92, 120] on input "sm" at bounding box center [87, 125] width 87 height 10
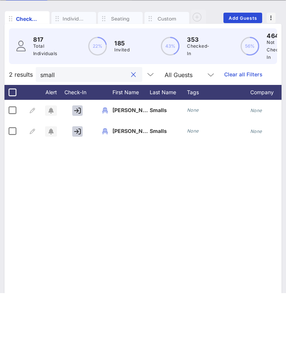
type input "small"
click at [76, 178] on icon "button" at bounding box center [77, 181] width 7 height 7
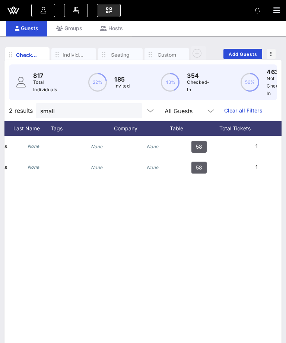
click at [131, 114] on button "clear icon" at bounding box center [133, 110] width 5 height 7
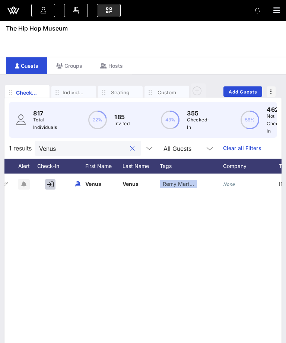
type input "Venus"
click at [50, 182] on icon "button" at bounding box center [50, 184] width 7 height 7
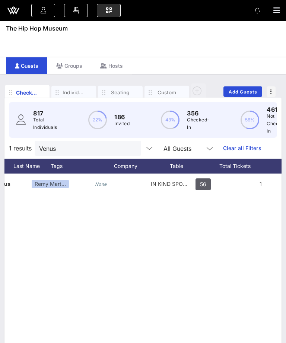
click at [130, 149] on button "clear icon" at bounding box center [132, 148] width 5 height 7
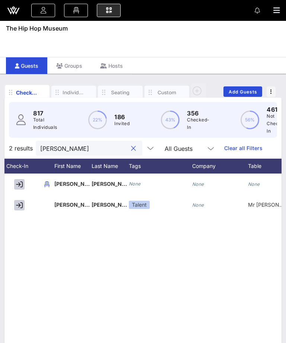
type input "[PERSON_NAME]"
click at [21, 182] on icon "button" at bounding box center [19, 184] width 7 height 7
click at [131, 152] on button "clear icon" at bounding box center [133, 148] width 5 height 7
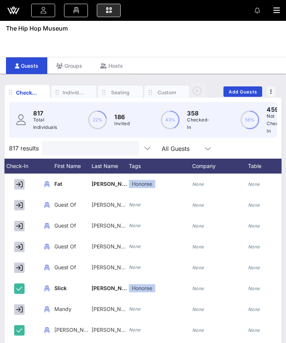
click at [120, 147] on input "text" at bounding box center [89, 149] width 87 height 10
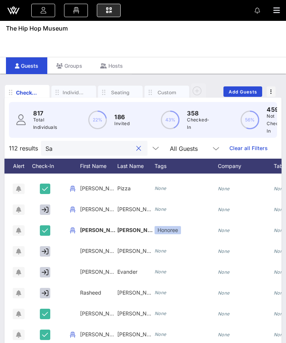
type input "S"
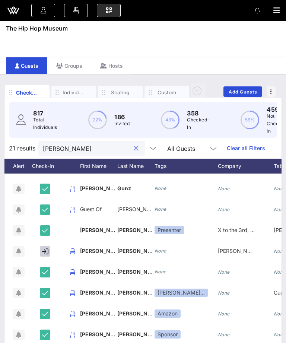
type input "[PERSON_NAME]"
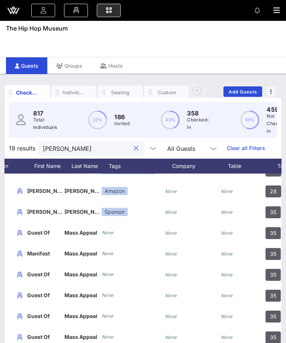
scroll to position [138, 102]
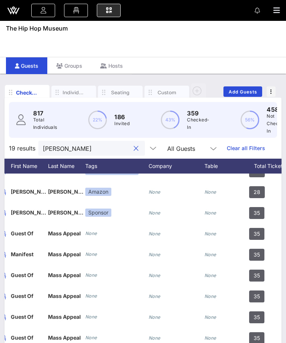
click at [134, 151] on button "clear icon" at bounding box center [136, 148] width 5 height 7
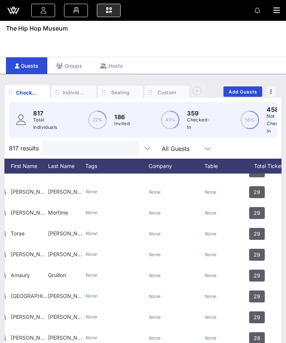
click at [94, 150] on input "text" at bounding box center [89, 149] width 87 height 10
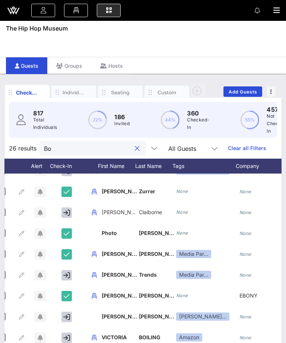
scroll to position [0, 6]
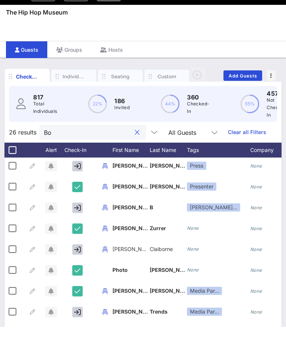
click at [91, 144] on input "Bo" at bounding box center [87, 149] width 87 height 10
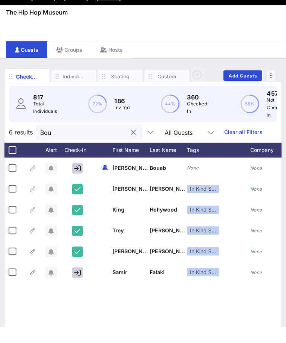
type input "Bou"
click at [79, 181] on icon "button" at bounding box center [77, 184] width 7 height 7
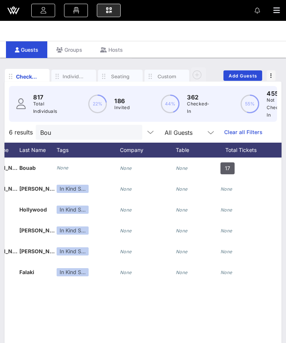
click at [131, 133] on button "clear icon" at bounding box center [133, 132] width 5 height 7
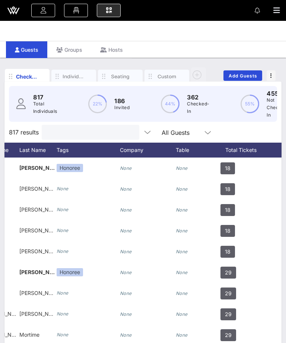
click at [100, 128] on input "text" at bounding box center [89, 133] width 87 height 10
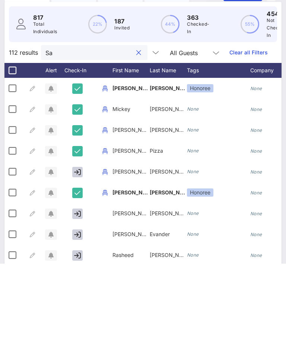
type input "S"
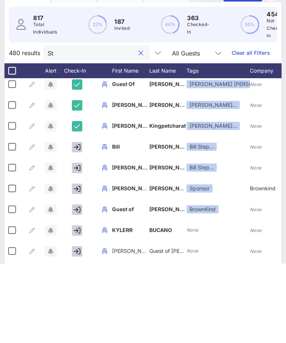
type input "Sta"
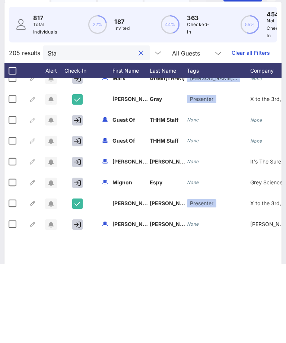
click at [139, 129] on button "clear icon" at bounding box center [141, 132] width 5 height 7
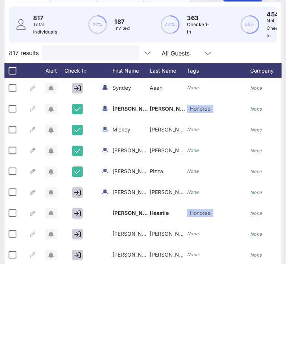
click at [128, 125] on div at bounding box center [91, 132] width 98 height 15
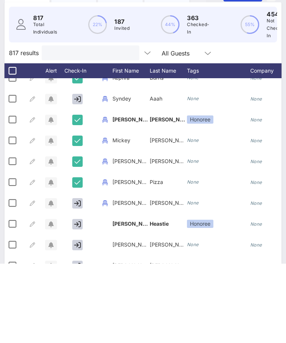
click at [100, 128] on input "text" at bounding box center [89, 133] width 87 height 10
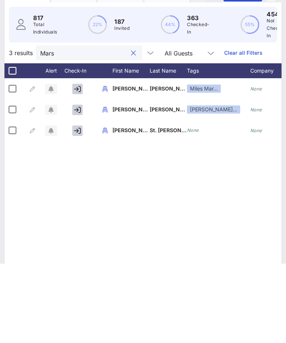
type input "Mars"
click at [72, 205] on button "button" at bounding box center [77, 210] width 10 height 10
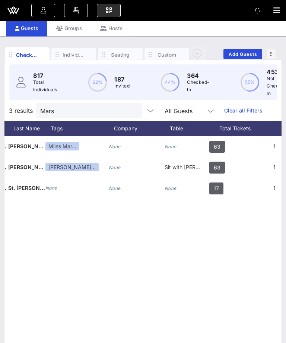
click at [113, 115] on input "Mars" at bounding box center [83, 111] width 87 height 10
click at [115, 111] on input "Mars" at bounding box center [83, 111] width 87 height 10
click at [131, 109] on button "clear icon" at bounding box center [133, 110] width 5 height 7
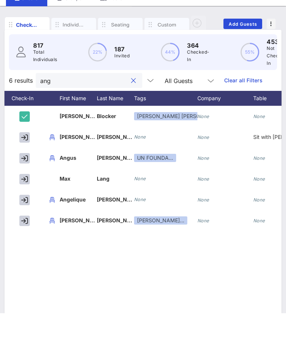
type input "ang"
click at [22, 227] on icon "button" at bounding box center [24, 230] width 7 height 7
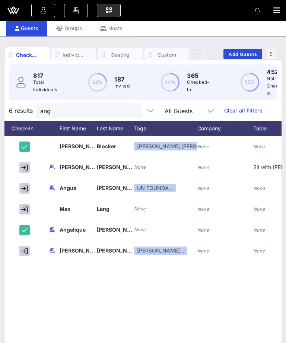
click at [131, 114] on button "clear icon" at bounding box center [133, 110] width 5 height 7
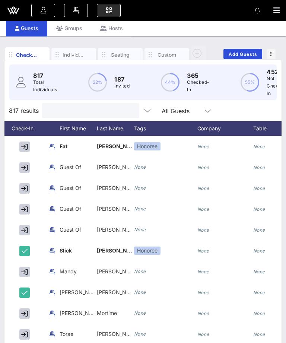
click at [98, 111] on input "text" at bounding box center [89, 111] width 87 height 10
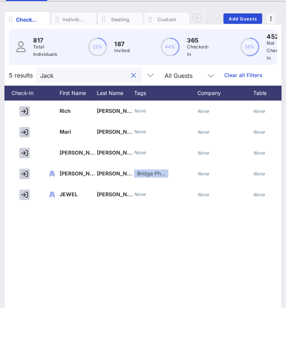
type input "Jack"
click at [23, 227] on icon "button" at bounding box center [24, 230] width 7 height 7
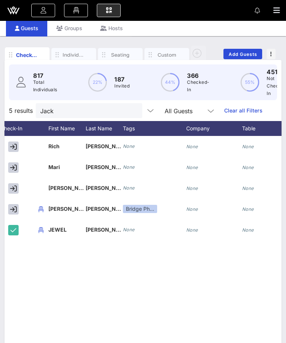
click at [131, 109] on button "clear icon" at bounding box center [133, 110] width 5 height 7
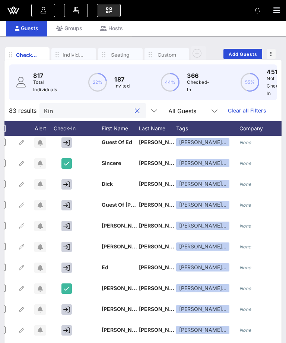
click at [90, 109] on input "Kin" at bounding box center [87, 111] width 87 height 10
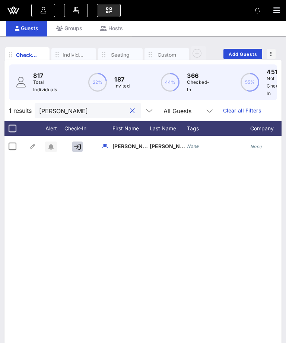
type input "[PERSON_NAME]"
click at [79, 146] on icon "button" at bounding box center [77, 147] width 7 height 7
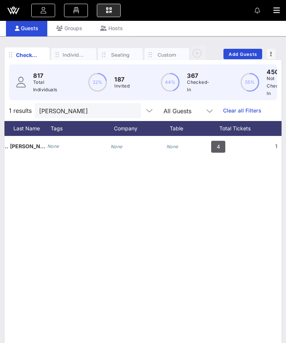
click at [130, 111] on button "clear icon" at bounding box center [132, 110] width 5 height 7
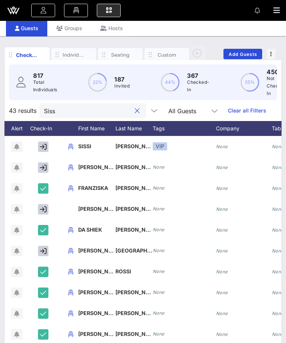
type input "Siss"
click at [47, 149] on button "button" at bounding box center [43, 147] width 10 height 10
click at [135, 113] on button "clear icon" at bounding box center [137, 110] width 5 height 7
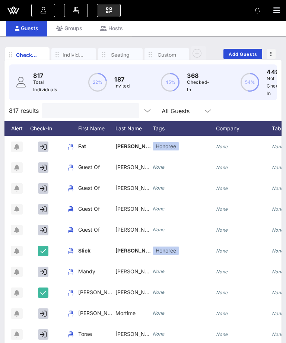
click at [109, 113] on input "text" at bounding box center [89, 111] width 87 height 10
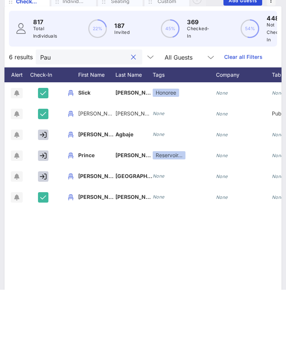
type input "Pau"
click at [44, 227] on icon "button" at bounding box center [43, 230] width 7 height 7
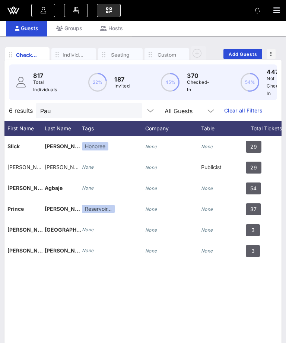
scroll to position [0, 105]
click at [131, 112] on button "clear icon" at bounding box center [133, 110] width 5 height 7
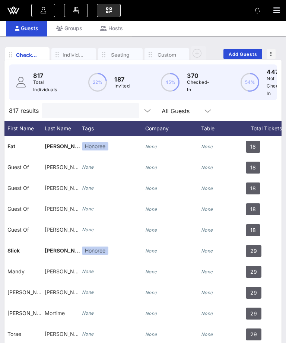
click at [101, 107] on input "text" at bounding box center [89, 111] width 87 height 10
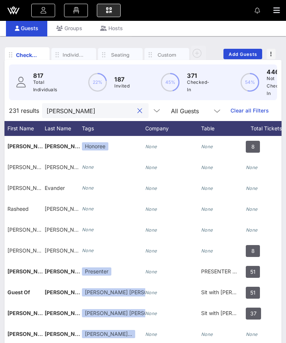
type input "Jac"
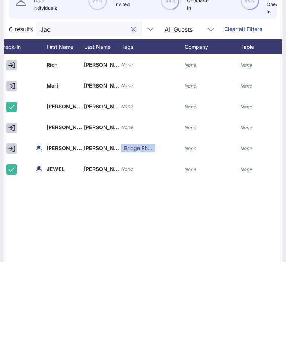
scroll to position [0, 66]
click at [131, 107] on button "clear icon" at bounding box center [133, 110] width 5 height 7
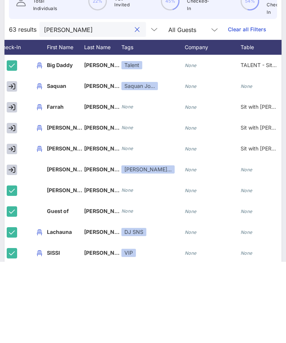
type input "[PERSON_NAME]"
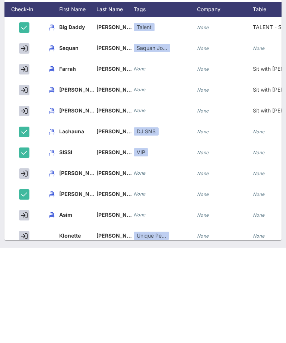
scroll to position [3, 84]
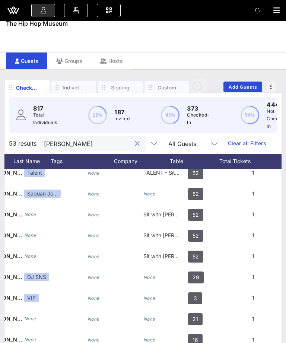
click at [135, 142] on button "clear icon" at bounding box center [137, 143] width 5 height 7
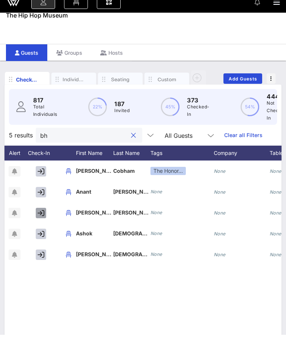
type input "bh"
click at [40, 216] on button "button" at bounding box center [41, 221] width 10 height 10
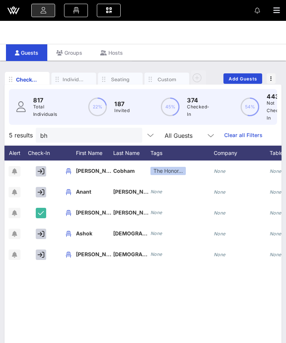
click at [41, 191] on icon "button" at bounding box center [41, 192] width 7 height 7
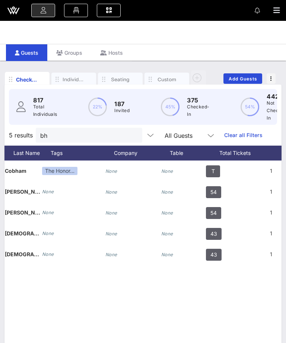
click at [131, 135] on button "clear icon" at bounding box center [133, 135] width 5 height 7
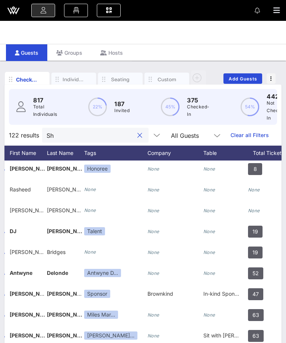
type input "S"
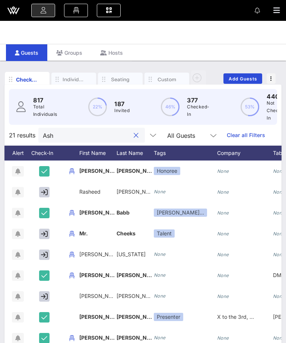
click at [89, 138] on input "Ash" at bounding box center [86, 135] width 87 height 10
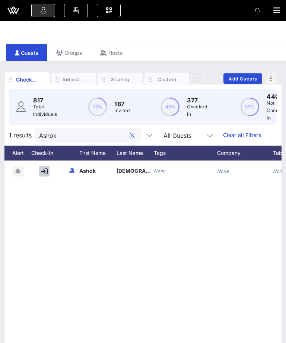
type input "Ashok"
click at [48, 168] on button "button" at bounding box center [44, 171] width 10 height 10
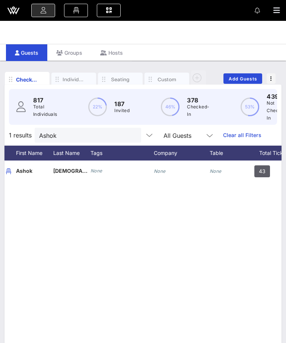
click at [130, 132] on button "clear icon" at bounding box center [132, 135] width 5 height 7
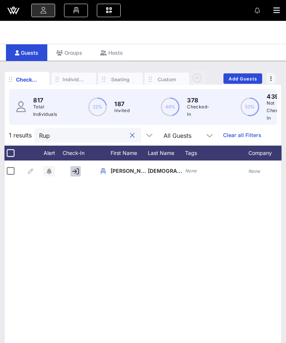
type input "Rup"
click at [73, 170] on icon "button" at bounding box center [75, 171] width 7 height 7
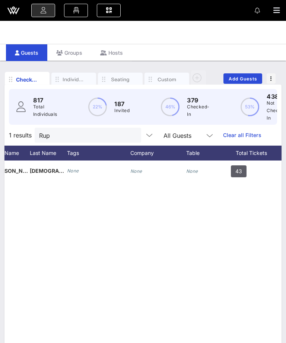
click at [130, 136] on button "clear icon" at bounding box center [132, 135] width 5 height 7
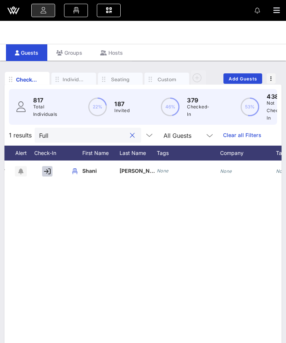
type input "Full"
click at [47, 170] on icon "button" at bounding box center [47, 171] width 7 height 7
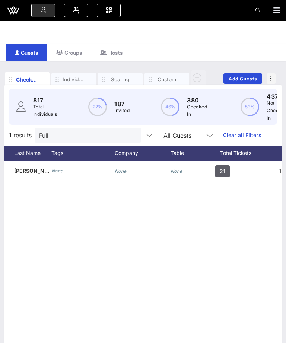
click at [71, 146] on div "Tags" at bounding box center [82, 153] width 63 height 15
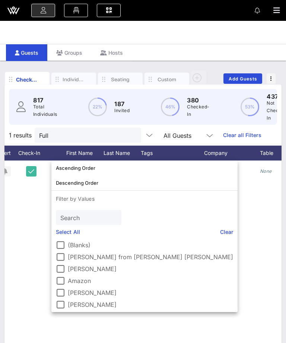
click at [130, 133] on button "clear icon" at bounding box center [132, 135] width 5 height 7
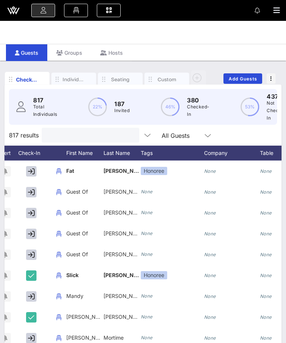
scroll to position [0, 45]
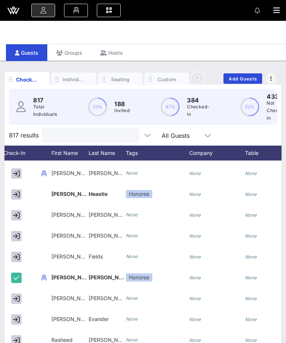
click at [99, 136] on input "text" at bounding box center [89, 135] width 87 height 10
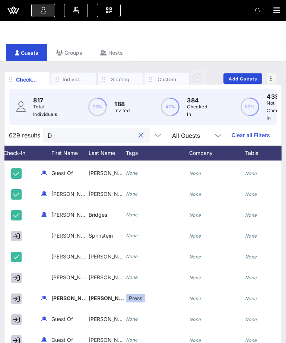
type input "Di"
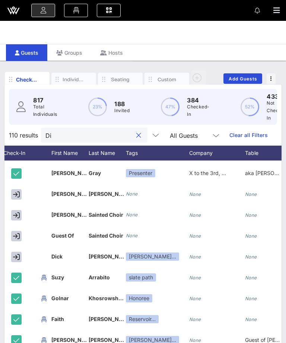
click at [136, 135] on button "clear icon" at bounding box center [138, 135] width 5 height 7
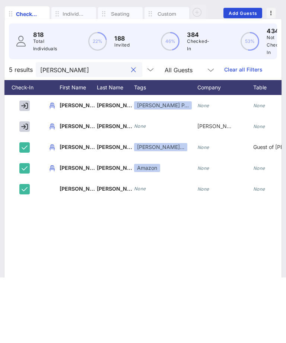
type input "[PERSON_NAME]"
click at [25, 168] on icon "button" at bounding box center [24, 171] width 7 height 7
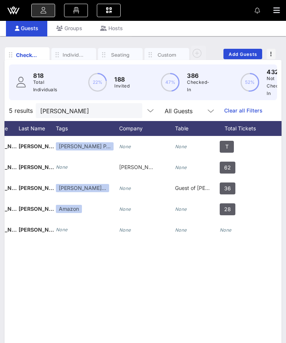
click at [131, 109] on button "clear icon" at bounding box center [133, 110] width 5 height 7
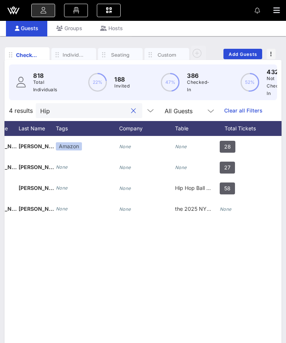
type input "[PERSON_NAME]"
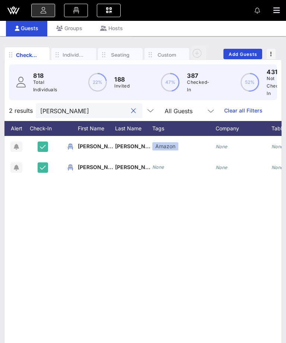
scroll to position [0, 100]
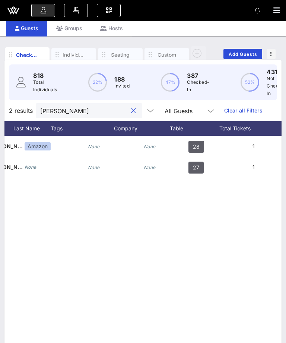
click at [131, 113] on button "clear icon" at bounding box center [133, 110] width 5 height 7
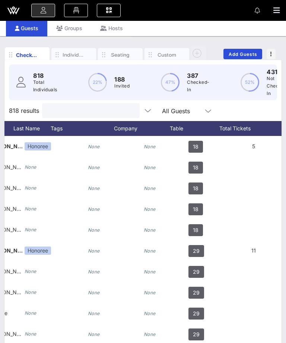
click at [93, 113] on input "text" at bounding box center [90, 111] width 87 height 10
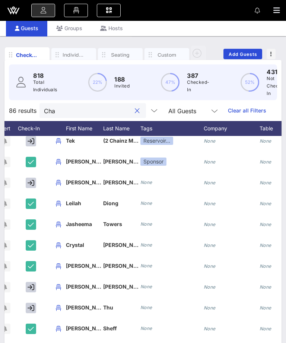
type input "Char"
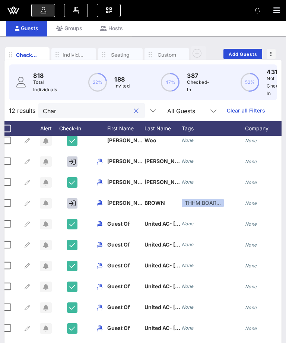
click at [118, 108] on input "Char" at bounding box center [86, 111] width 87 height 10
click at [117, 107] on input "Char" at bounding box center [86, 111] width 87 height 10
click at [118, 108] on input "Char" at bounding box center [86, 111] width 87 height 10
click at [134, 111] on button "clear icon" at bounding box center [136, 110] width 5 height 7
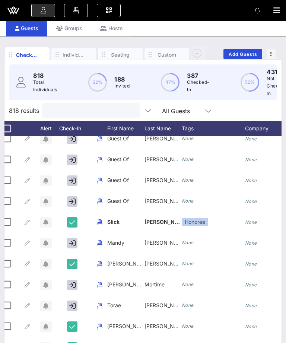
click at [122, 106] on input "text" at bounding box center [90, 111] width 87 height 10
click at [103, 111] on input "text" at bounding box center [90, 111] width 87 height 10
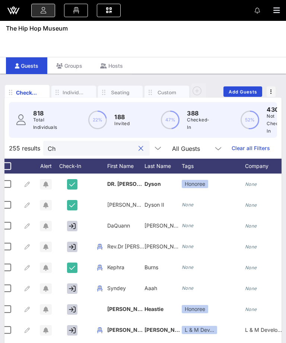
type input "C"
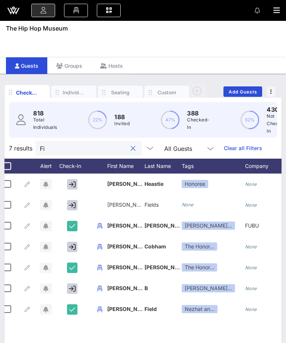
type input "F"
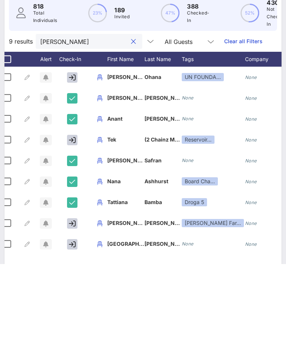
scroll to position [62, 0]
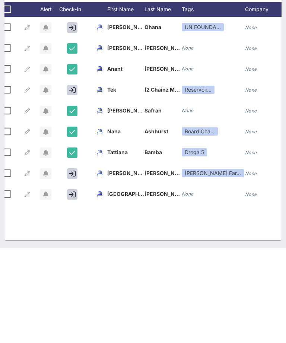
type input "[PERSON_NAME]"
click at [73, 266] on icon "button" at bounding box center [72, 269] width 7 height 7
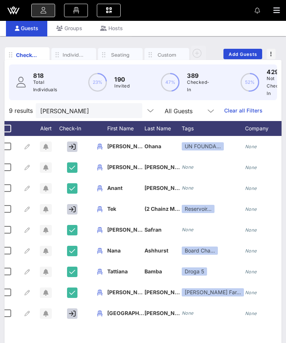
click at [115, 110] on input "[PERSON_NAME]" at bounding box center [83, 111] width 87 height 10
click at [131, 111] on button "clear icon" at bounding box center [133, 110] width 5 height 7
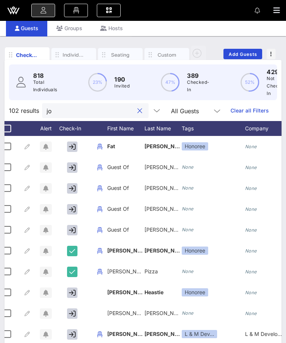
type input "j"
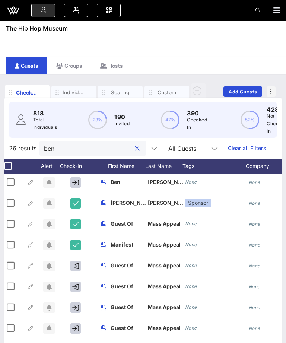
scroll to position [0, 2]
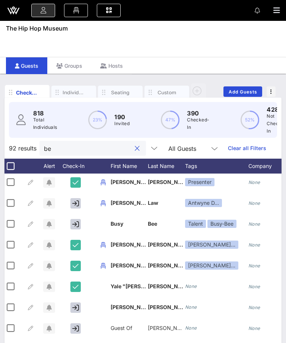
type input "b"
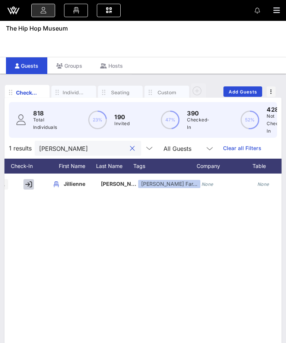
scroll to position [0, 28]
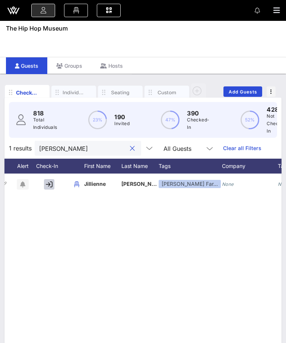
type input "[PERSON_NAME]"
click at [54, 179] on button "button" at bounding box center [49, 184] width 10 height 10
click at [130, 149] on button "clear icon" at bounding box center [132, 148] width 5 height 7
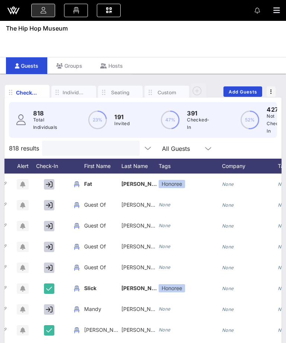
click at [99, 147] on input "text" at bounding box center [90, 149] width 87 height 10
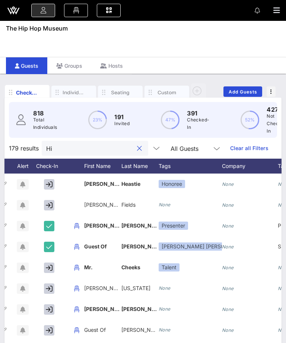
type input "H"
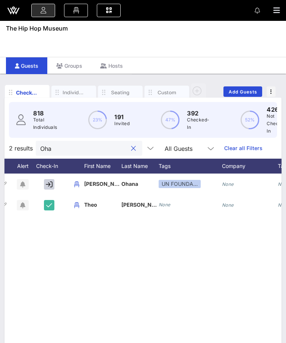
type input "Oha"
click at [49, 186] on icon "button" at bounding box center [49, 184] width 7 height 7
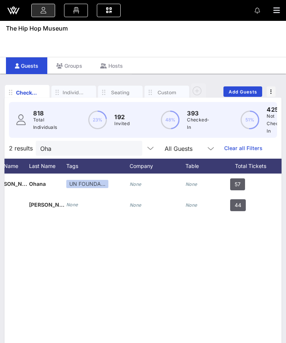
scroll to position [0, 122]
click at [131, 151] on button "clear icon" at bounding box center [133, 148] width 5 height 7
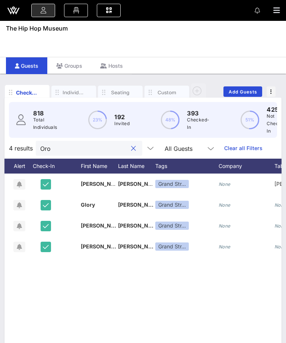
scroll to position [0, 32]
type input "Oroz"
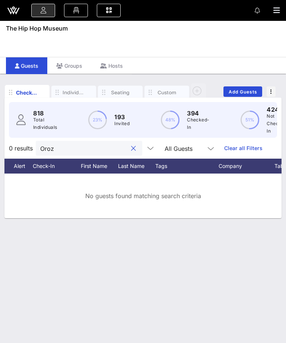
click at [131, 147] on button "clear icon" at bounding box center [133, 148] width 5 height 7
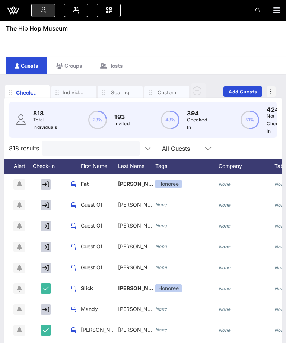
type input "t"
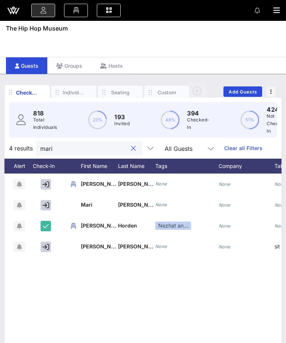
type input "[PERSON_NAME]"
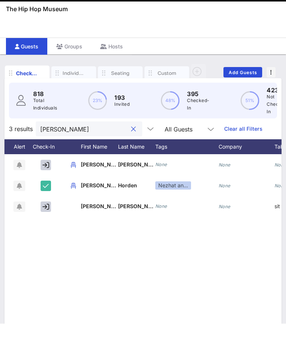
click at [131, 145] on button "clear icon" at bounding box center [133, 148] width 5 height 7
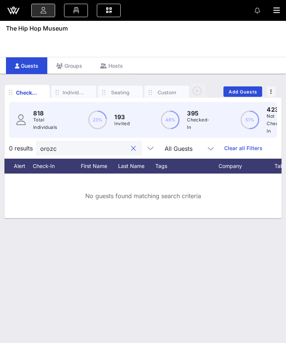
type input "[PERSON_NAME]"
click at [130, 153] on div "[PERSON_NAME]" at bounding box center [89, 148] width 107 height 15
click at [131, 147] on button "clear icon" at bounding box center [133, 148] width 5 height 7
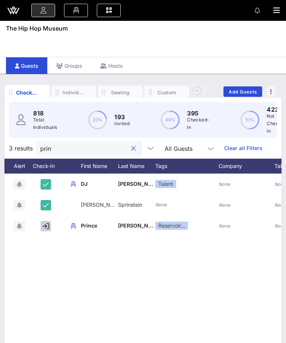
type input "prin"
click at [43, 224] on icon "button" at bounding box center [46, 226] width 7 height 7
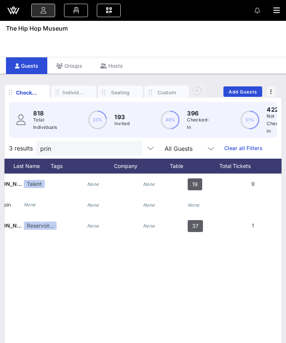
scroll to position [0, 176]
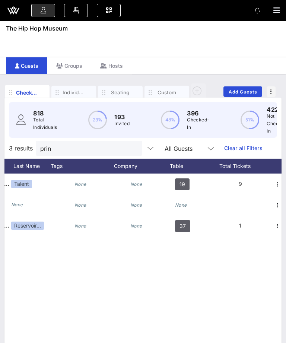
click at [131, 151] on button "clear icon" at bounding box center [133, 148] width 5 height 7
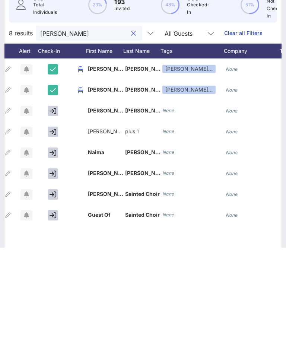
scroll to position [0, 22]
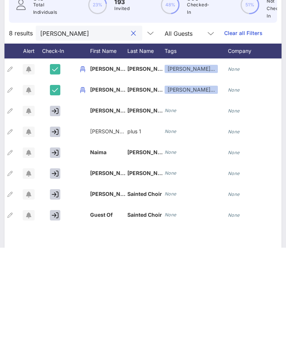
type input "[PERSON_NAME]"
click at [57, 245] on icon "button" at bounding box center [55, 248] width 7 height 7
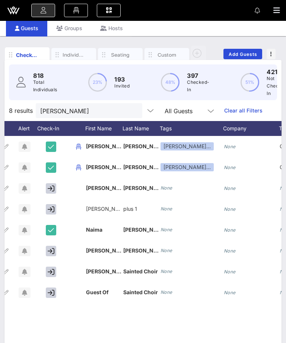
scroll to position [0, 28]
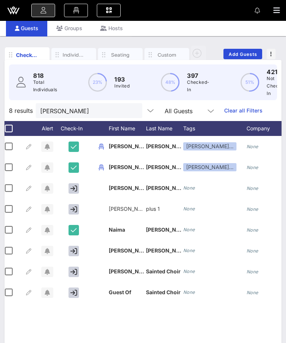
click at [277, 10] on icon "button" at bounding box center [277, 10] width 7 height 7
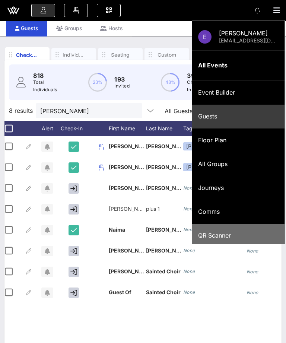
click at [240, 232] on div "QR Scanner" at bounding box center [238, 235] width 81 height 7
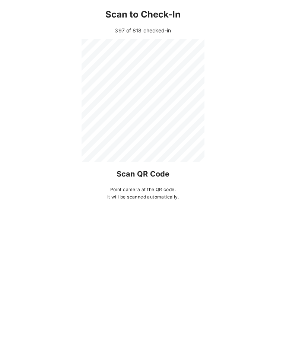
scroll to position [62, 0]
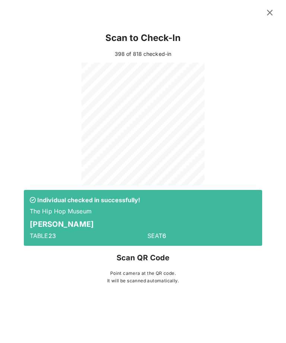
click at [264, 23] on div at bounding box center [143, 11] width 286 height 23
click at [267, 17] on icon at bounding box center [270, 12] width 10 height 9
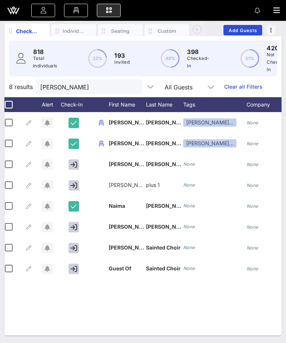
click at [131, 88] on button "clear icon" at bounding box center [133, 87] width 5 height 7
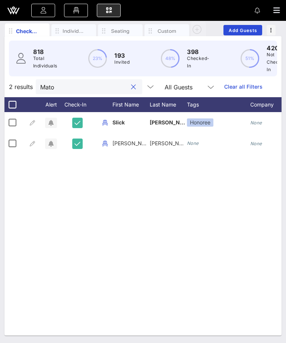
scroll to position [0, 0]
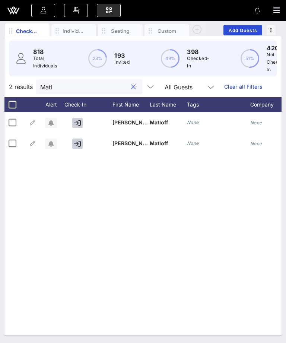
type input "Matl"
click at [74, 144] on icon "button" at bounding box center [77, 144] width 7 height 7
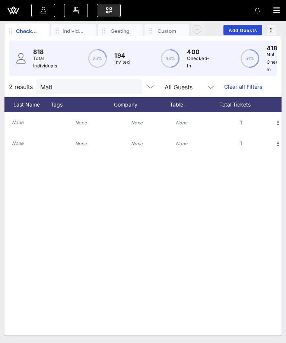
scroll to position [0, 179]
click at [116, 85] on input "Matl" at bounding box center [83, 87] width 87 height 10
click at [131, 88] on button "clear icon" at bounding box center [133, 87] width 5 height 7
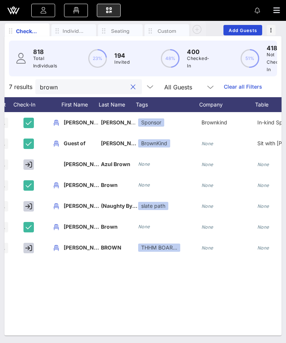
scroll to position [0, 47]
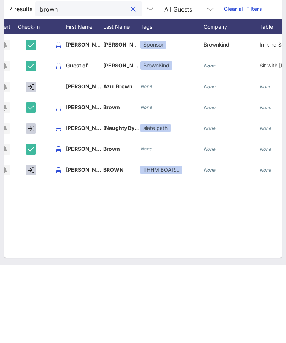
type input "brown"
click at [35, 243] on button "button" at bounding box center [31, 248] width 10 height 10
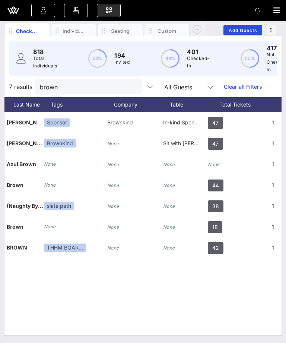
scroll to position [0, 138]
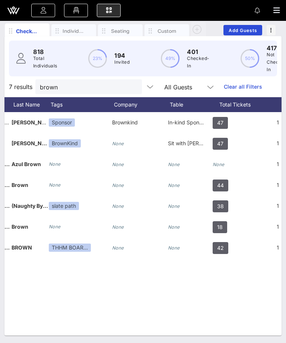
click at [109, 89] on input "brown" at bounding box center [83, 87] width 87 height 10
click at [131, 88] on button "clear icon" at bounding box center [133, 87] width 5 height 7
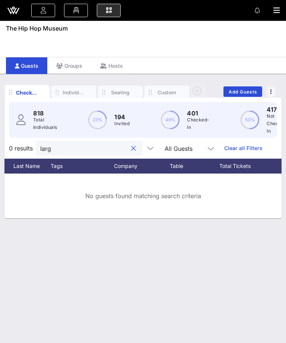
scroll to position [24, 0]
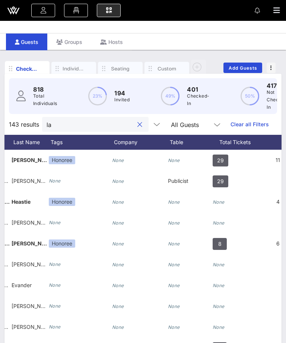
type input "l"
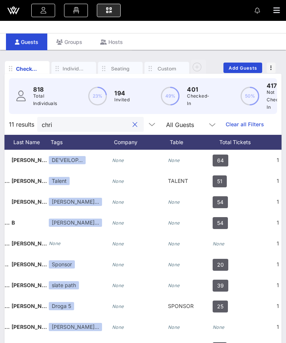
type input "[PERSON_NAME]"
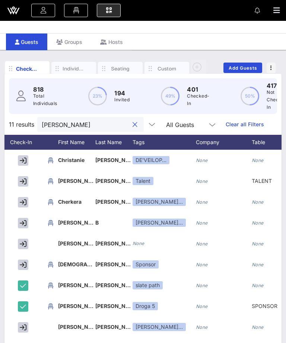
scroll to position [32, 48]
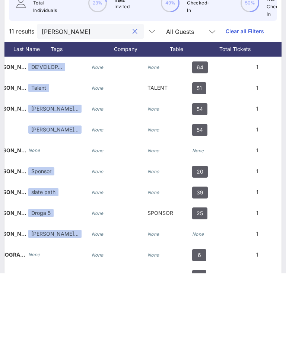
click at [133, 98] on button "clear icon" at bounding box center [135, 101] width 5 height 7
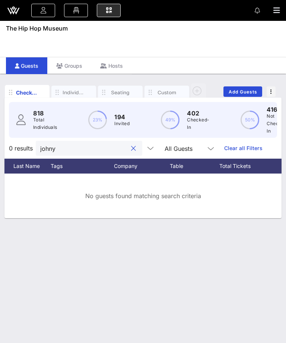
scroll to position [0, 0]
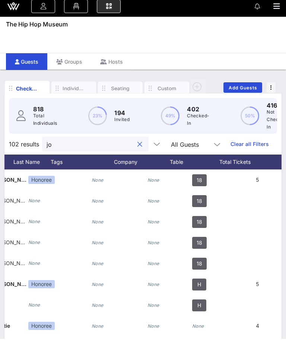
type input "j"
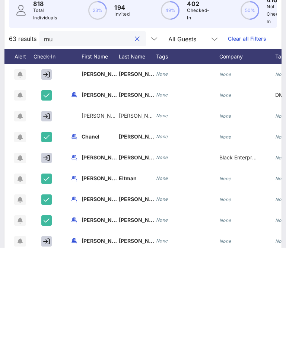
scroll to position [90, 39]
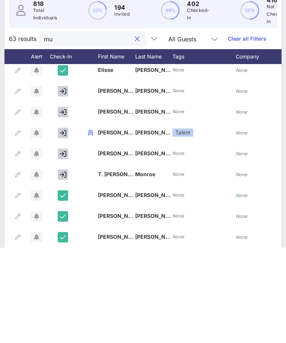
click at [97, 129] on input "mu" at bounding box center [87, 134] width 87 height 10
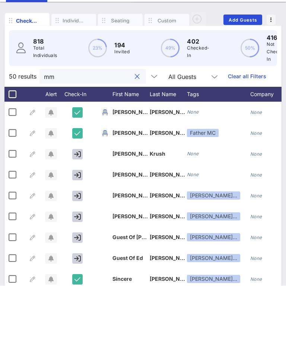
type input "m"
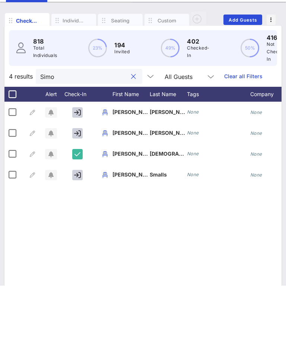
type input "Simo"
click at [78, 188] on icon "button" at bounding box center [77, 191] width 7 height 7
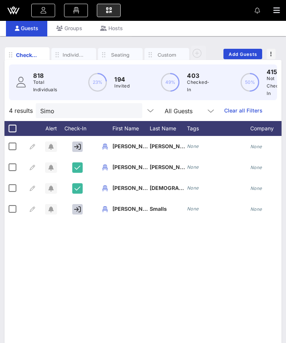
click at [115, 113] on input "Simo" at bounding box center [83, 111] width 87 height 10
click at [115, 108] on input "Simo" at bounding box center [83, 111] width 87 height 10
click at [131, 108] on button "clear icon" at bounding box center [133, 110] width 5 height 7
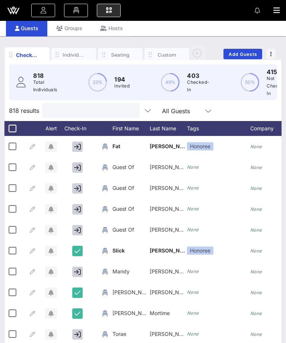
click at [121, 111] on input "text" at bounding box center [90, 111] width 87 height 10
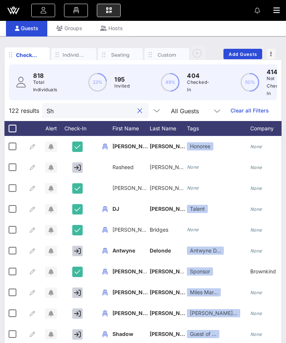
type input "S"
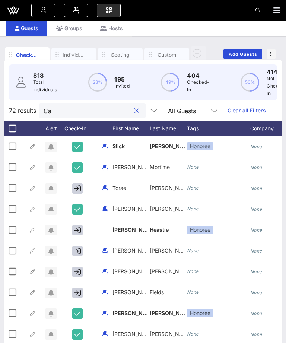
type input "Cap"
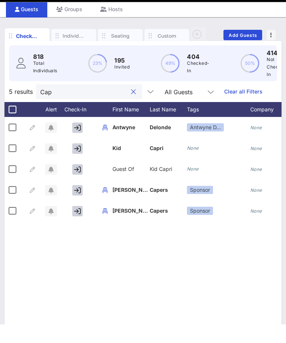
click at [131, 107] on button "clear icon" at bounding box center [133, 110] width 5 height 7
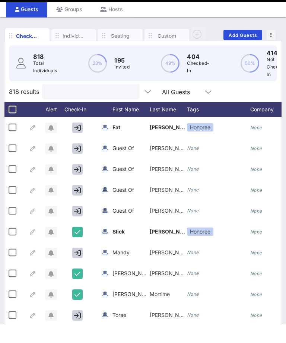
type input "c"
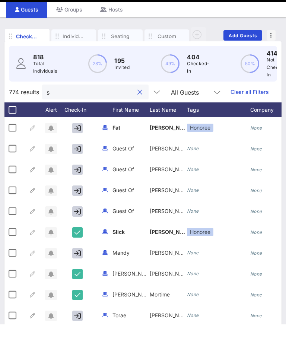
type input "sh"
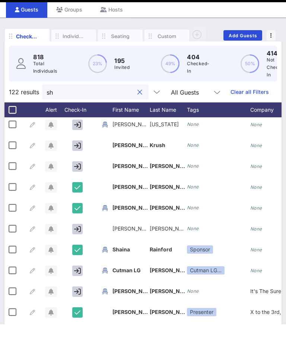
scroll to position [296, 0]
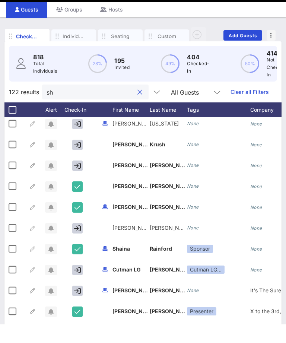
click at [138, 107] on button "clear icon" at bounding box center [140, 110] width 5 height 7
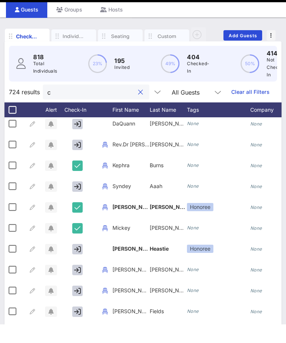
type input "ca"
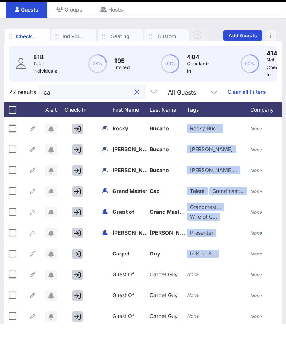
scroll to position [459, 0]
click at [135, 107] on button "clear icon" at bounding box center [137, 110] width 5 height 7
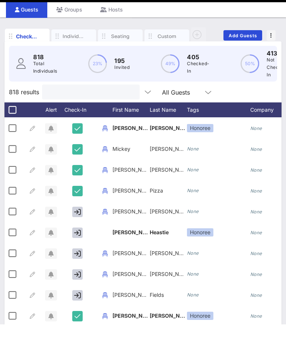
type input "m"
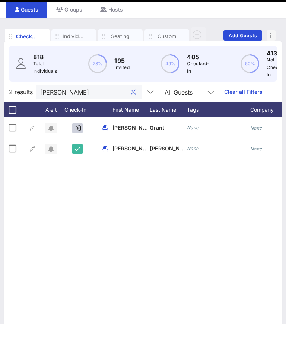
scroll to position [0, 0]
type input "[PERSON_NAME]"
click at [77, 144] on icon "button" at bounding box center [77, 147] width 7 height 7
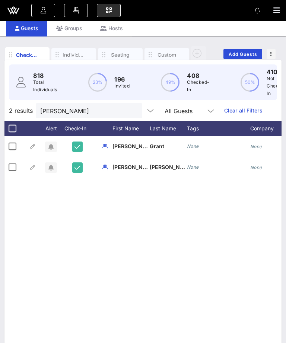
click at [131, 108] on button "clear icon" at bounding box center [133, 110] width 5 height 7
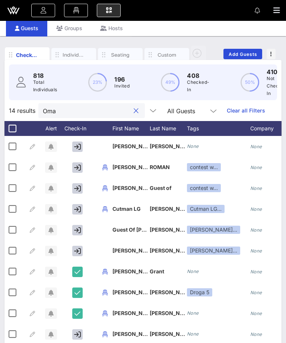
type input "[PERSON_NAME]"
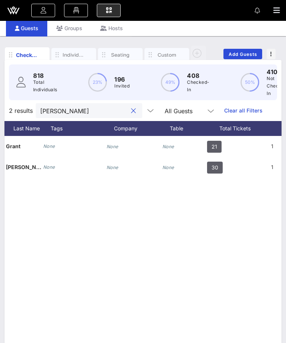
scroll to position [0, 147]
click at [131, 113] on button "clear icon" at bounding box center [133, 110] width 5 height 7
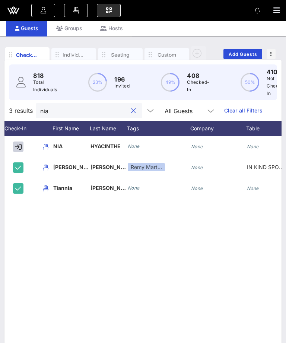
scroll to position [0, 59]
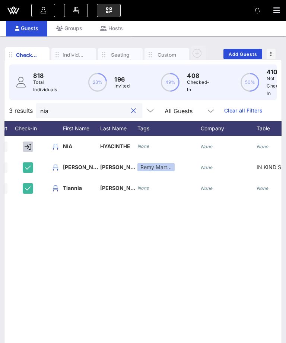
type input "nia"
click at [29, 147] on icon "button" at bounding box center [28, 147] width 7 height 7
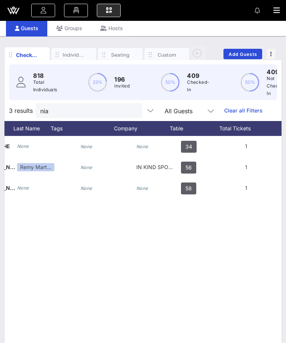
click at [131, 109] on button "clear icon" at bounding box center [133, 110] width 5 height 7
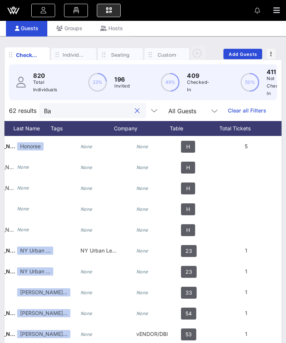
type input "Bae"
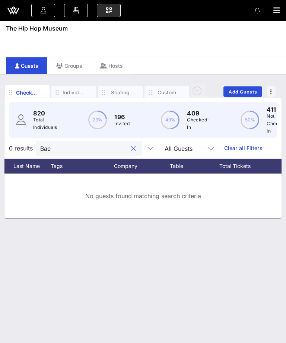
scroll to position [0, 0]
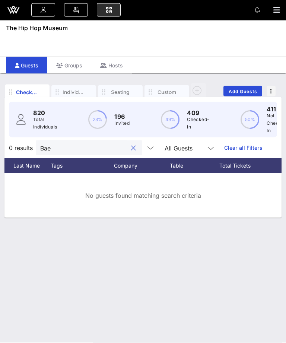
click at [131, 145] on button "clear icon" at bounding box center [133, 148] width 5 height 7
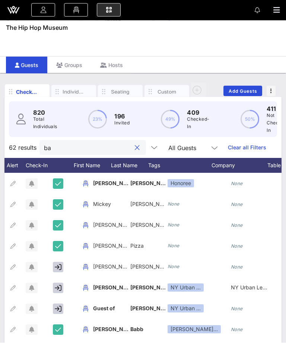
scroll to position [0, 39]
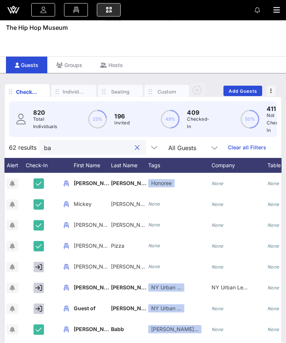
click at [118, 144] on input "ba" at bounding box center [87, 149] width 87 height 10
type input "bae"
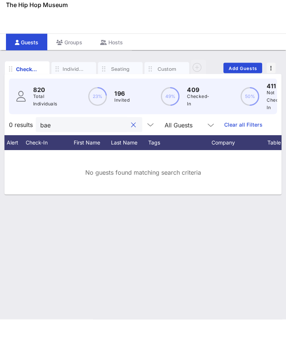
click at [131, 145] on button "clear icon" at bounding box center [133, 148] width 5 height 7
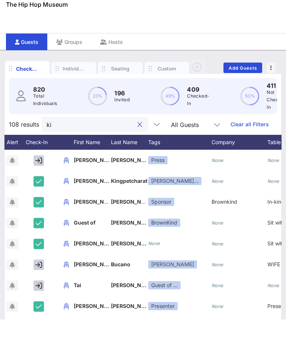
type input "[PERSON_NAME]"
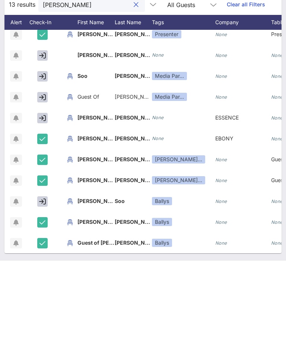
scroll to position [0, 0]
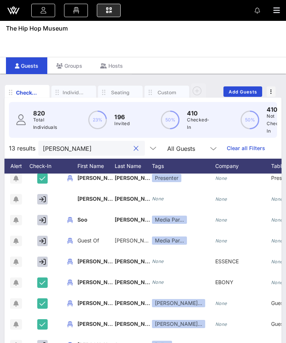
click at [134, 145] on button "clear icon" at bounding box center [136, 148] width 5 height 7
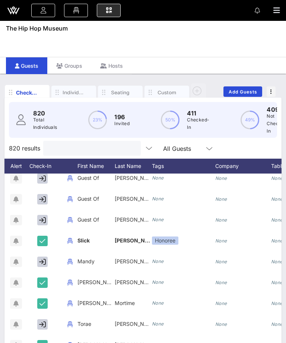
click at [128, 145] on div at bounding box center [92, 148] width 98 height 15
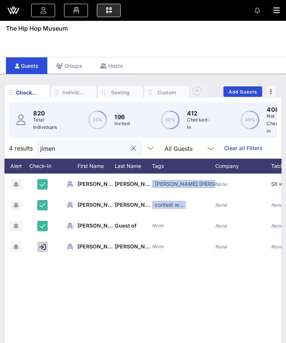
scroll to position [0, 35]
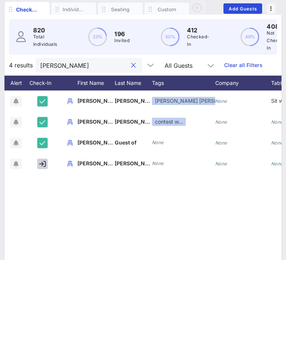
type input "[PERSON_NAME]"
click at [46, 242] on button "button" at bounding box center [42, 247] width 10 height 10
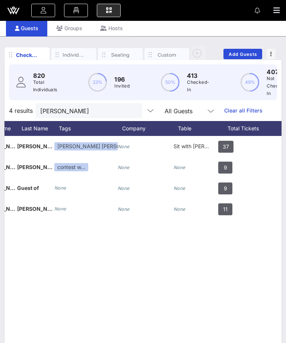
scroll to position [0, 136]
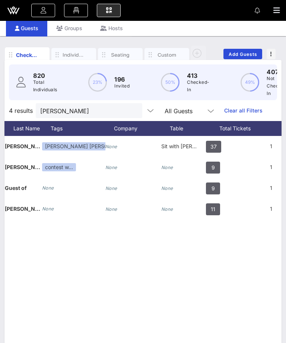
click at [131, 109] on button "clear icon" at bounding box center [133, 110] width 5 height 7
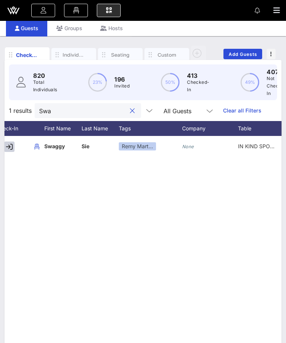
scroll to position [0, 67]
type input "Swa"
click at [15, 149] on button "button" at bounding box center [10, 147] width 10 height 10
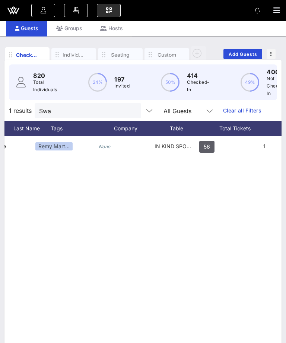
scroll to position [0, 152]
click at [130, 111] on button "clear icon" at bounding box center [132, 110] width 5 height 7
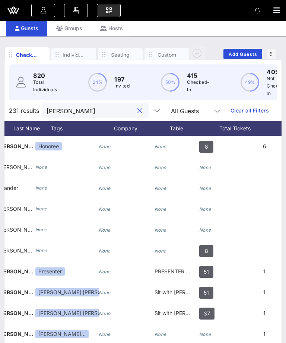
type input "[PERSON_NAME]"
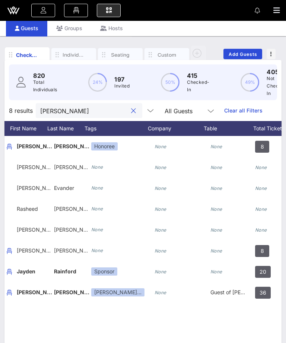
scroll to position [0, 64]
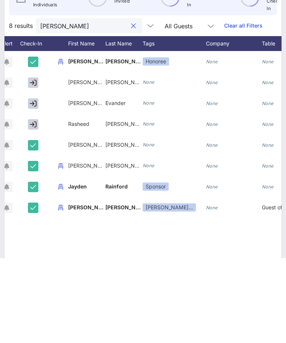
click at [131, 107] on button "clear icon" at bounding box center [133, 110] width 5 height 7
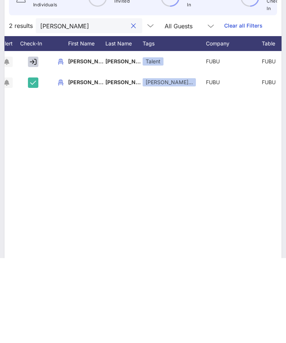
type input "[PERSON_NAME]"
click at [28, 142] on button "button" at bounding box center [33, 147] width 10 height 10
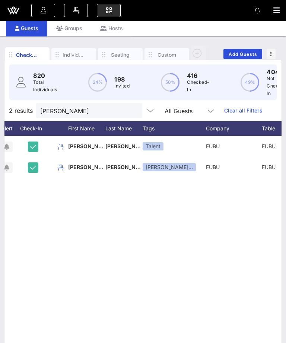
click at [114, 113] on input "[PERSON_NAME]" at bounding box center [83, 111] width 87 height 10
click at [114, 106] on input "[PERSON_NAME]" at bounding box center [83, 111] width 87 height 10
click at [127, 109] on div "[PERSON_NAME]" at bounding box center [89, 110] width 107 height 15
click at [131, 110] on button "clear icon" at bounding box center [133, 110] width 5 height 7
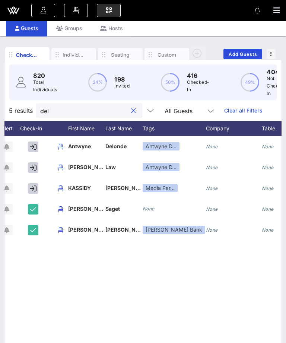
type input "del"
click at [30, 145] on icon "button" at bounding box center [33, 147] width 7 height 7
click at [29, 172] on button "button" at bounding box center [33, 168] width 10 height 10
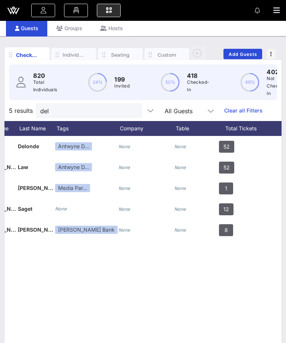
scroll to position [0, 135]
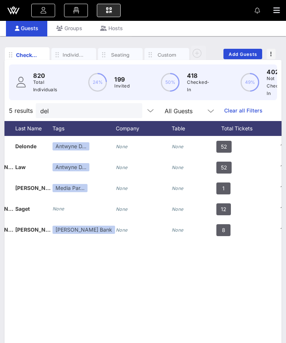
click at [269, 7] on div "E [PERSON_NAME] [EMAIL_ADDRESS][DOMAIN_NAME] All Events Event Builder Guests Fl…" at bounding box center [143, 10] width 286 height 21
click at [277, 13] on icon "button" at bounding box center [277, 10] width 7 height 7
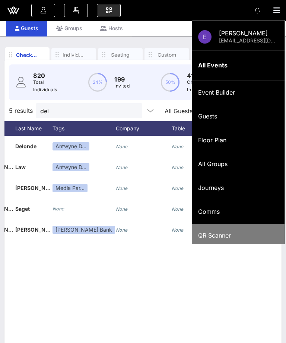
click at [235, 228] on div "QR Scanner" at bounding box center [238, 236] width 81 height 16
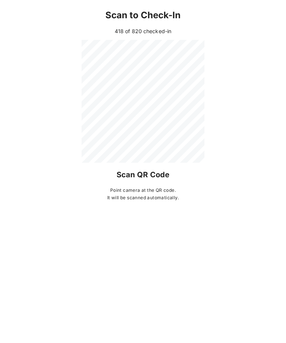
scroll to position [62, 0]
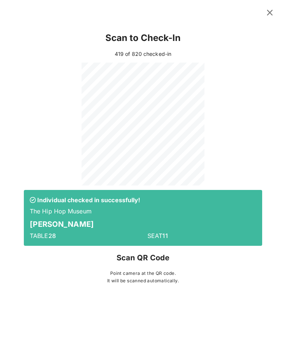
click at [255, 11] on div at bounding box center [143, 11] width 286 height 23
click at [265, 12] on icon at bounding box center [270, 12] width 10 height 9
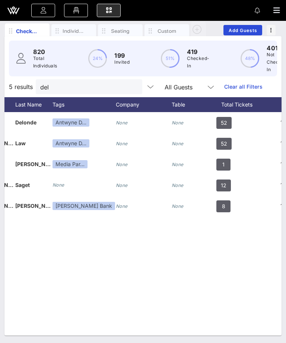
click at [114, 84] on input "del" at bounding box center [83, 87] width 87 height 10
click at [115, 88] on input "del" at bounding box center [83, 87] width 87 height 10
click at [115, 85] on input "del" at bounding box center [83, 87] width 87 height 10
click at [131, 86] on button "clear icon" at bounding box center [133, 87] width 5 height 7
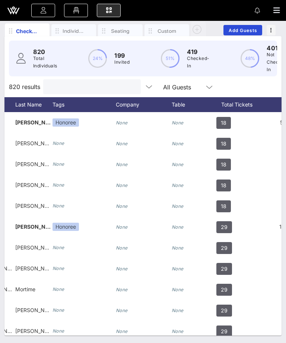
click at [122, 87] on input "text" at bounding box center [91, 87] width 87 height 10
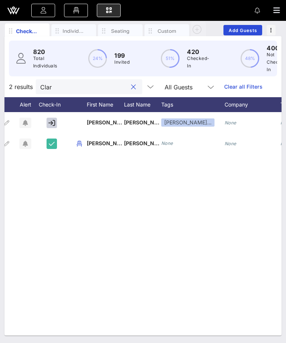
scroll to position [0, 25]
type input "Clar"
click at [53, 120] on icon "button" at bounding box center [52, 123] width 7 height 7
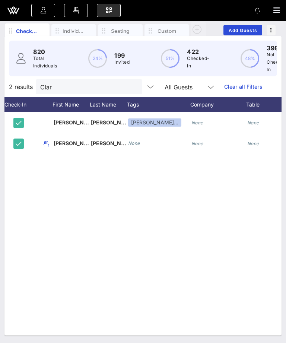
scroll to position [0, 56]
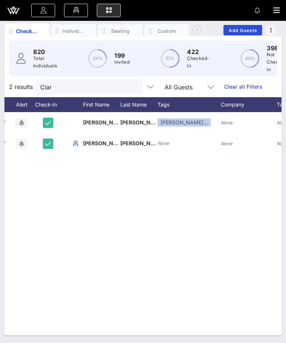
click at [129, 84] on div at bounding box center [133, 87] width 9 height 9
click at [131, 88] on button "clear icon" at bounding box center [133, 87] width 5 height 7
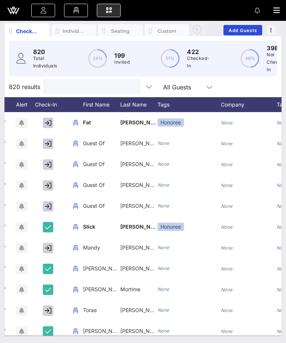
click at [100, 88] on input "text" at bounding box center [91, 87] width 87 height 10
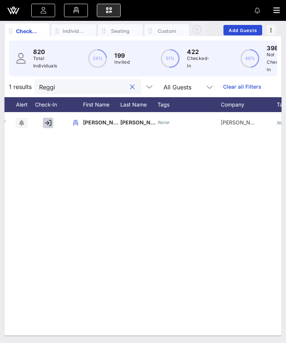
type input "Reggi"
click at [47, 120] on icon "button" at bounding box center [48, 123] width 7 height 7
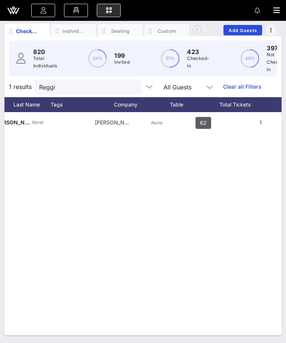
click at [114, 84] on input "Reggi" at bounding box center [82, 87] width 87 height 10
click at [130, 90] on button "clear icon" at bounding box center [132, 87] width 5 height 7
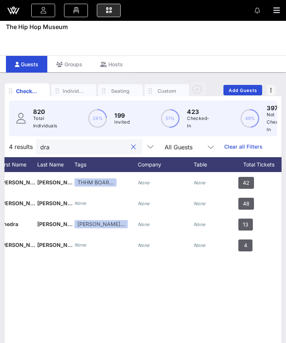
type input "drak"
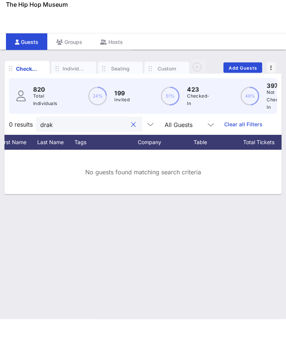
click at [116, 144] on input "drak" at bounding box center [83, 149] width 87 height 10
click at [114, 144] on input "drak" at bounding box center [83, 149] width 87 height 10
click at [131, 145] on button "clear icon" at bounding box center [133, 148] width 5 height 7
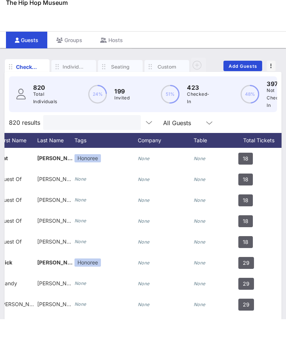
click at [120, 142] on input "text" at bounding box center [91, 147] width 87 height 10
type input "Si"
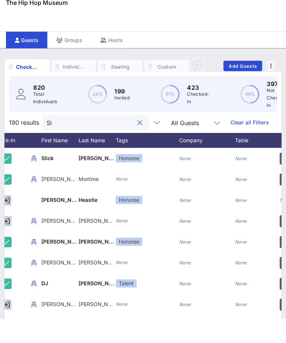
click at [134, 143] on div at bounding box center [139, 147] width 10 height 9
click at [138, 144] on button "clear icon" at bounding box center [140, 147] width 5 height 7
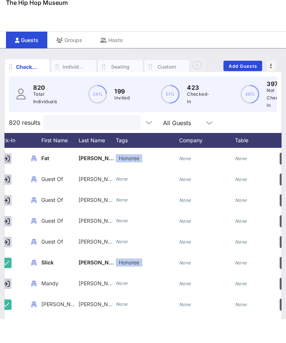
click at [127, 139] on div at bounding box center [92, 146] width 98 height 15
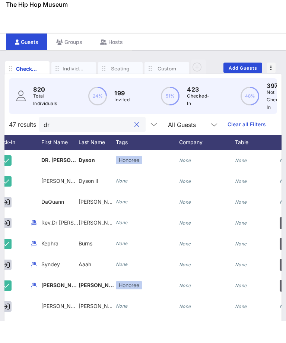
type input "d"
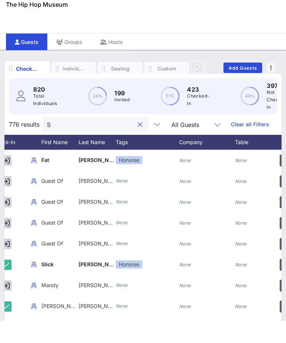
type input "So"
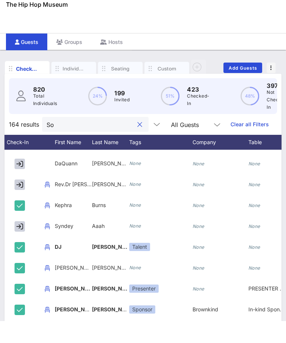
scroll to position [81, 58]
click at [138, 144] on button "clear icon" at bounding box center [140, 147] width 5 height 7
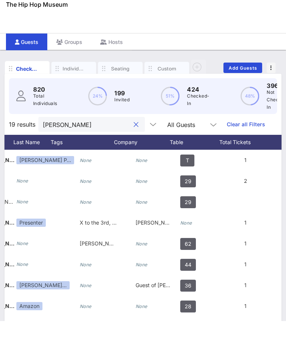
scroll to position [0, 172]
type input "[PERSON_NAME]"
click at [283, 142] on div "Check-In Individuals Seating Custom Add Guests 820 Total Individuals 24% 199 In…" at bounding box center [143, 237] width 286 height 331
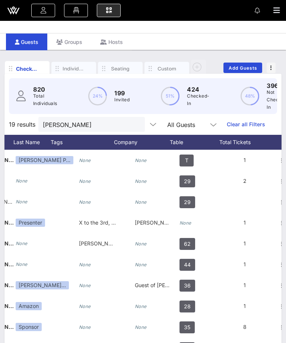
click at [134, 126] on button "clear icon" at bounding box center [136, 124] width 5 height 7
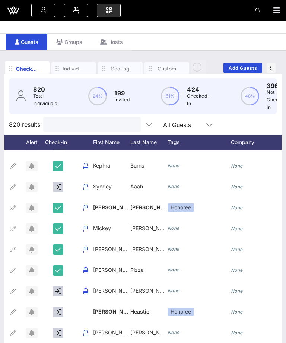
scroll to position [437, 16]
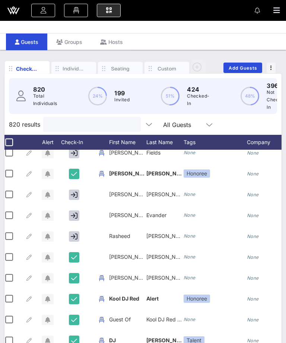
click at [75, 151] on icon "button" at bounding box center [74, 153] width 7 height 7
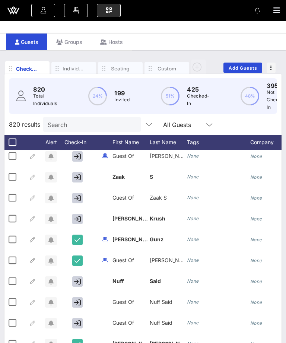
click at [115, 123] on input "Search" at bounding box center [91, 125] width 87 height 10
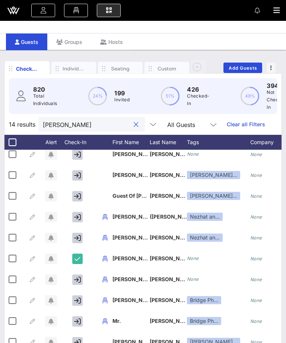
type input "[PERSON_NAME]"
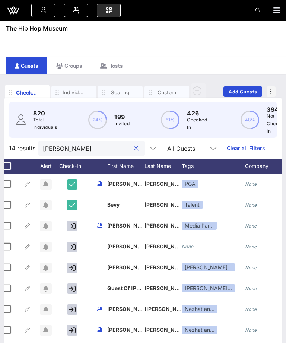
click at [134, 148] on button "clear icon" at bounding box center [136, 148] width 5 height 7
